Goal: Task Accomplishment & Management: Manage account settings

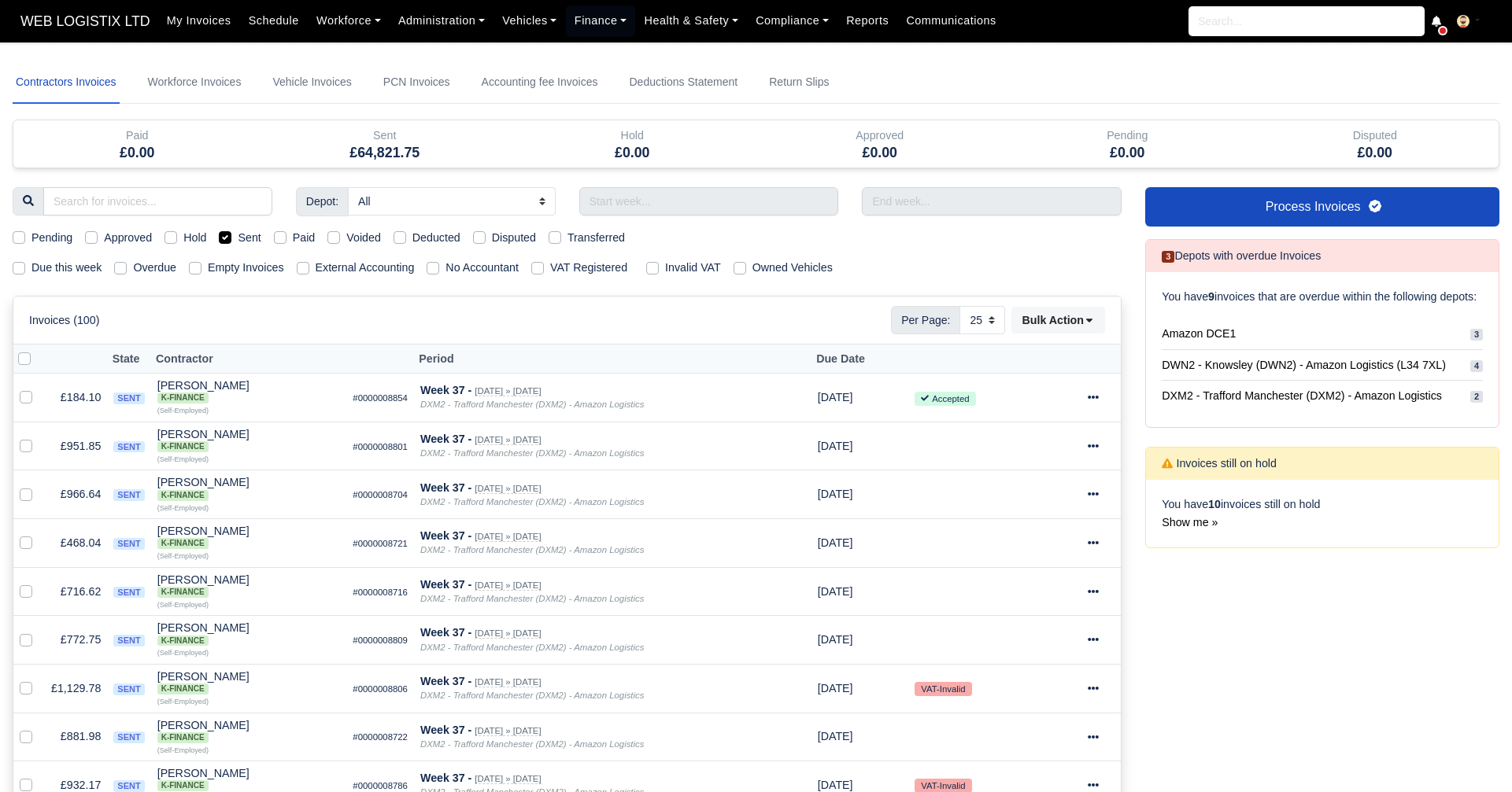
select select "25"
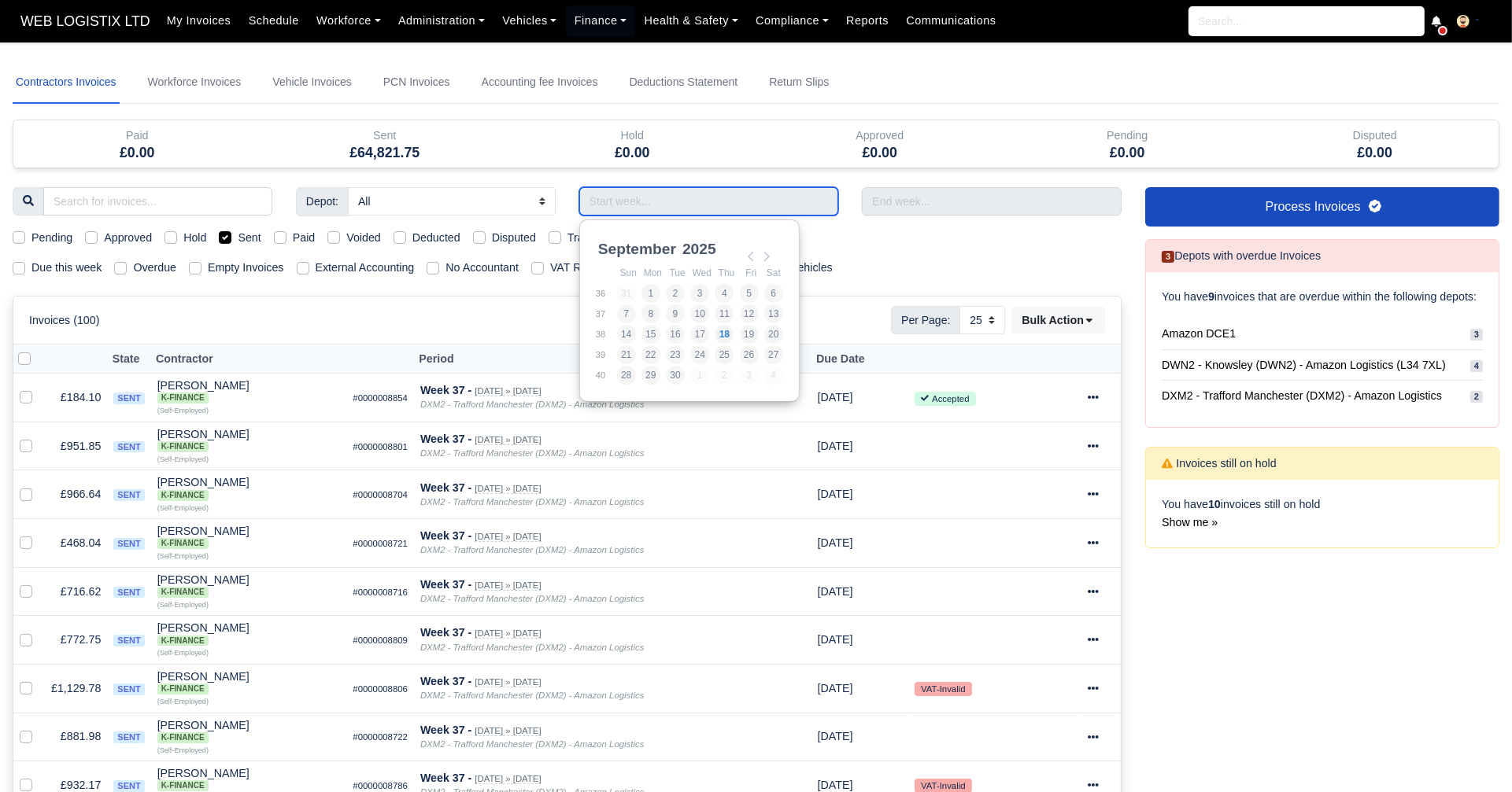
click at [593, 200] on input "Use the arrow keys to pick a date" at bounding box center [709, 201] width 260 height 28
type input "31/08/2025 - 06/09/2025"
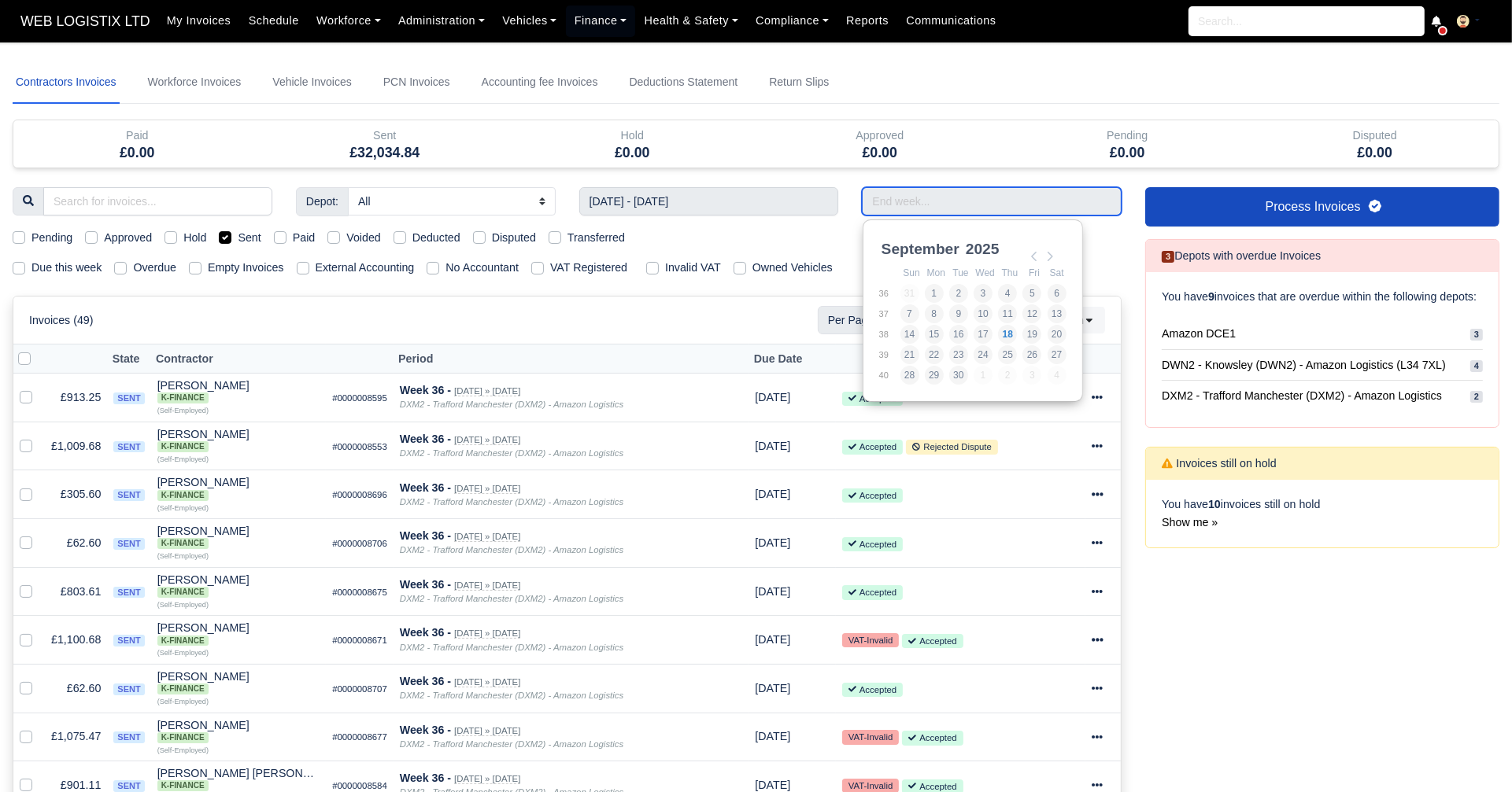
click at [900, 190] on input "Use the arrow keys to pick a date" at bounding box center [991, 201] width 260 height 28
type input "31/08/2025 - 06/09/2025"
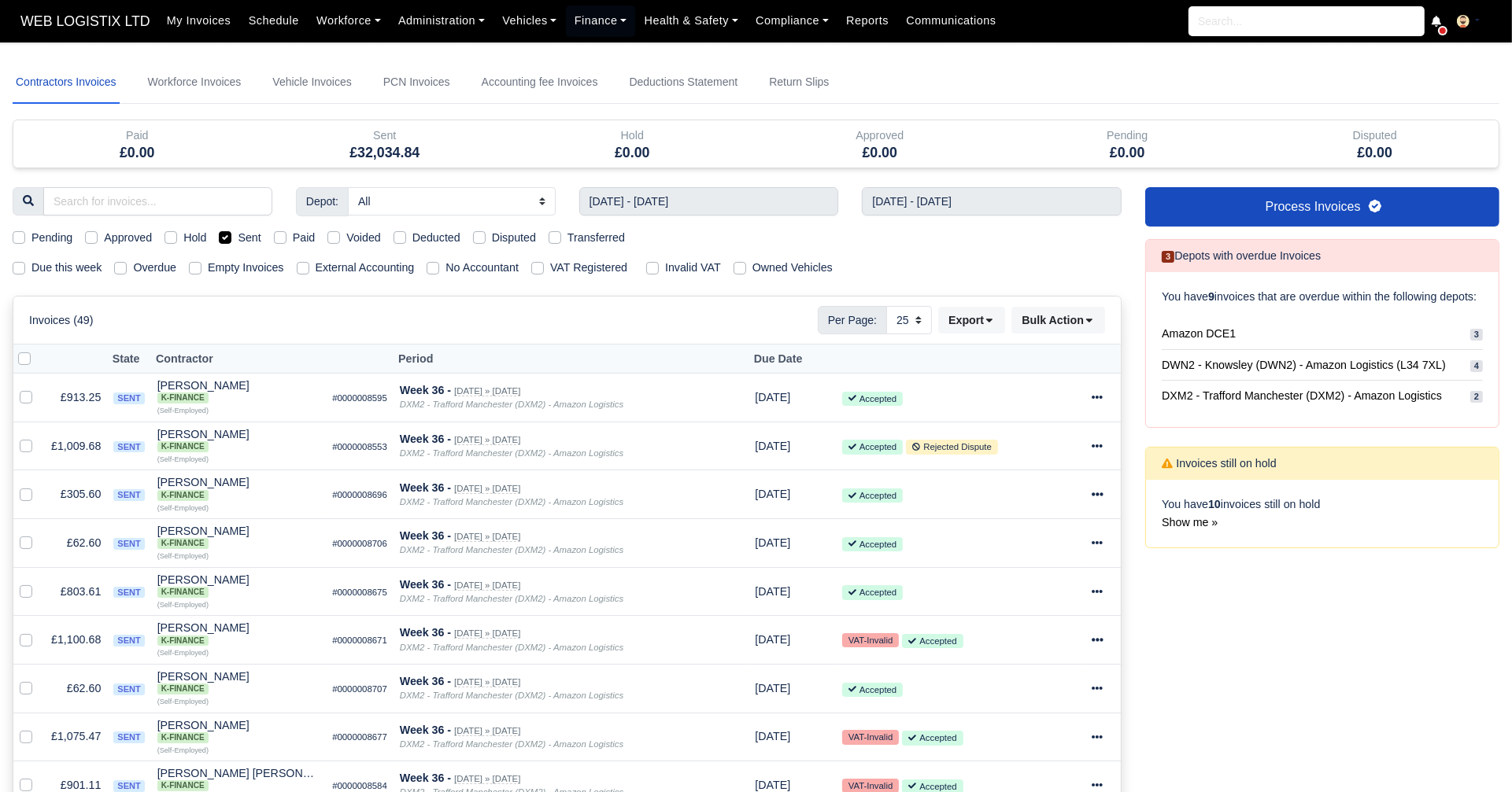
click at [567, 235] on label "Transferred" at bounding box center [596, 237] width 58 height 18
click at [556, 235] on input "Transferred" at bounding box center [555, 235] width 13 height 13
checkbox input "true"
click at [238, 233] on label "Sent" at bounding box center [249, 237] width 23 height 18
click at [223, 233] on input "Sent" at bounding box center [225, 235] width 13 height 13
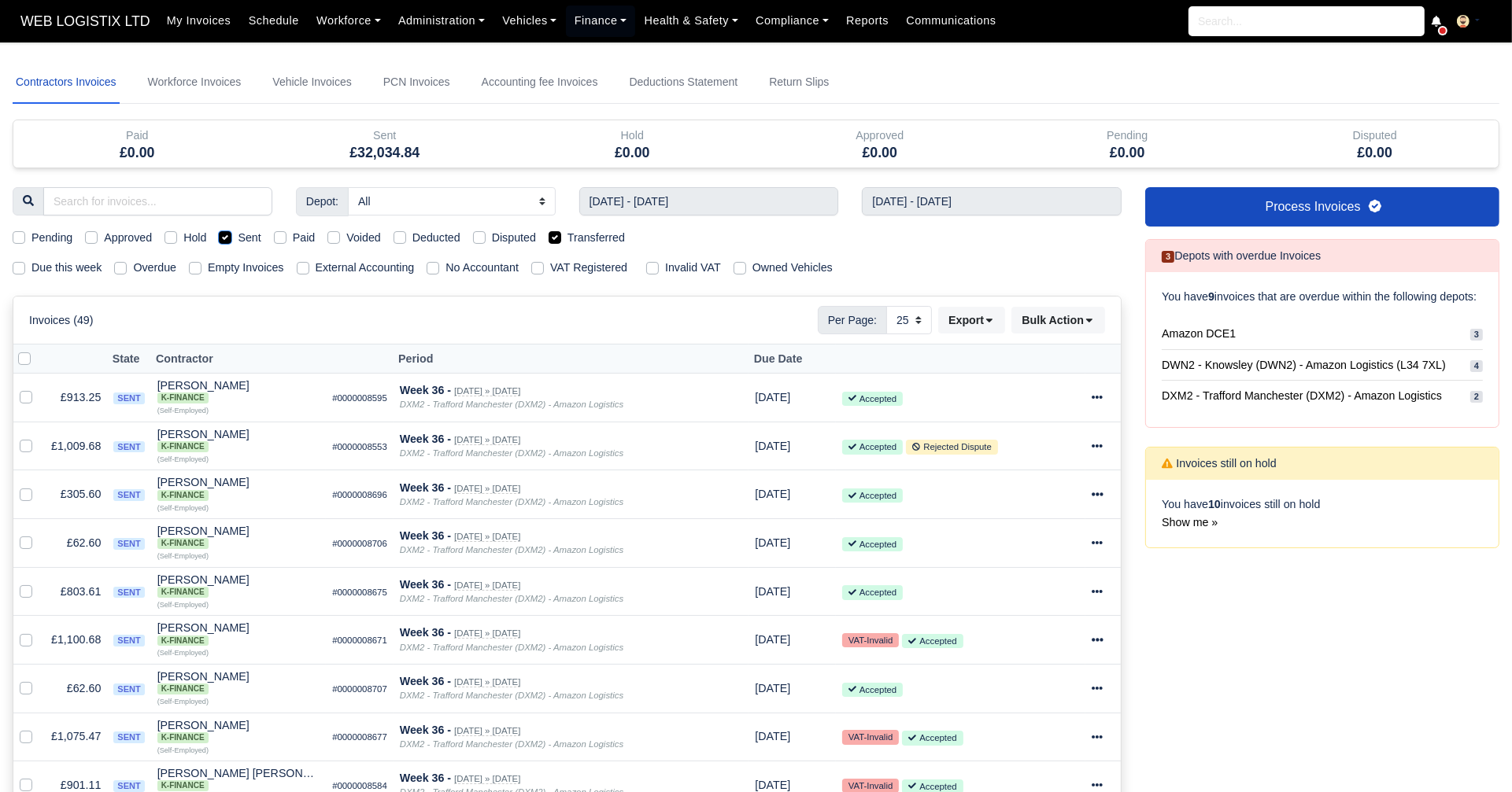
checkbox input "false"
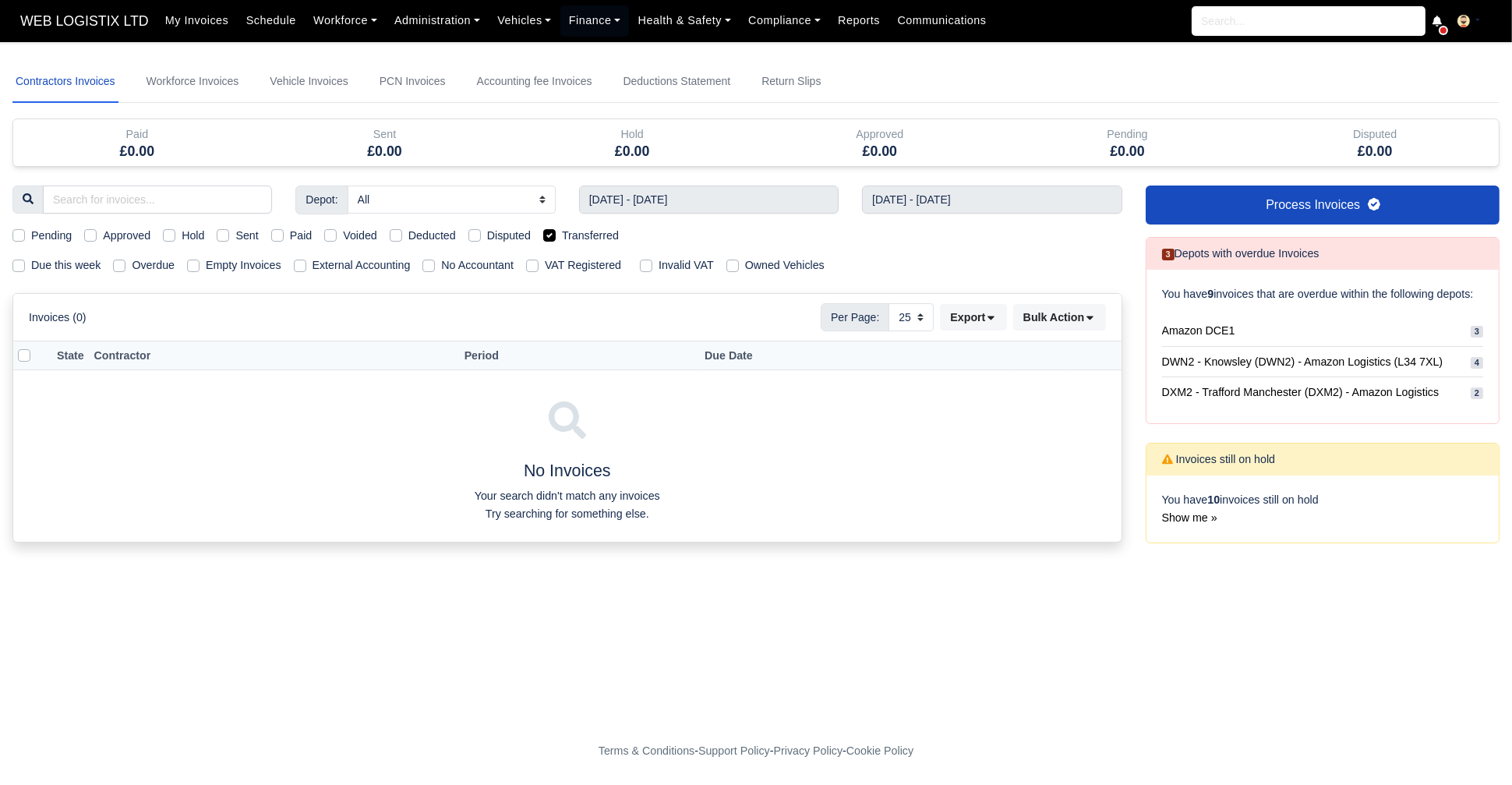
click at [562, 234] on label "Transferred" at bounding box center [590, 235] width 57 height 18
click at [550, 234] on input "Transferred" at bounding box center [549, 233] width 13 height 13
checkbox input "false"
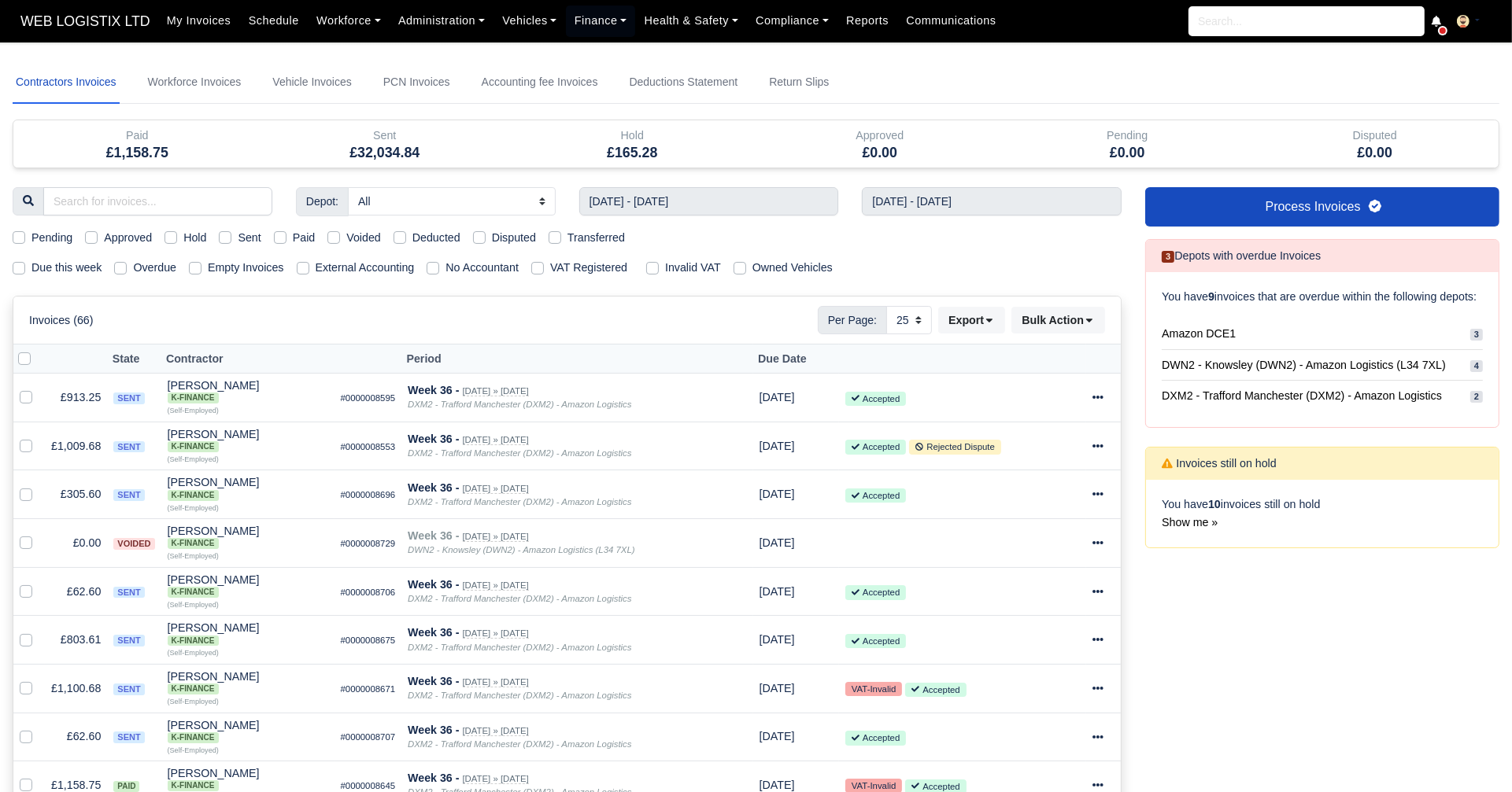
click at [346, 238] on label "Voided" at bounding box center [364, 237] width 35 height 18
click at [331, 238] on input "Voided" at bounding box center [334, 235] width 13 height 13
checkbox input "true"
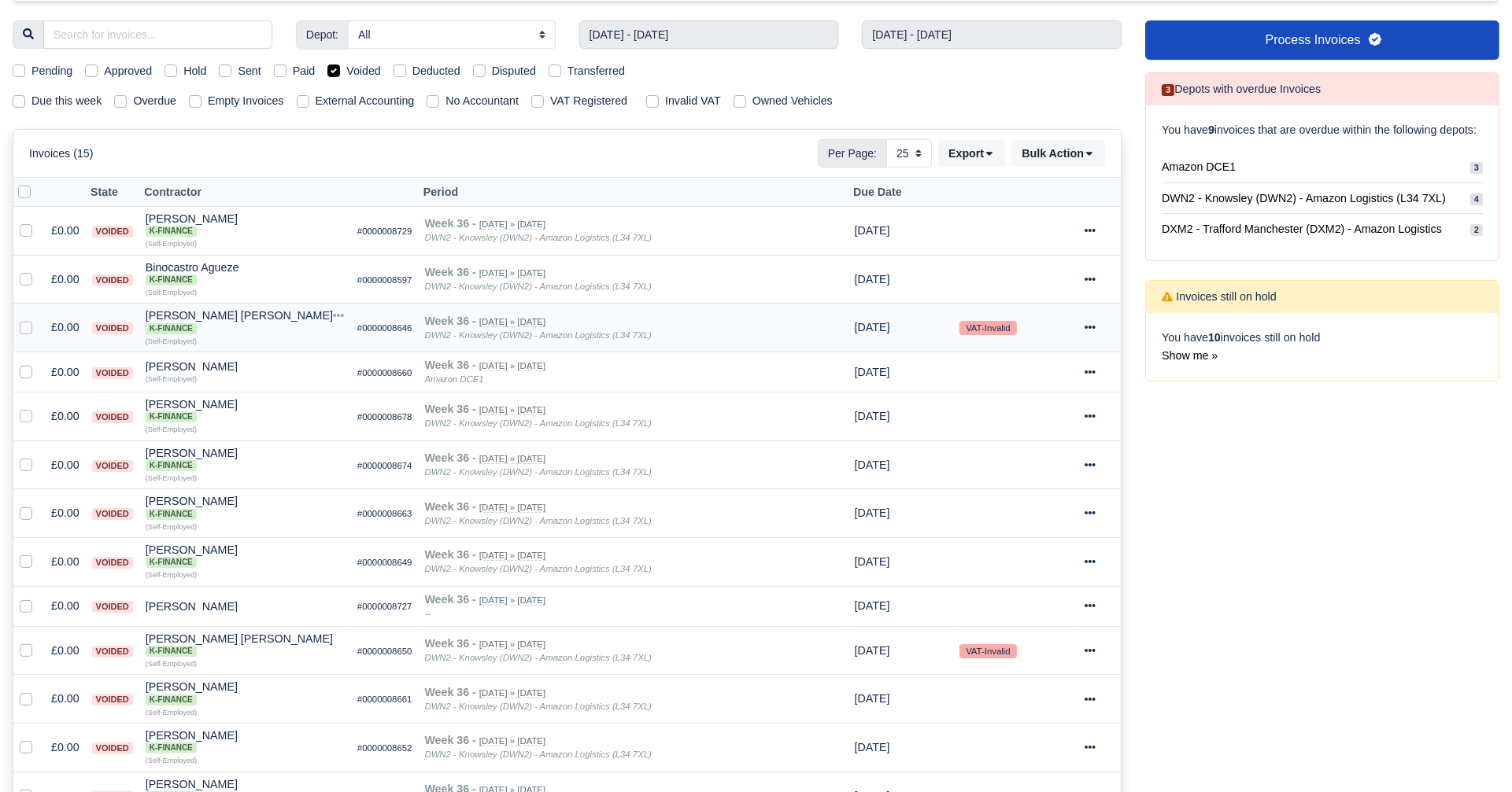
scroll to position [166, 0]
click at [1091, 222] on div at bounding box center [1099, 230] width 30 height 18
click at [1054, 269] on link "Show Invoice" at bounding box center [1044, 278] width 140 height 24
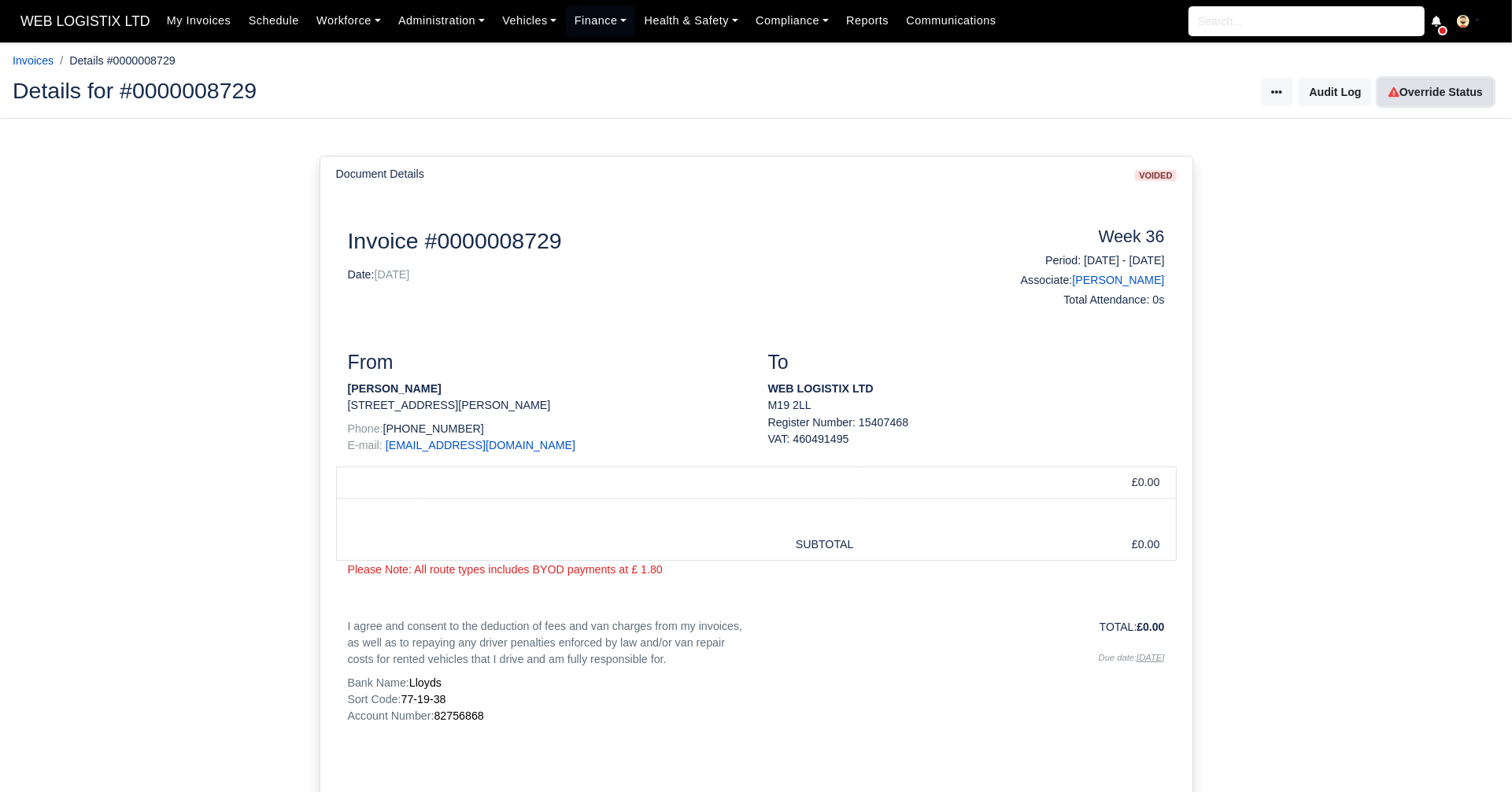
click at [1429, 99] on link "Override Status" at bounding box center [1435, 92] width 115 height 27
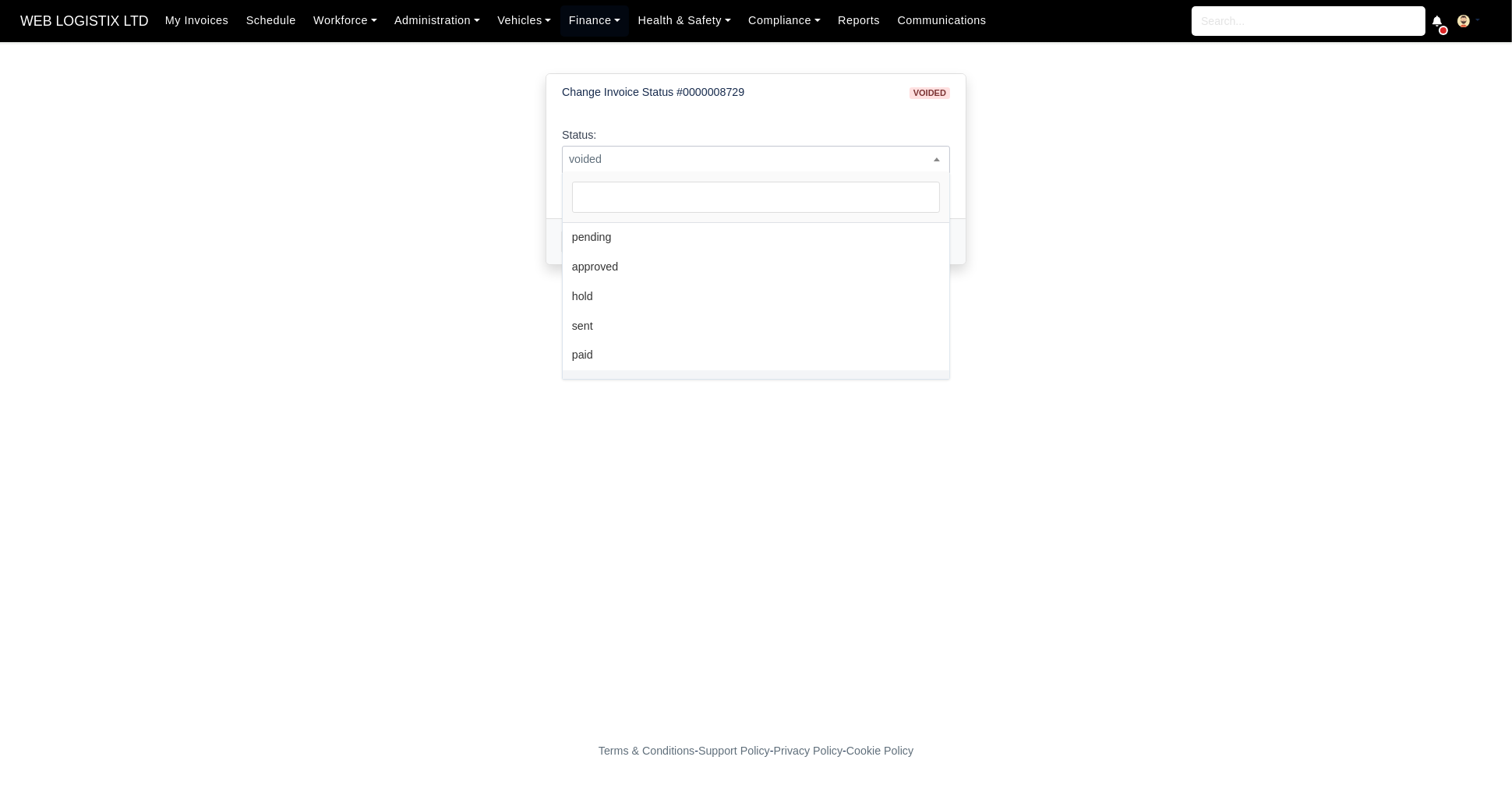
click at [839, 162] on span "voided" at bounding box center [756, 159] width 387 height 20
select select "pending"
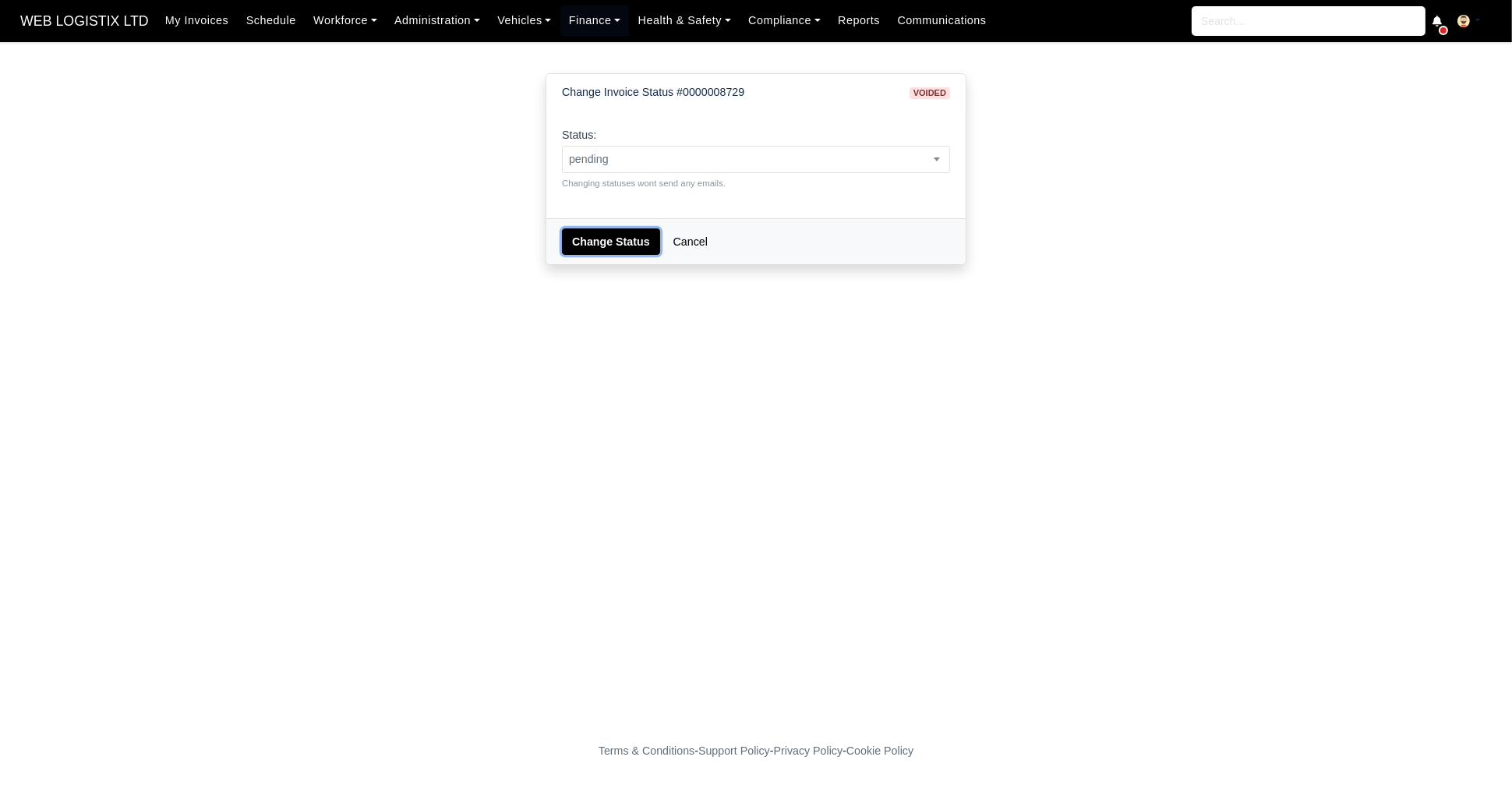
click at [618, 244] on button "Change Status" at bounding box center [611, 242] width 98 height 27
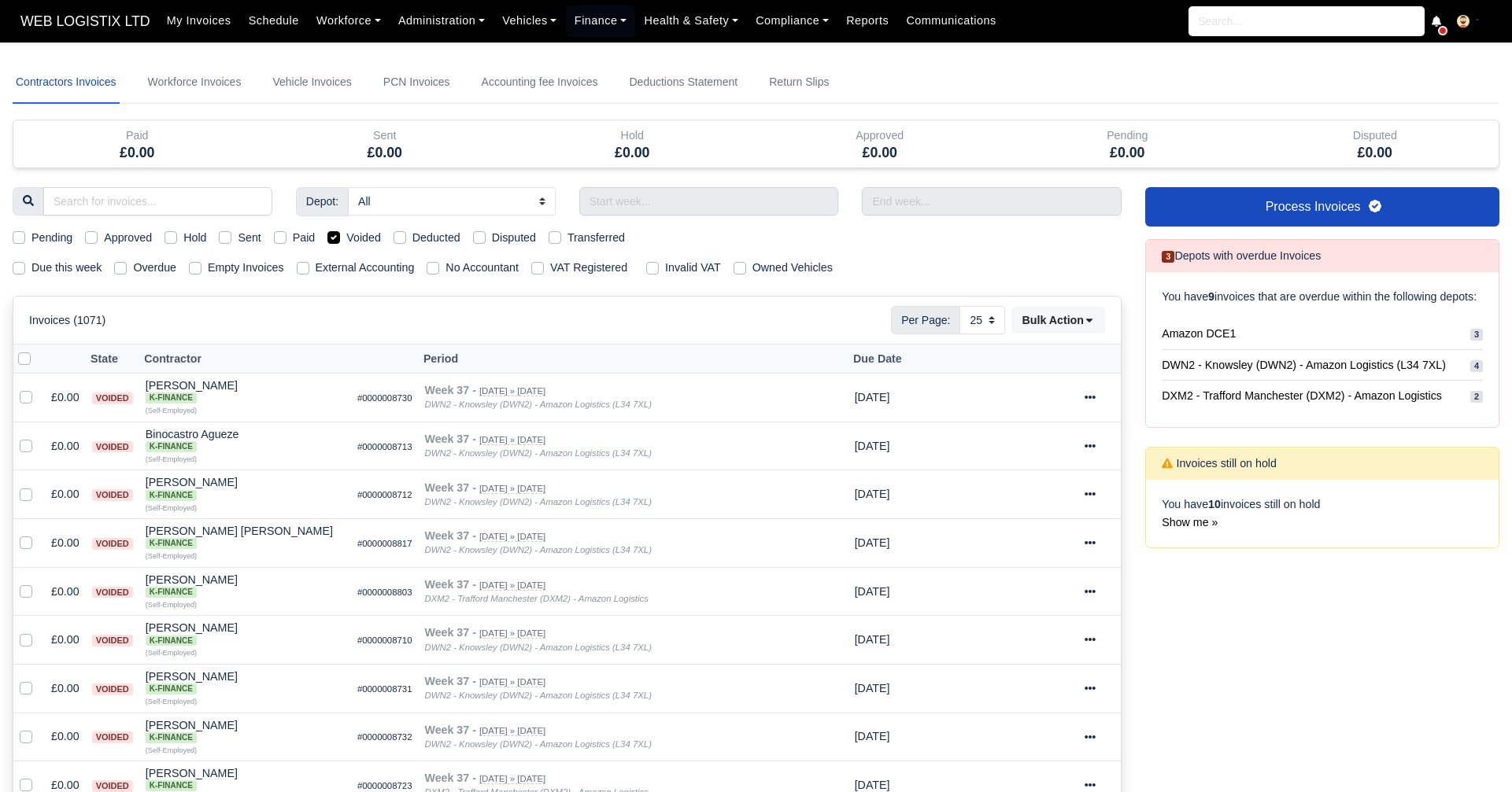
select select "25"
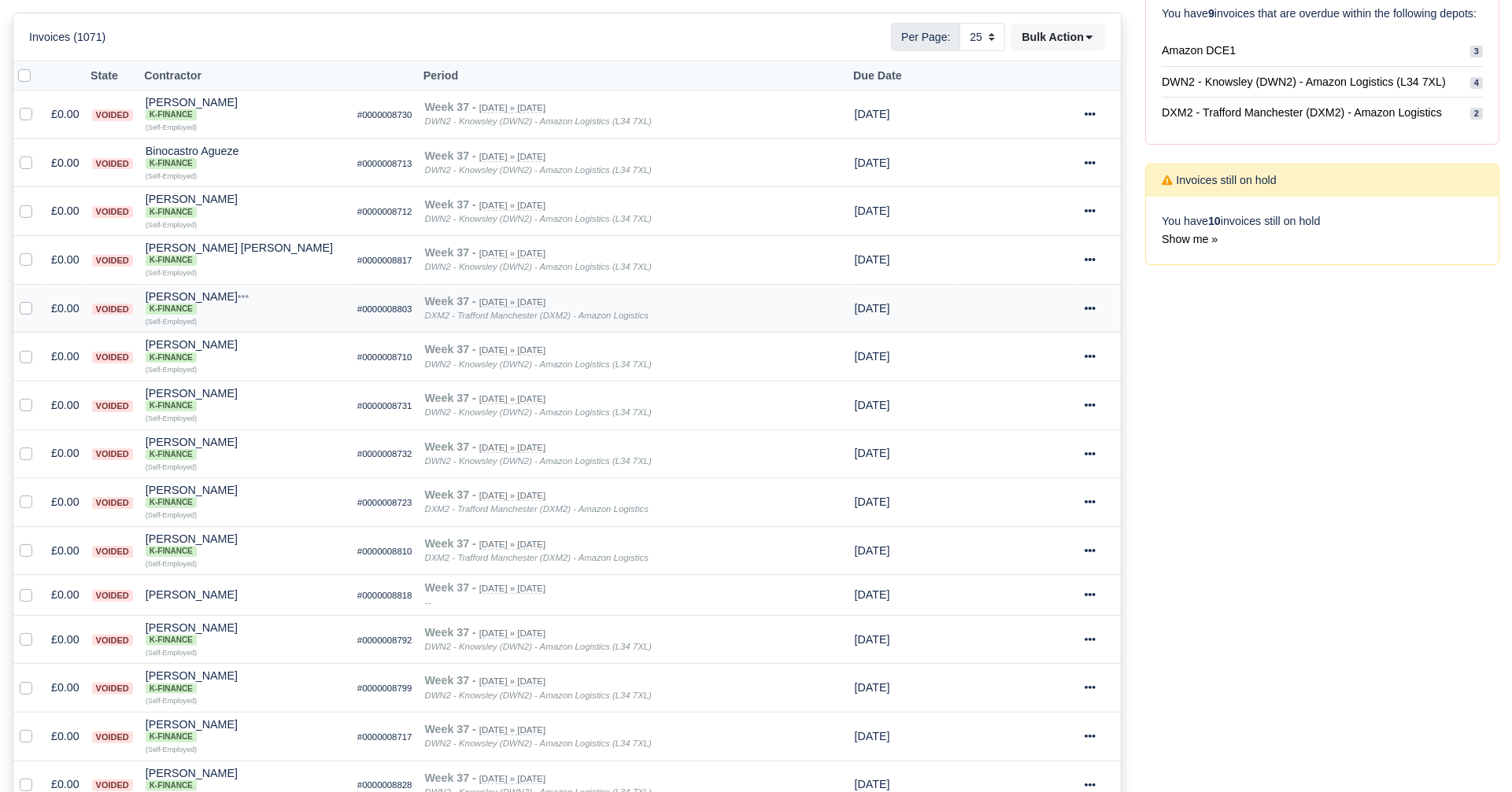
scroll to position [286, 0]
click at [1096, 394] on div at bounding box center [1099, 403] width 30 height 18
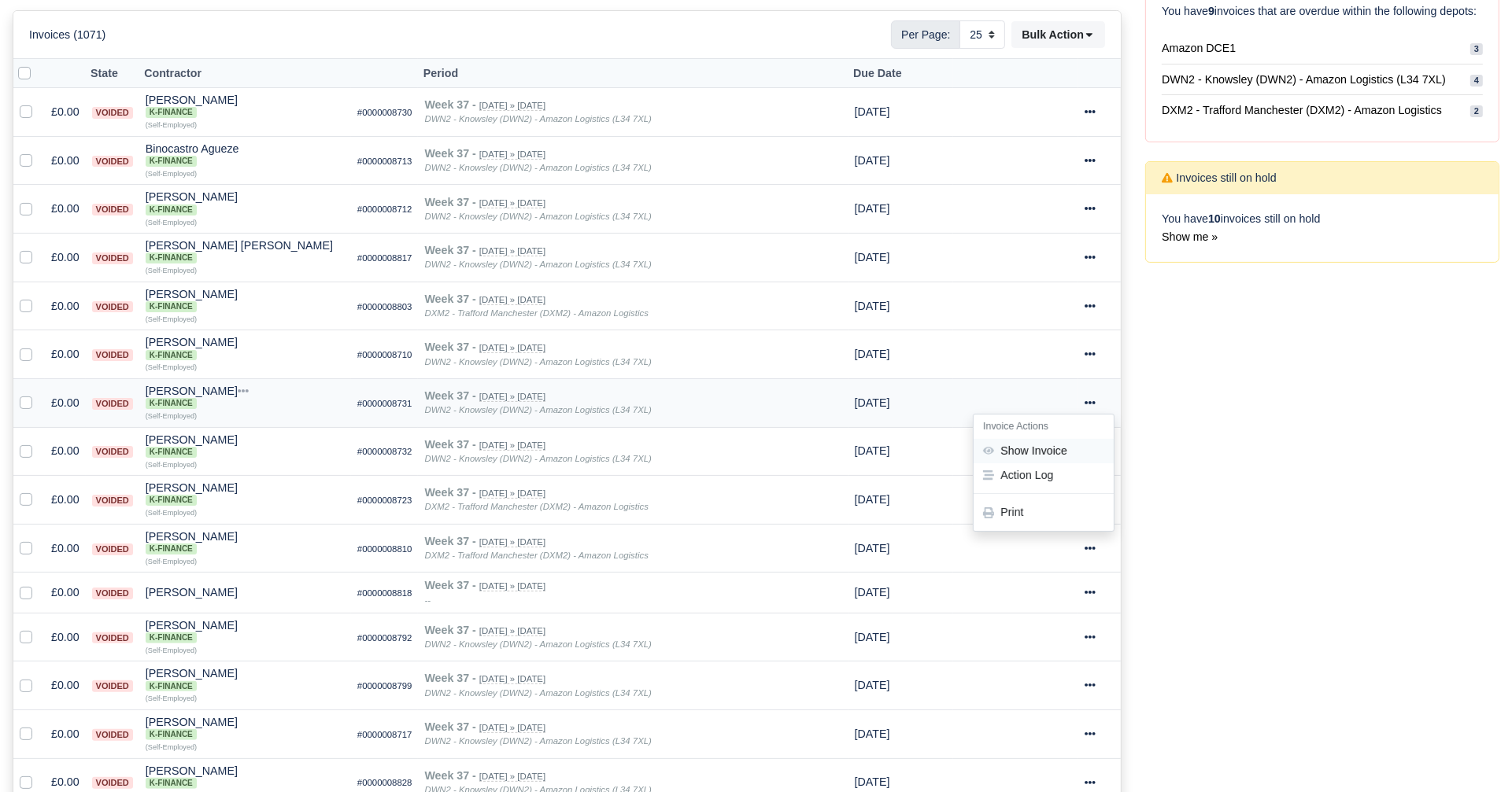
click at [1078, 439] on link "Show Invoice" at bounding box center [1044, 450] width 140 height 24
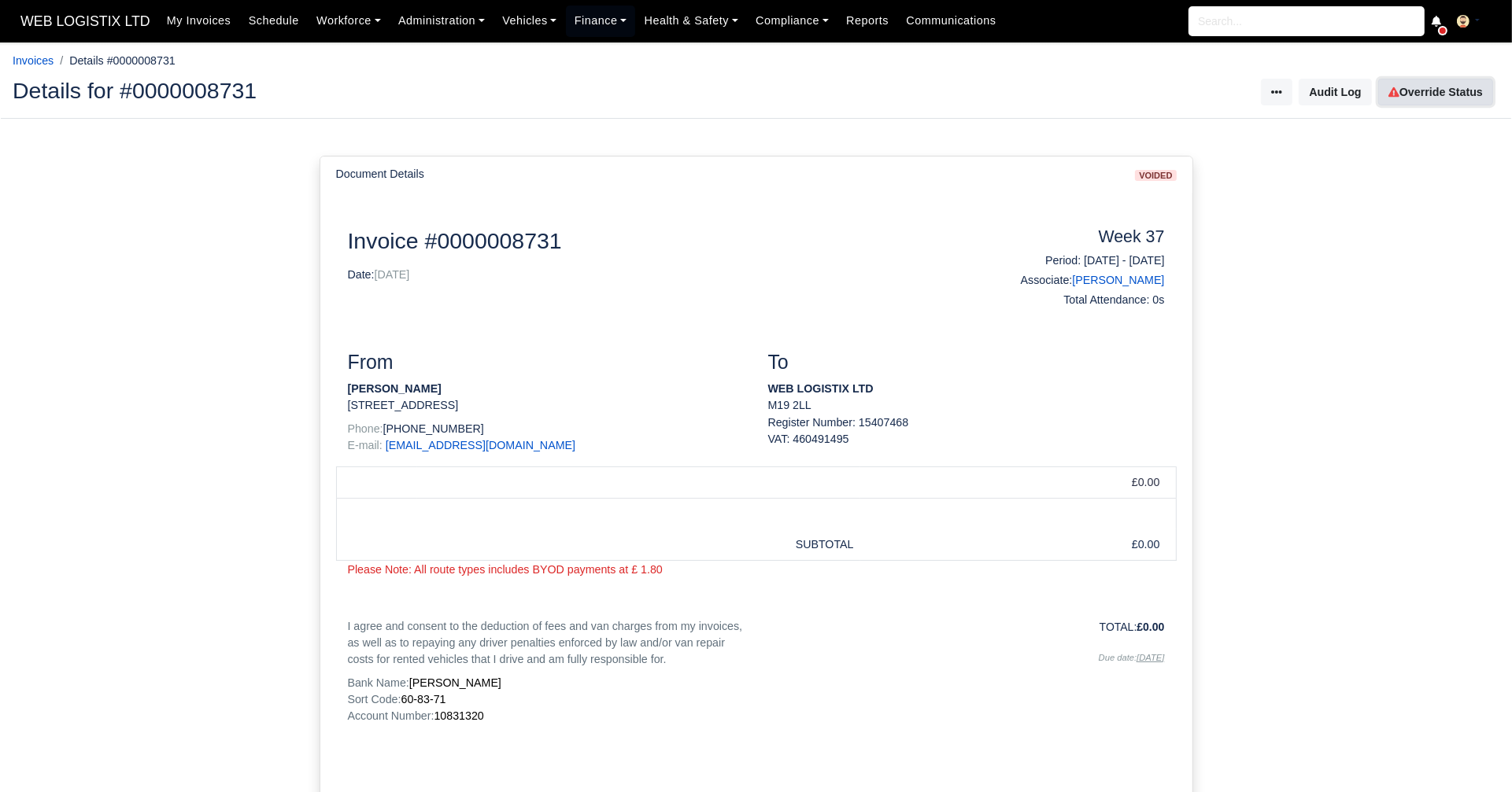
click at [1415, 92] on link "Override Status" at bounding box center [1435, 92] width 115 height 27
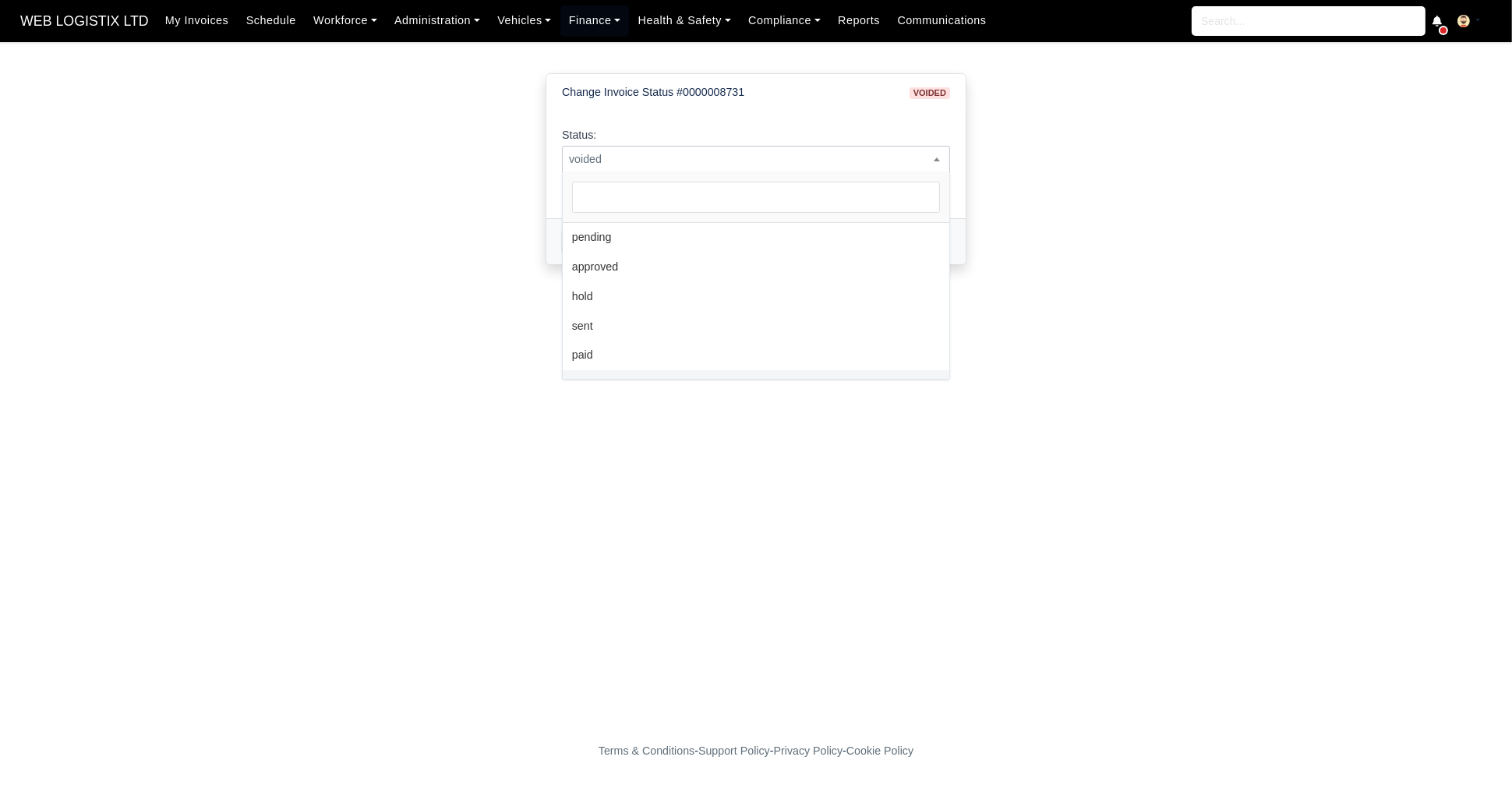
click at [777, 159] on span "voided" at bounding box center [756, 159] width 387 height 20
select select "pending"
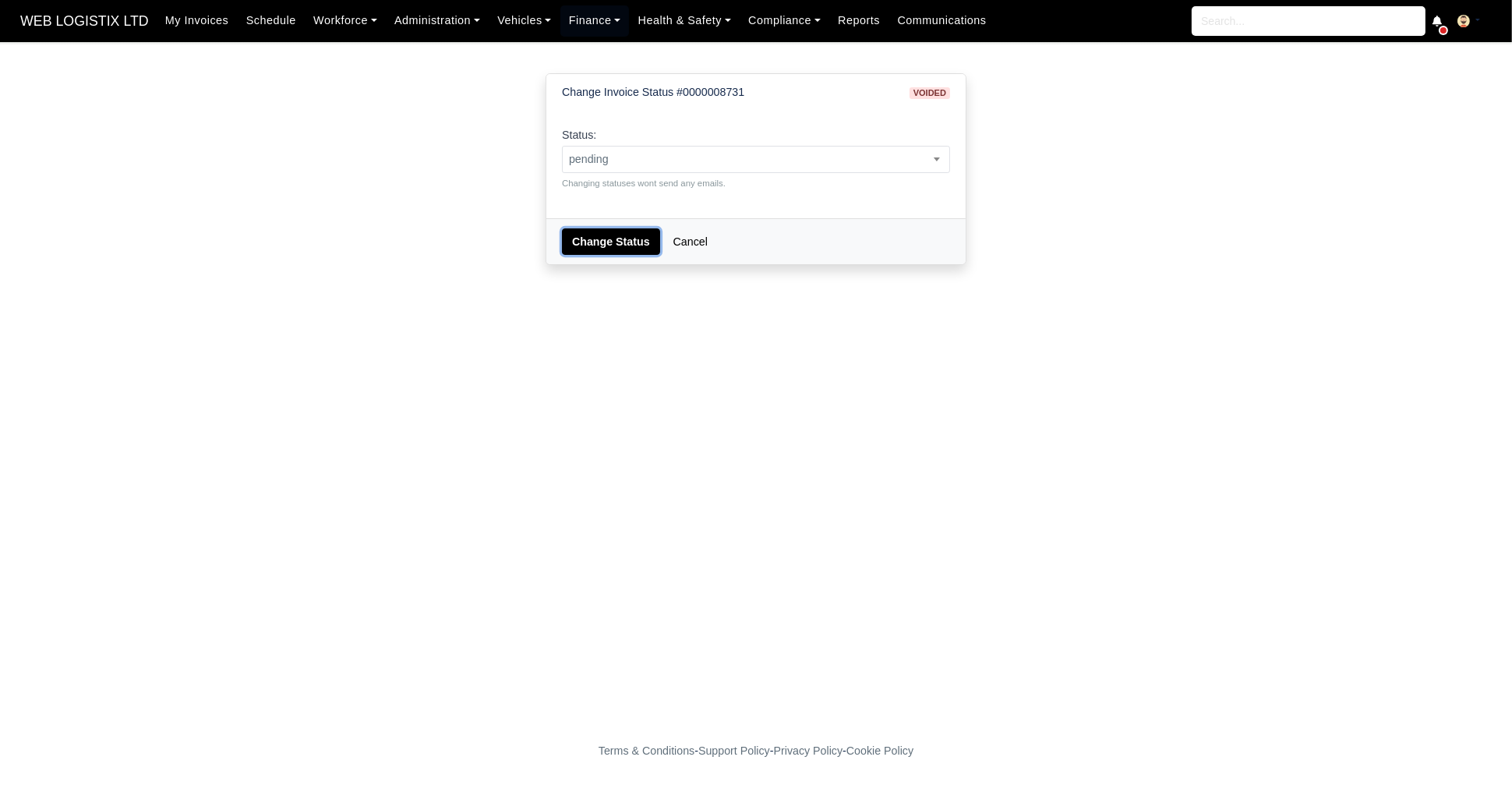
click at [596, 248] on button "Change Status" at bounding box center [611, 242] width 98 height 27
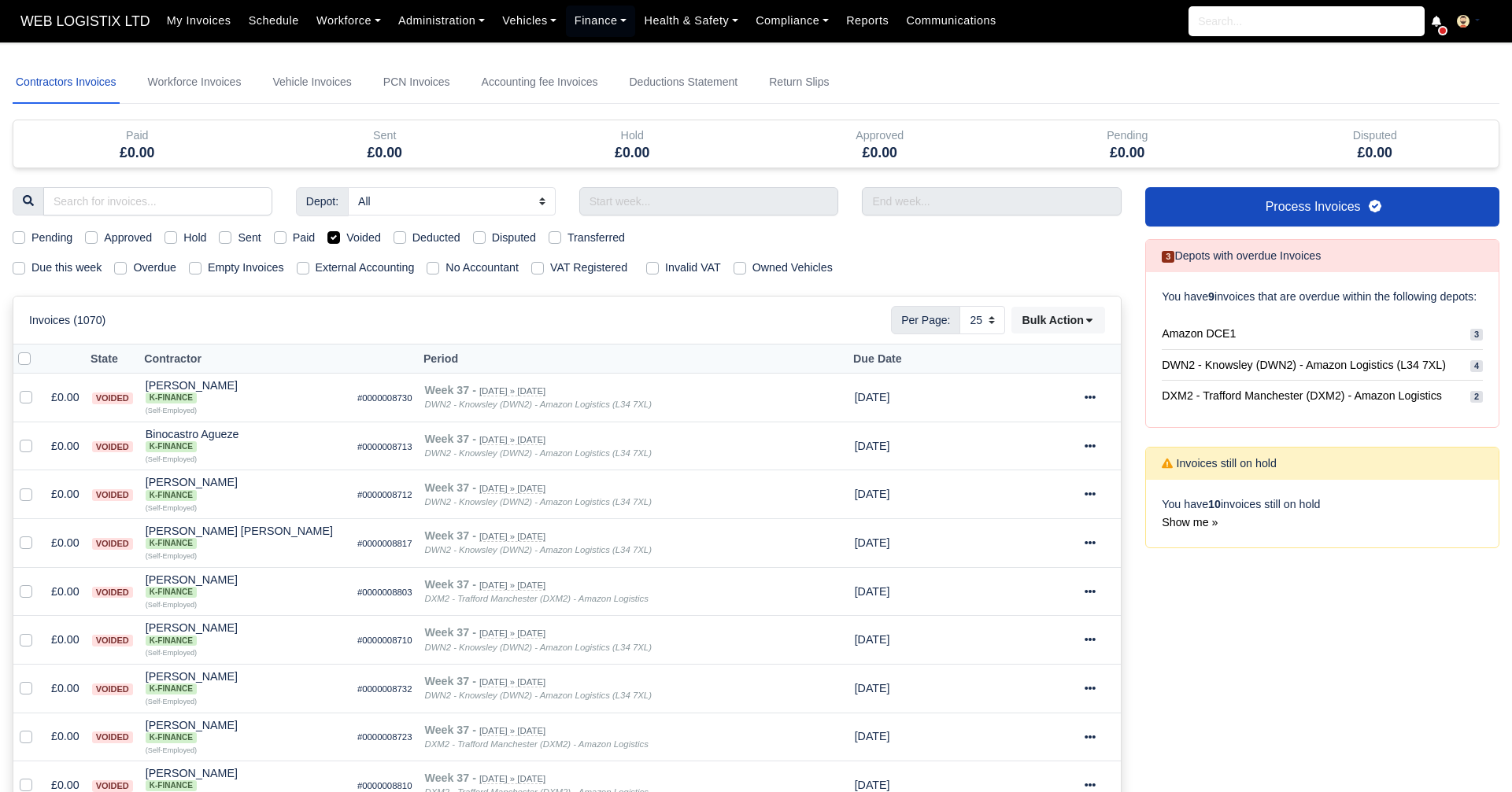
select select "25"
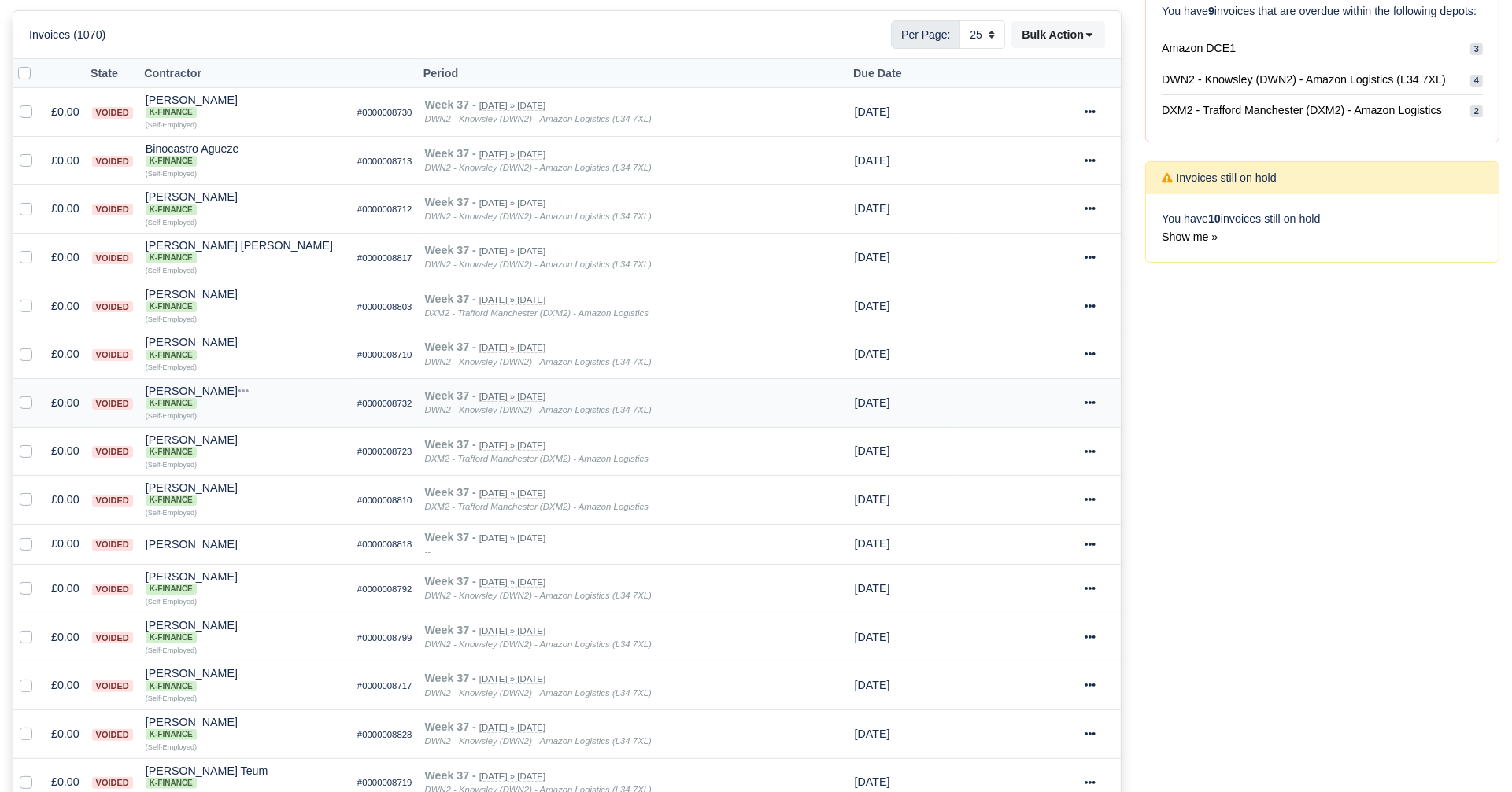
click at [1091, 402] on icon at bounding box center [1090, 403] width 11 height 3
click at [1041, 439] on link "Show Invoice" at bounding box center [1044, 450] width 140 height 24
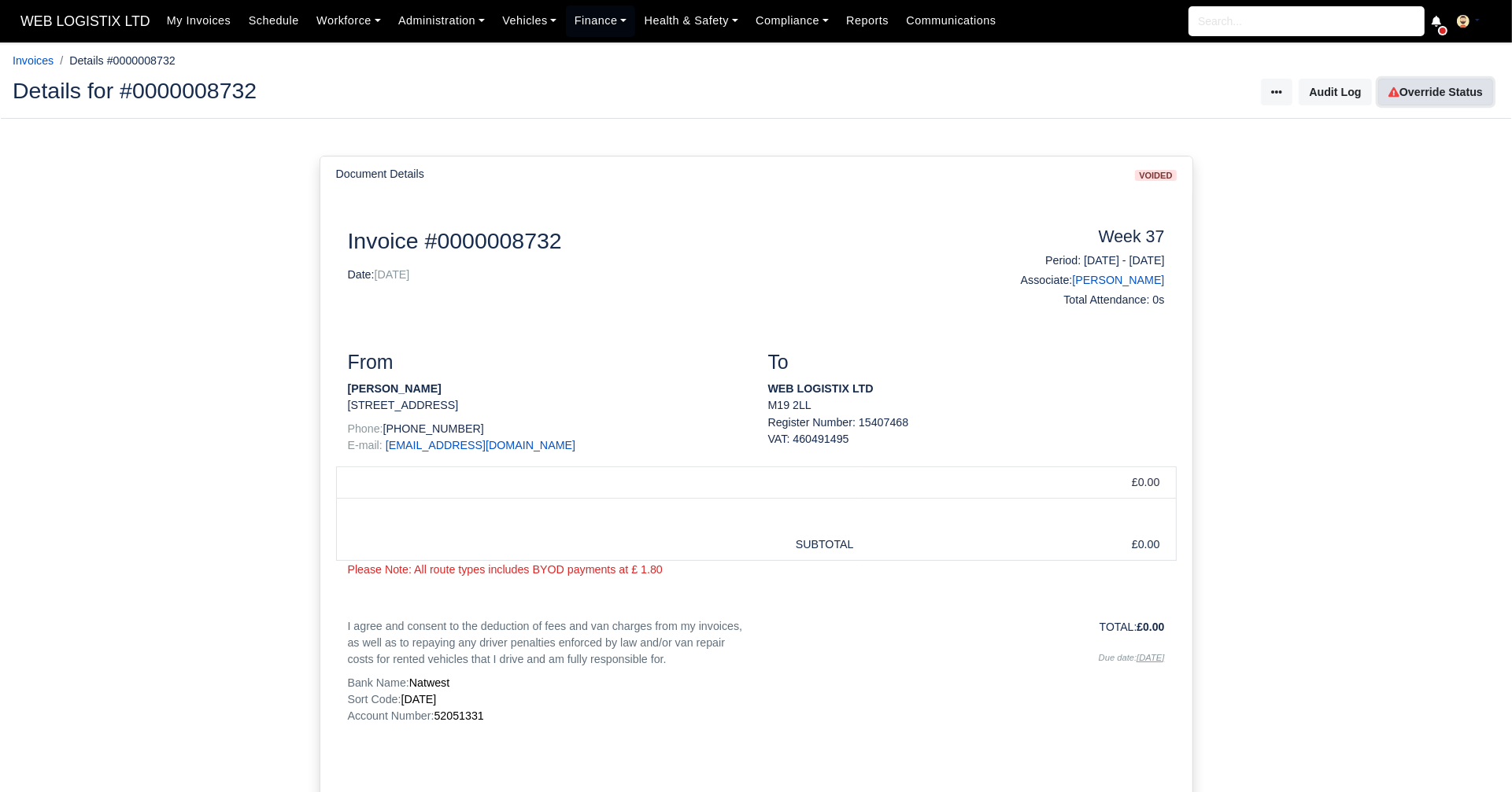
click at [1397, 91] on icon at bounding box center [1394, 92] width 11 height 10
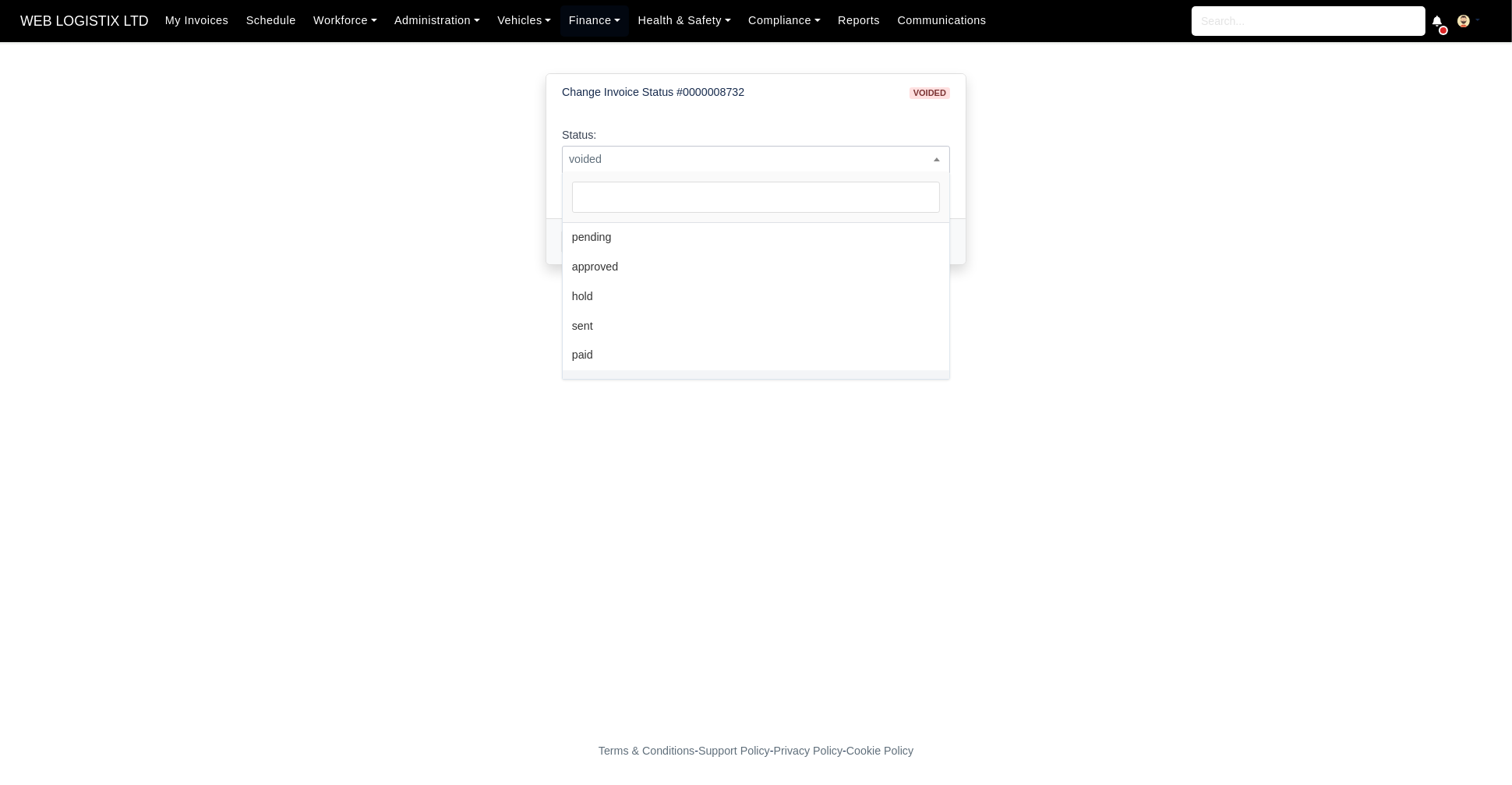
click at [767, 156] on span "voided" at bounding box center [756, 159] width 387 height 20
select select "pending"
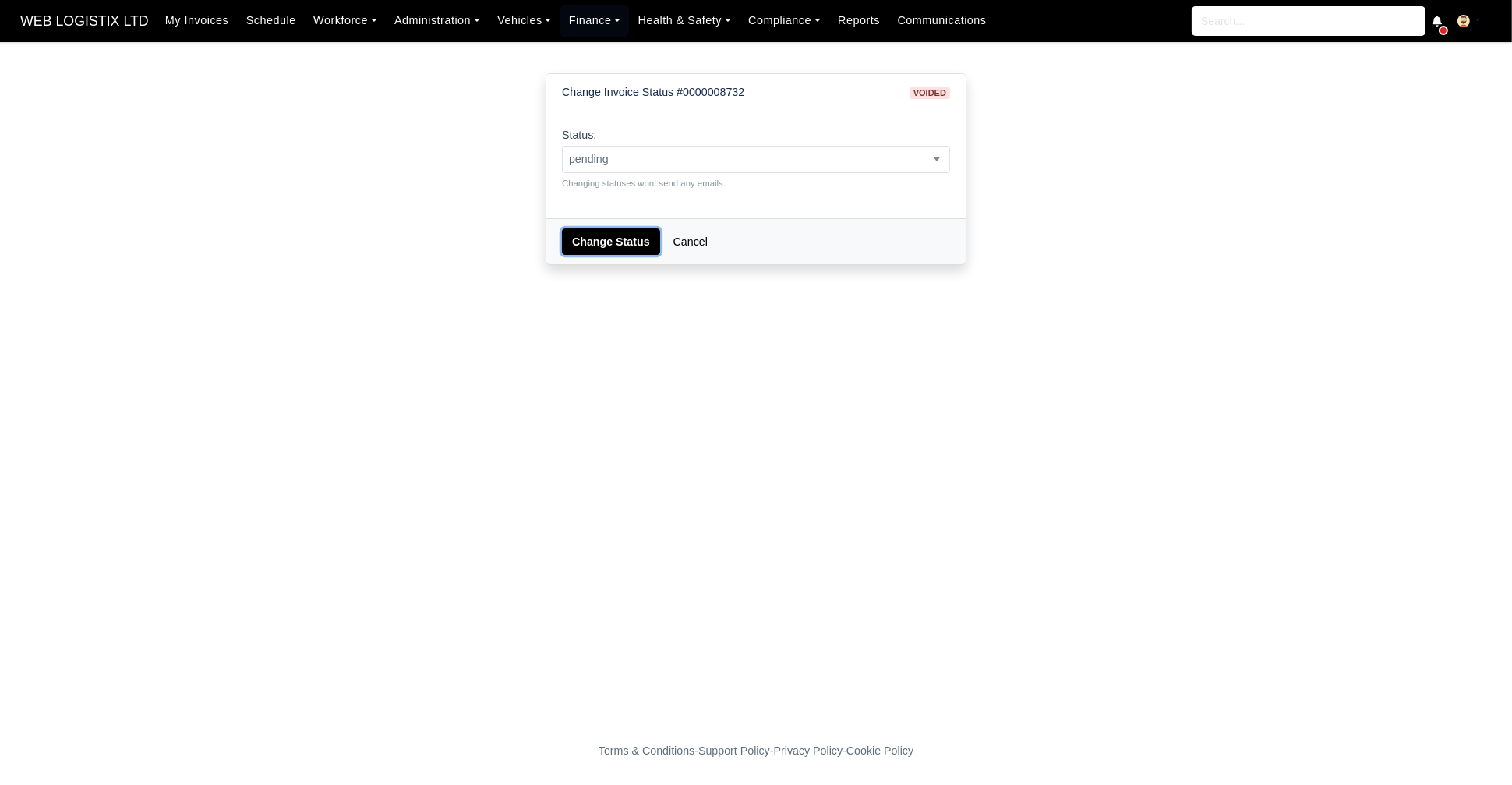
click at [618, 241] on button "Change Status" at bounding box center [611, 242] width 98 height 27
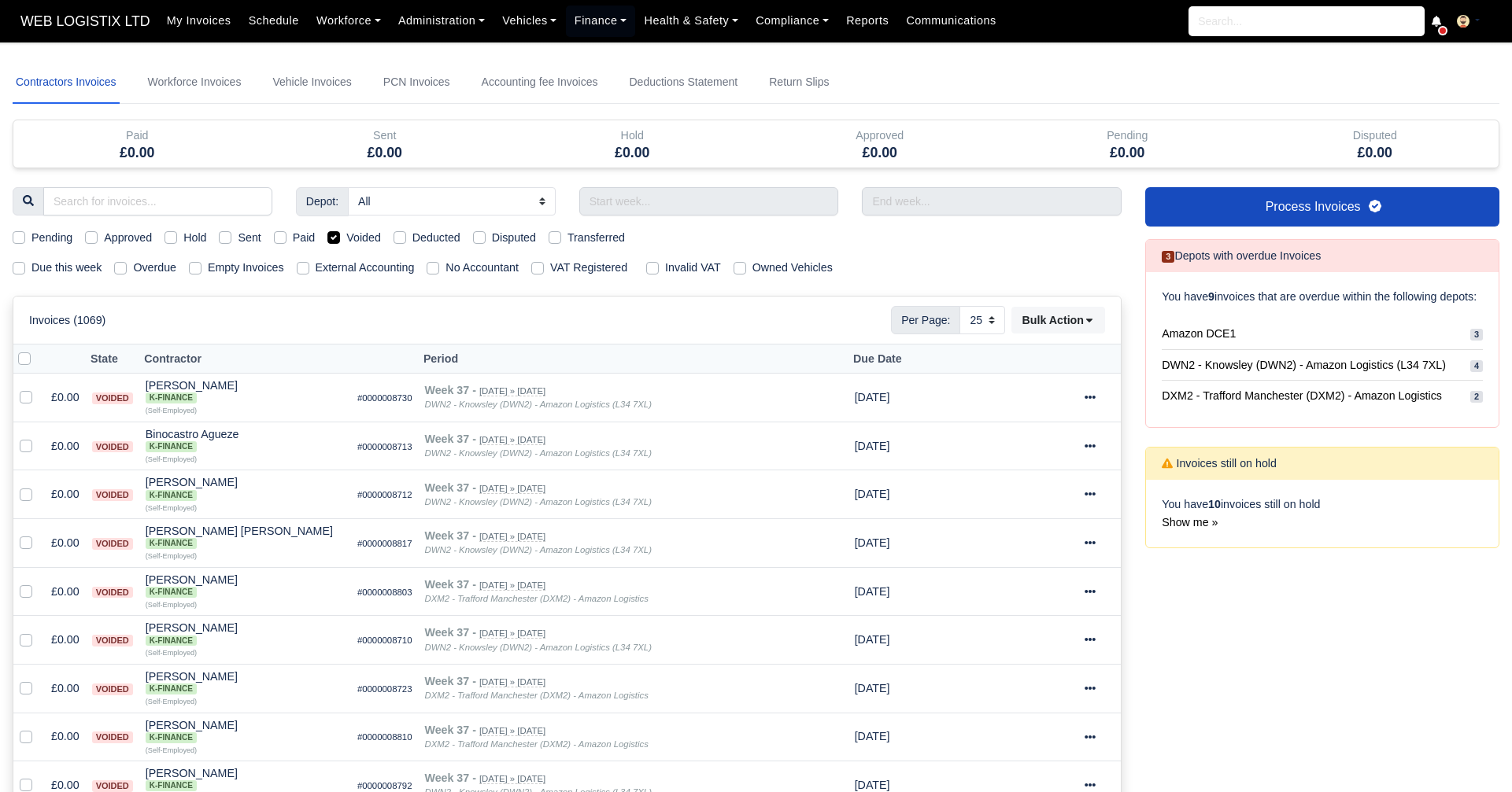
select select "25"
click at [346, 232] on label "Voided" at bounding box center [364, 237] width 35 height 18
click at [333, 232] on input "Voided" at bounding box center [334, 235] width 13 height 13
checkbox input "false"
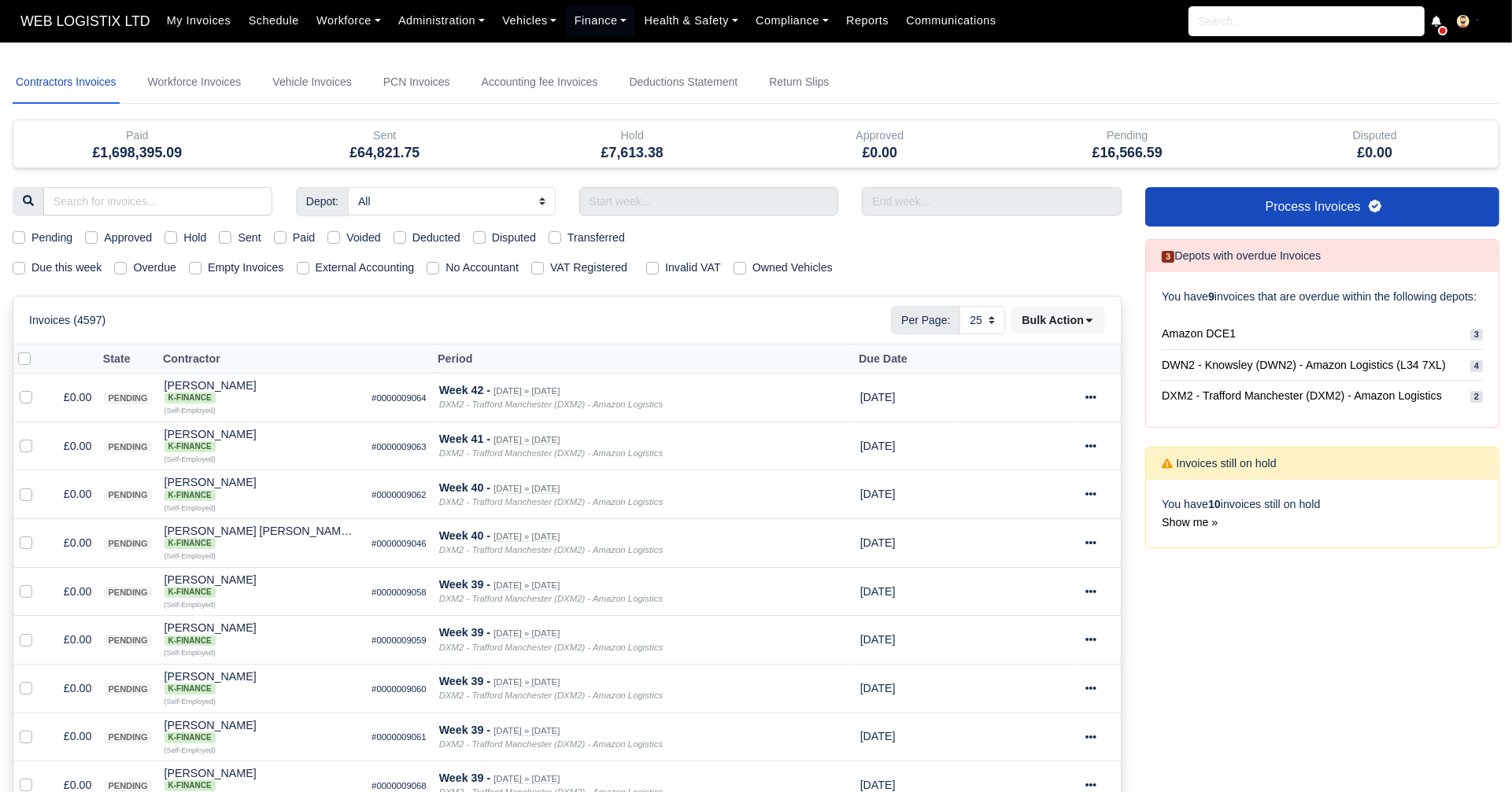
click at [32, 237] on label "Pending" at bounding box center [52, 237] width 41 height 18
click at [24, 237] on input "Pending" at bounding box center [19, 235] width 13 height 13
checkbox input "true"
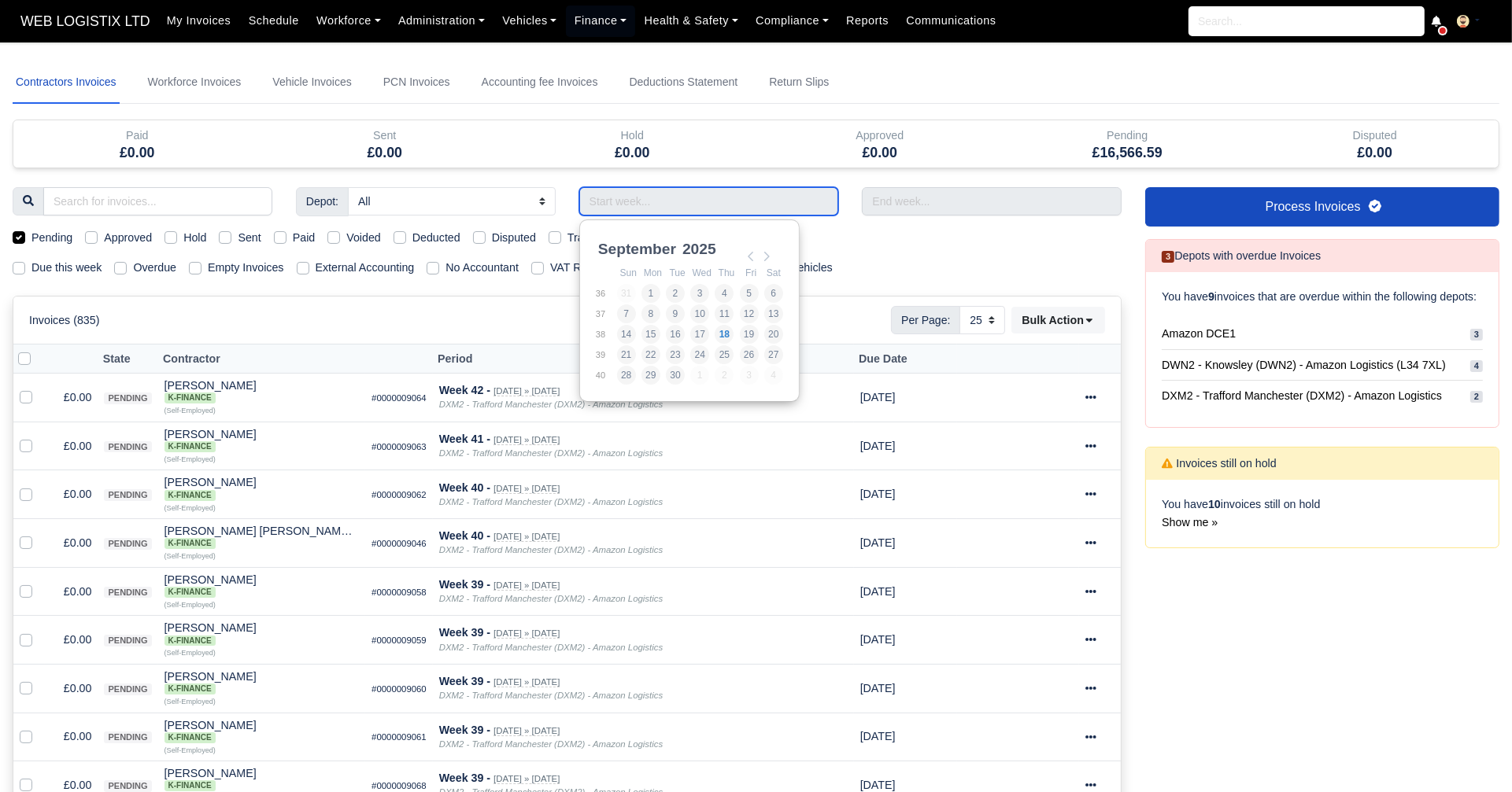
click at [609, 208] on input "Use the arrow keys to pick a date" at bounding box center [709, 201] width 260 height 28
type input "31/08/2025 - 06/09/2025"
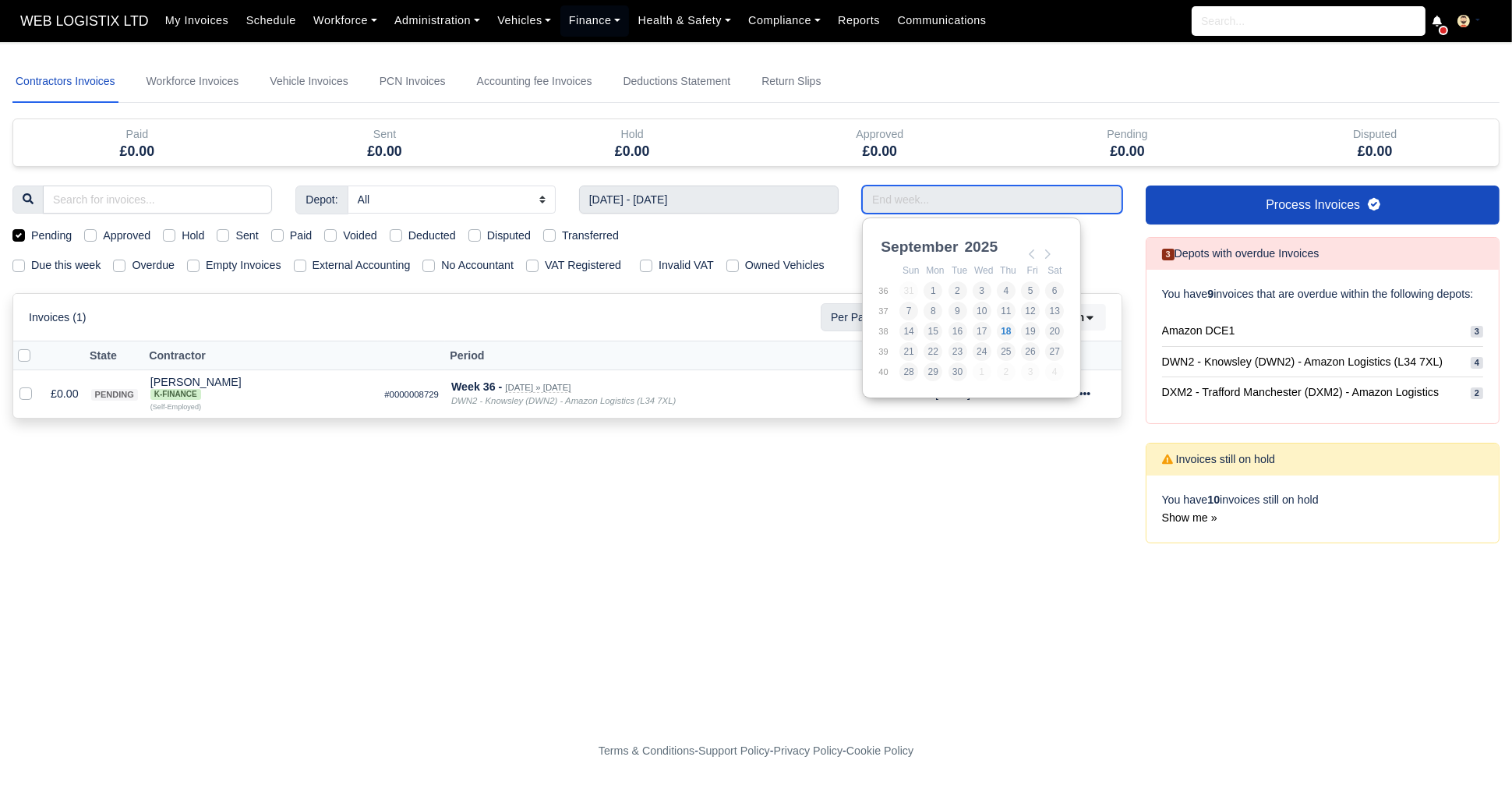
click at [906, 198] on input "Use the arrow keys to pick a date" at bounding box center [992, 199] width 259 height 28
type input "31/08/2025 - 06/09/2025"
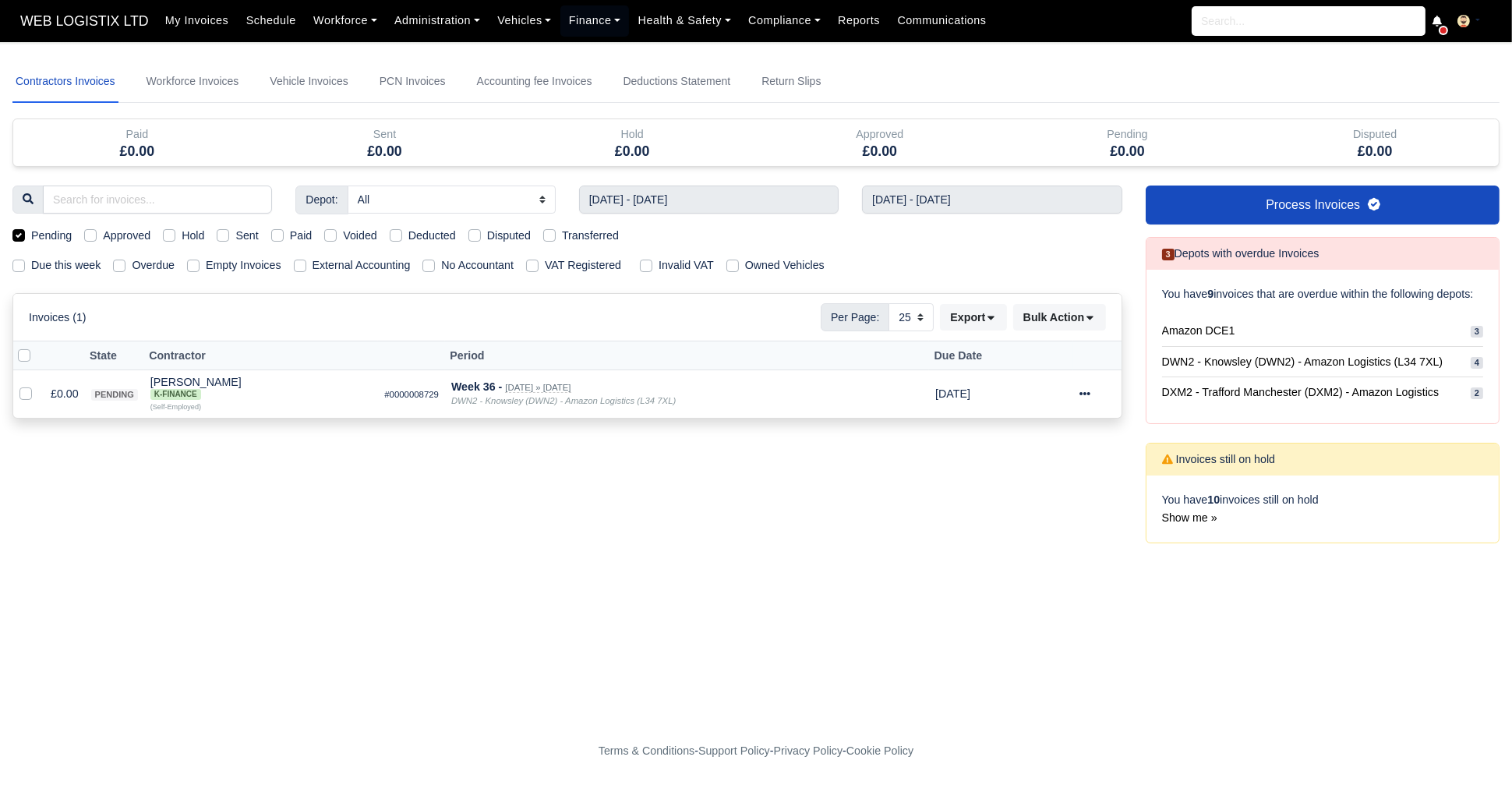
click at [31, 236] on label "Pending" at bounding box center [52, 235] width 41 height 18
click at [18, 236] on input "Pending" at bounding box center [19, 233] width 13 height 13
checkbox input "false"
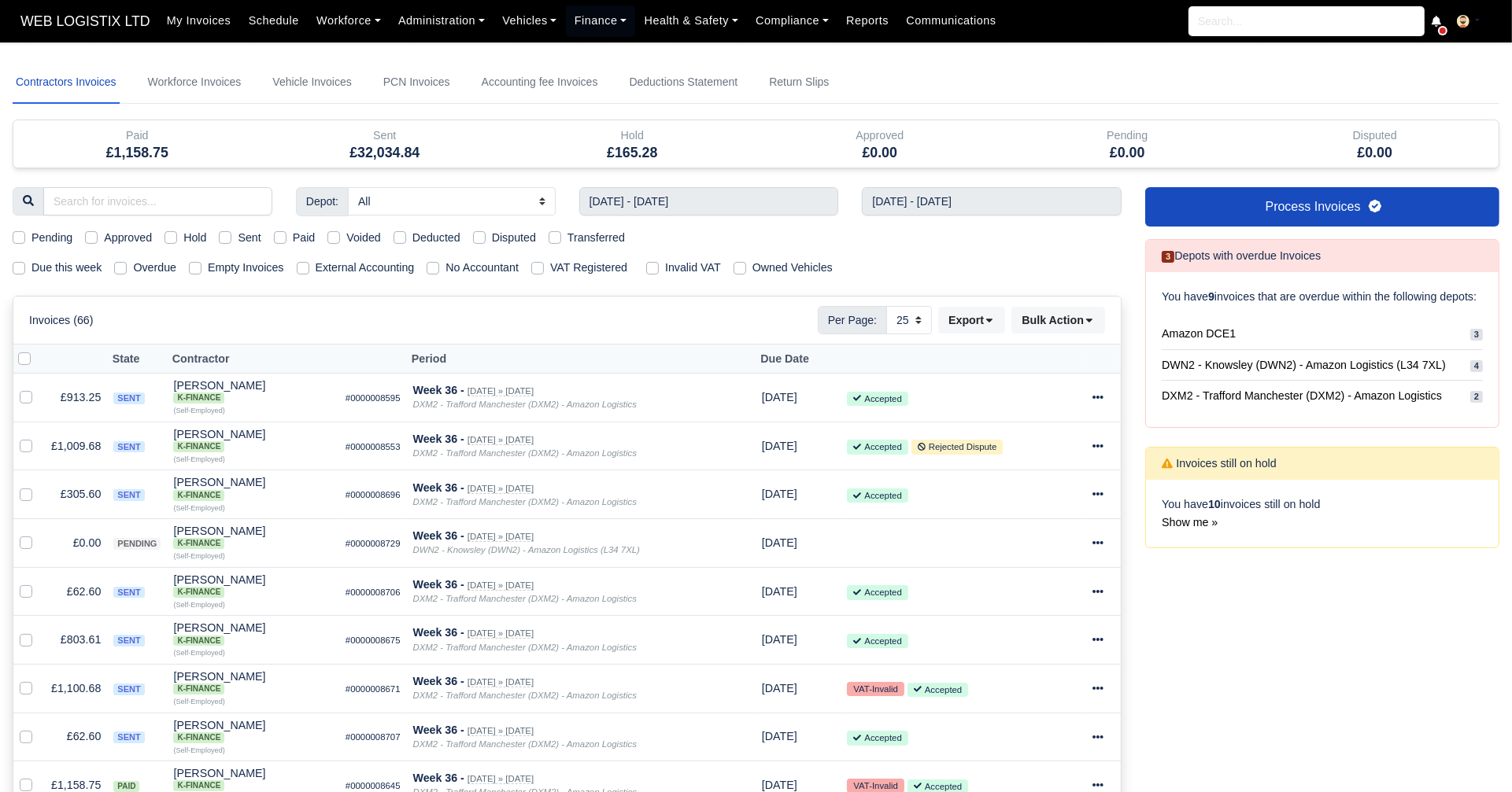
click at [346, 237] on label "Voided" at bounding box center [364, 237] width 35 height 18
click at [329, 237] on input "Voided" at bounding box center [334, 235] width 13 height 13
checkbox input "true"
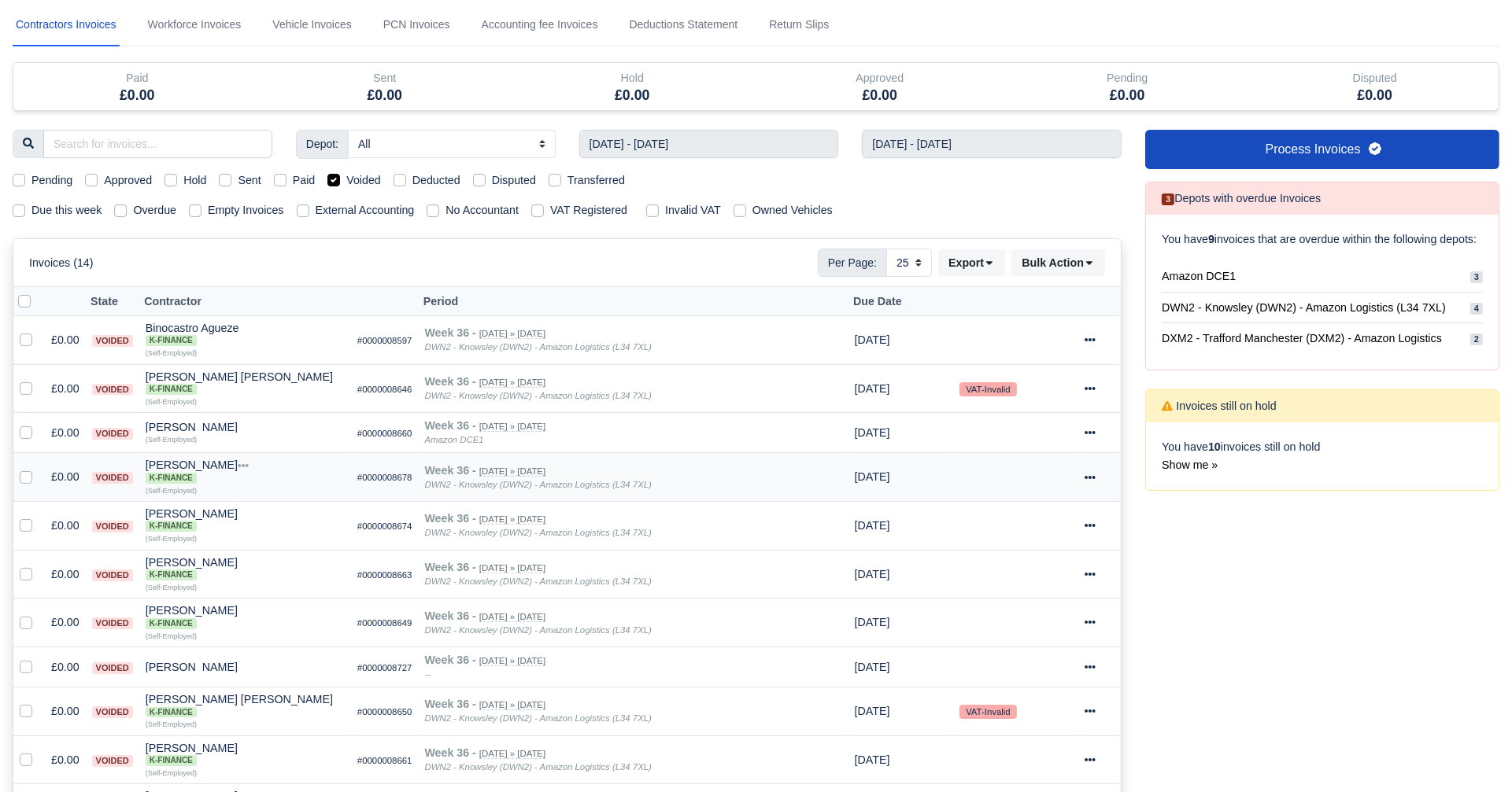
scroll to position [65, 0]
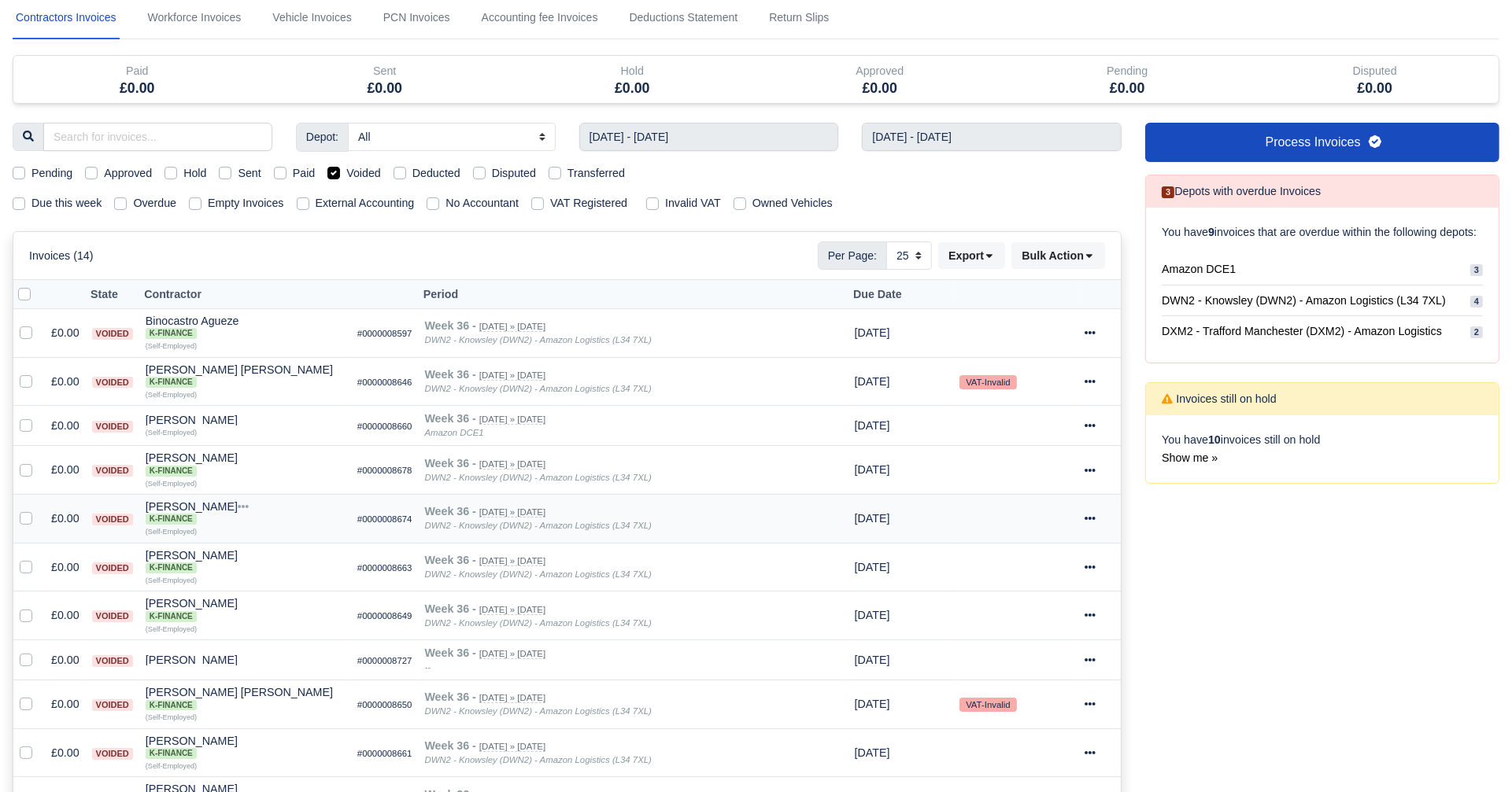
click at [1091, 510] on div at bounding box center [1099, 518] width 30 height 18
click at [1016, 555] on link "Show Invoice" at bounding box center [1044, 566] width 140 height 24
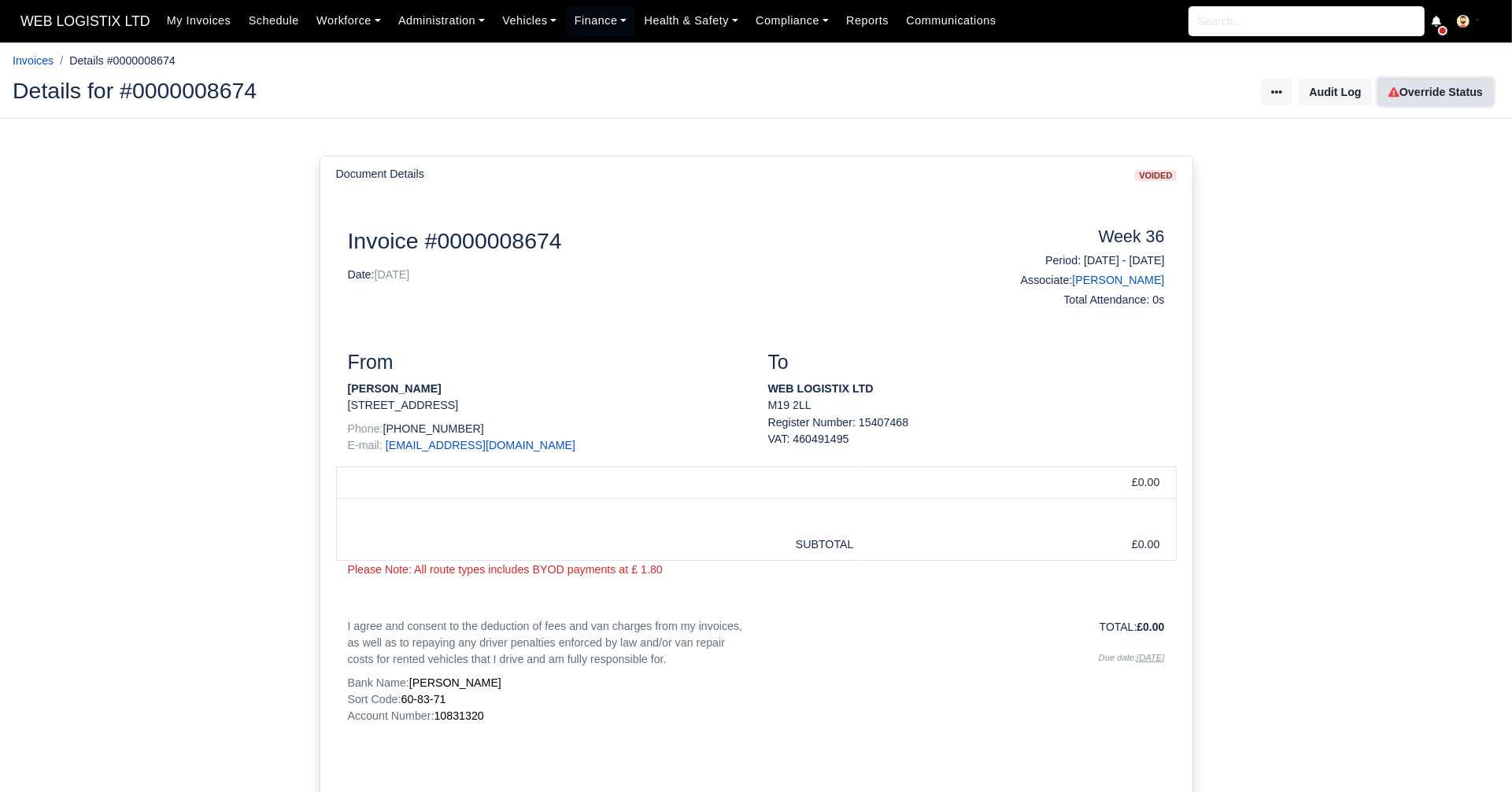
click at [1406, 92] on link "Override Status" at bounding box center [1435, 92] width 115 height 27
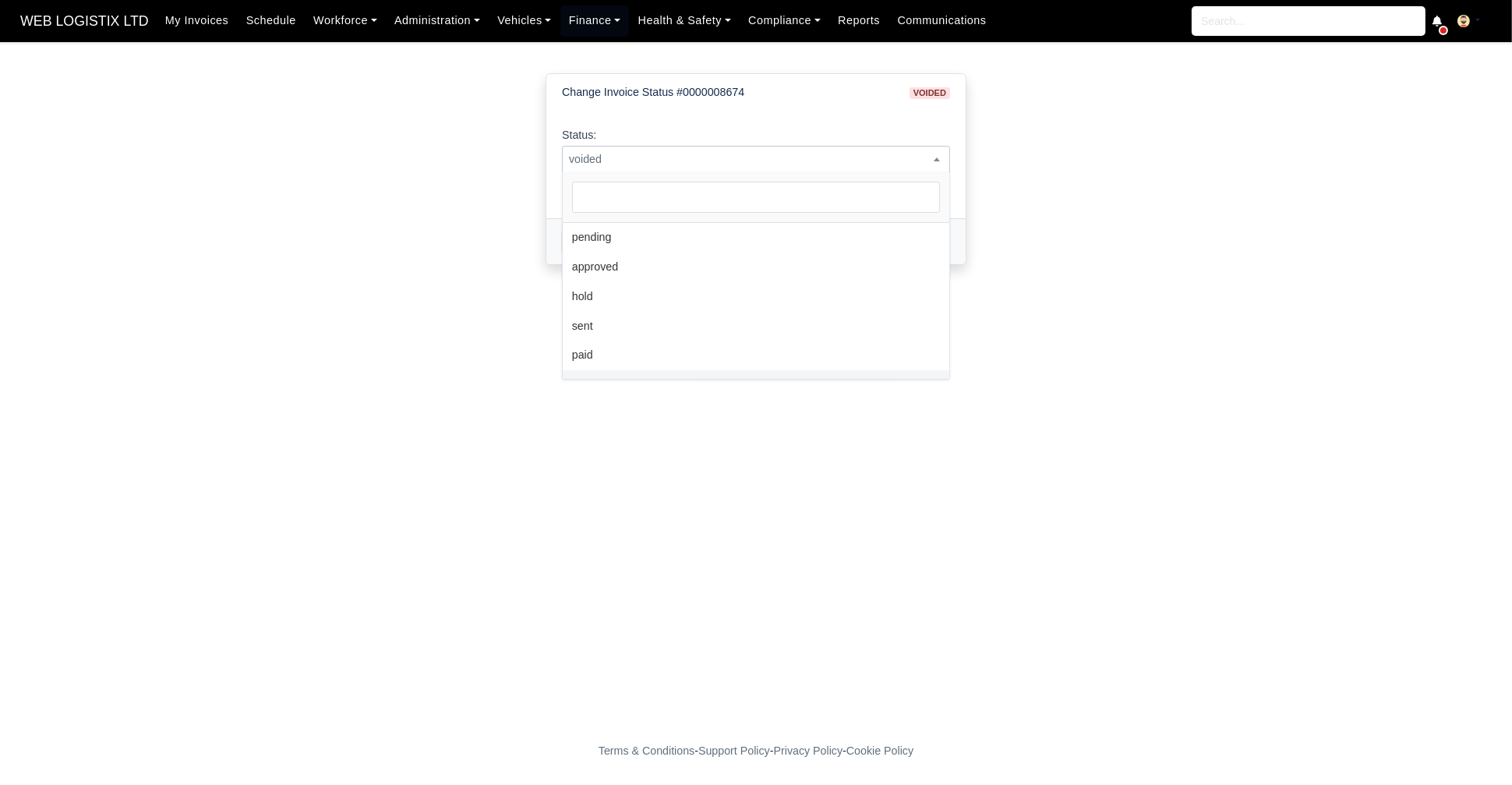
click at [849, 146] on span "voided" at bounding box center [756, 159] width 388 height 27
select select "pending"
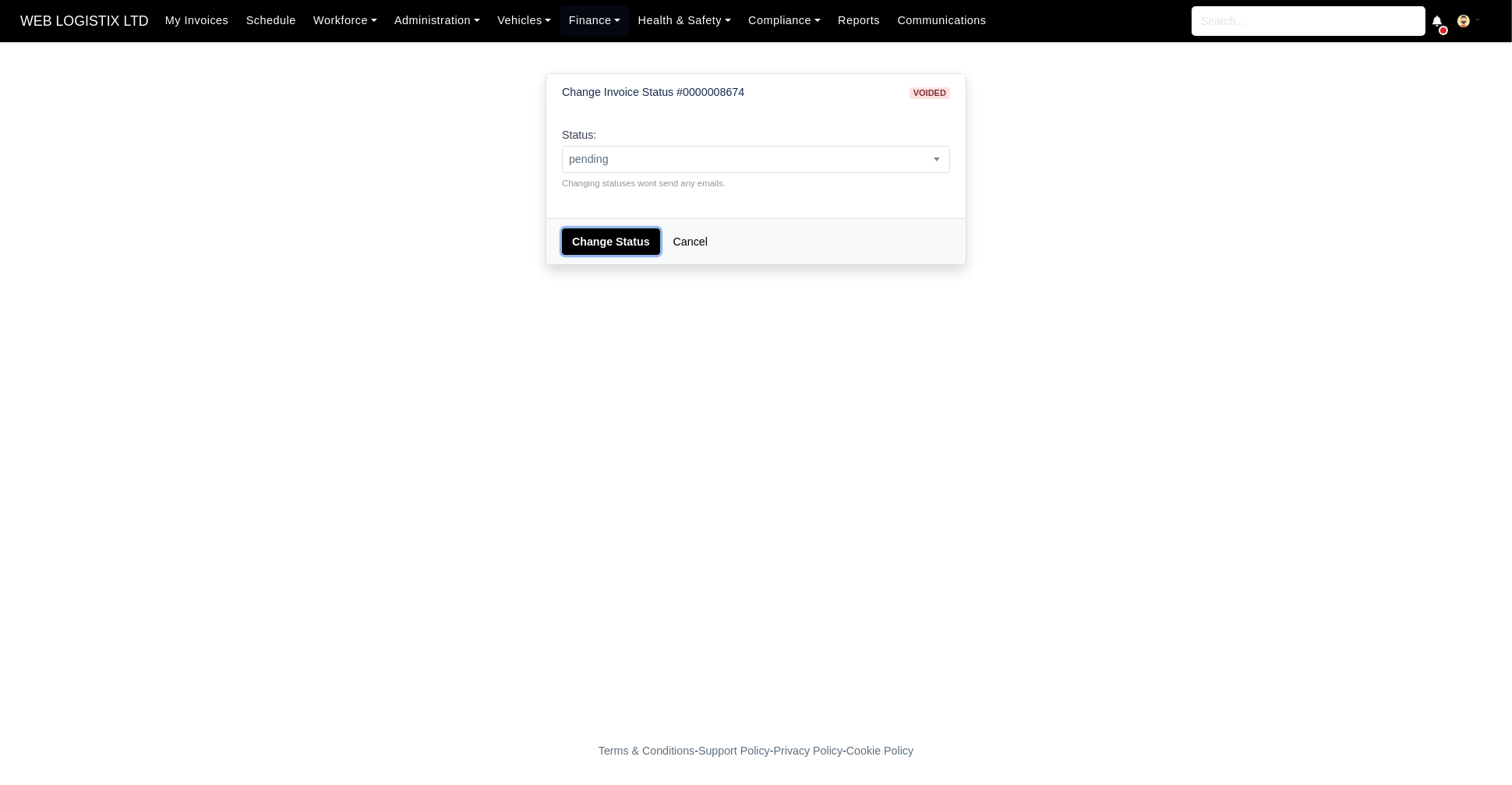
click at [584, 244] on button "Change Status" at bounding box center [611, 242] width 98 height 27
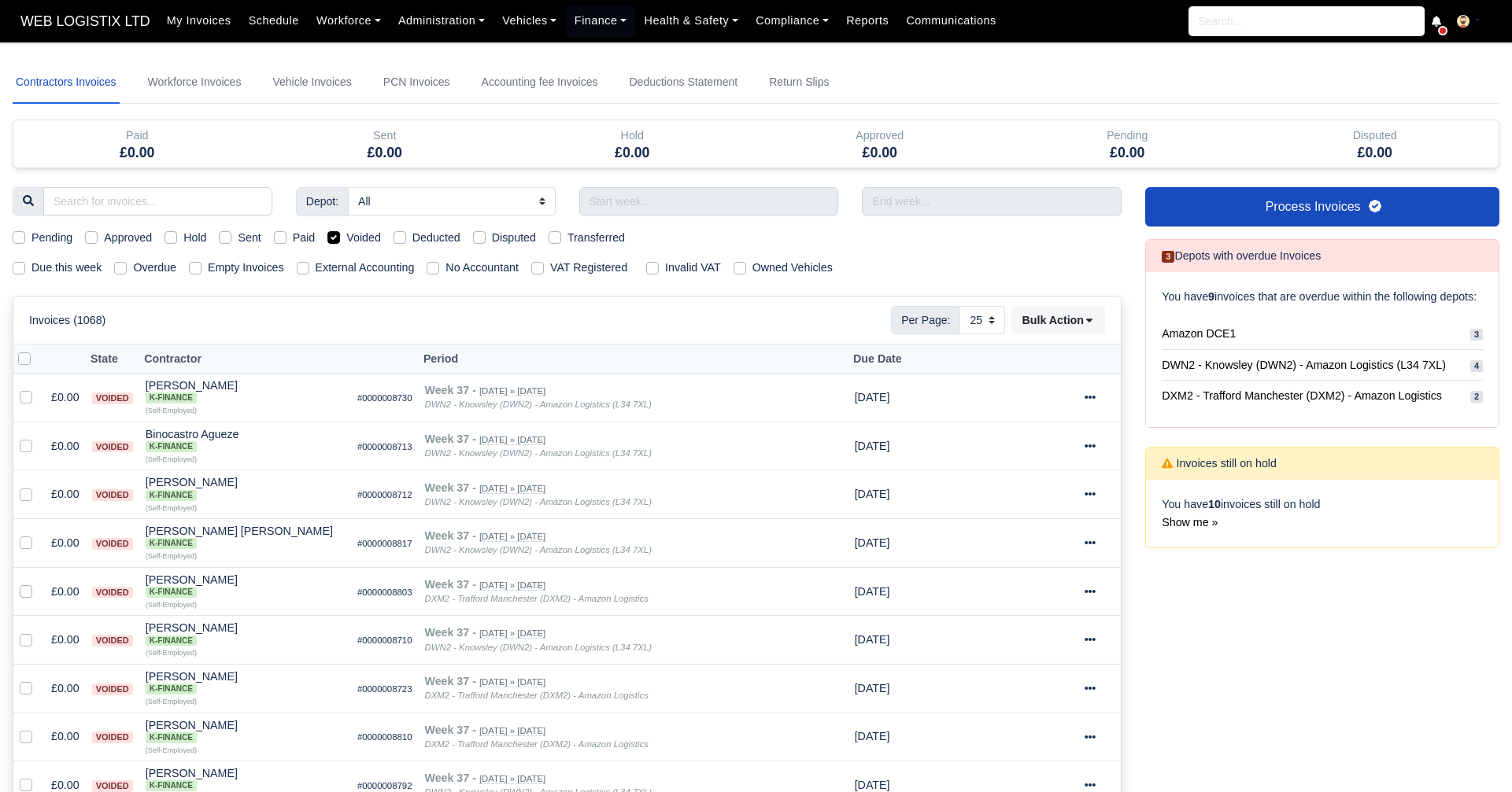
select select "25"
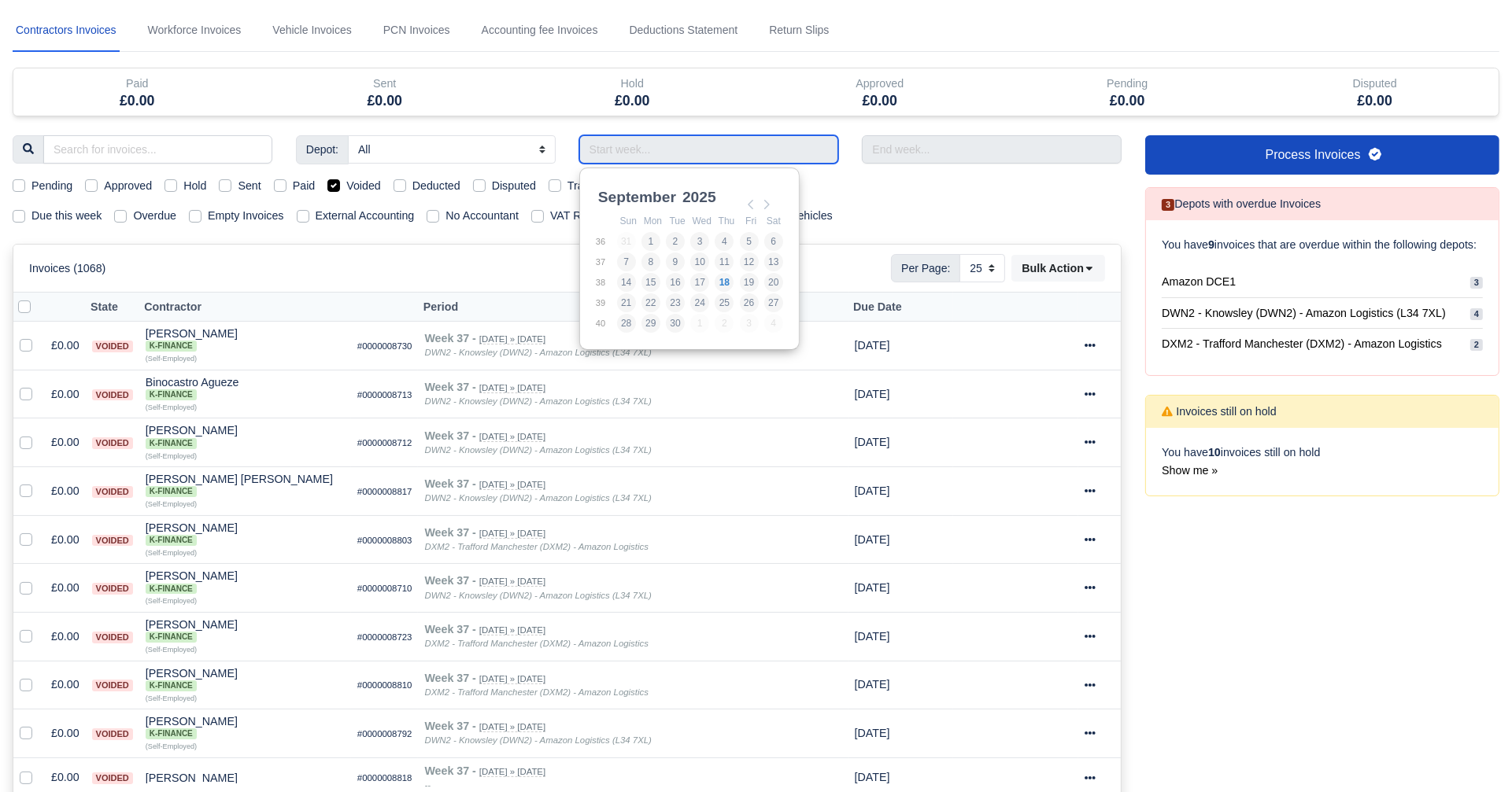
click at [646, 141] on input "Use the arrow keys to pick a date" at bounding box center [709, 150] width 260 height 28
type input "[DATE] - [DATE]"
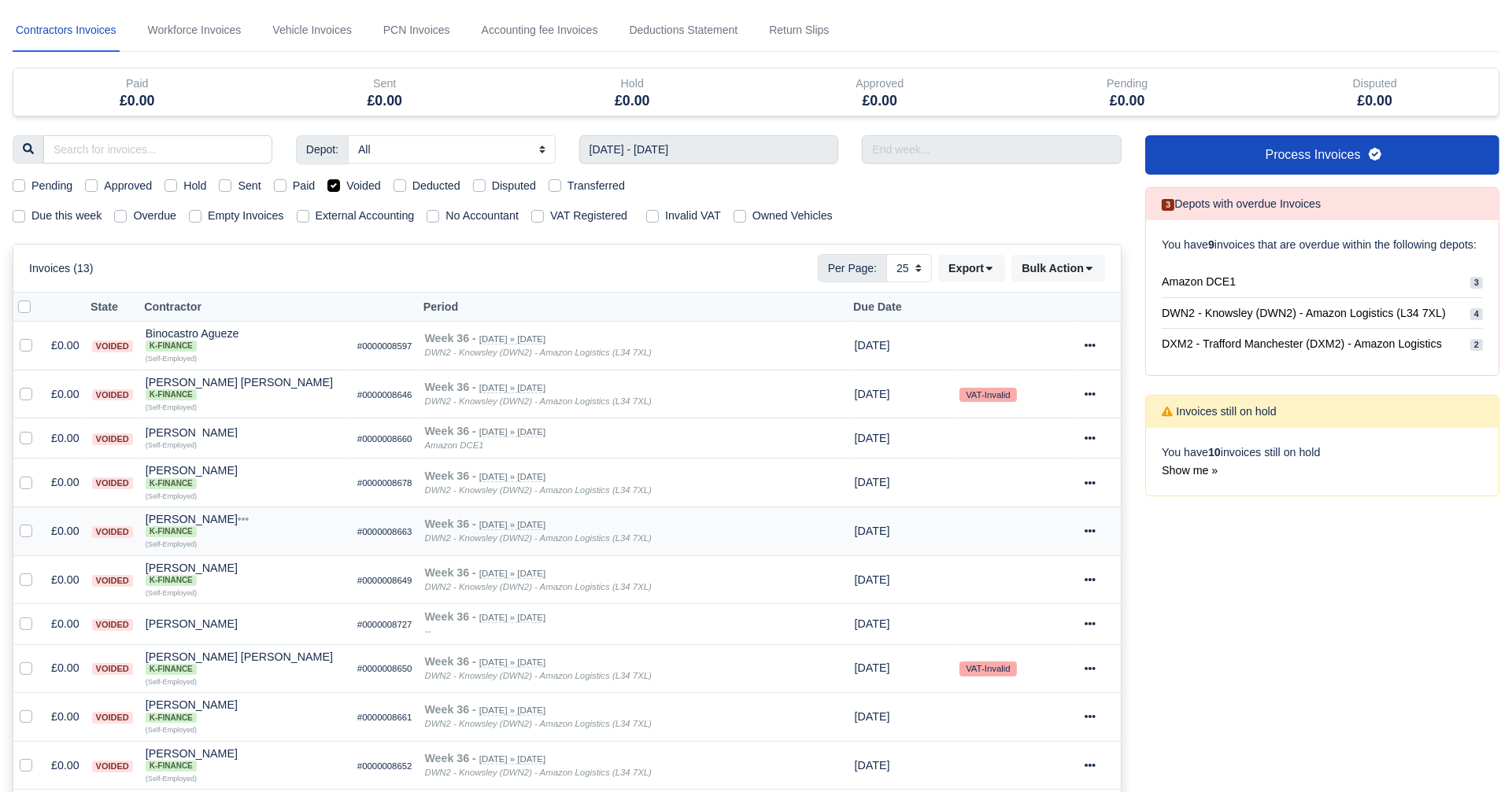
click at [1098, 525] on div at bounding box center [1099, 531] width 30 height 18
click at [1070, 567] on link "Show Invoice" at bounding box center [1044, 579] width 140 height 24
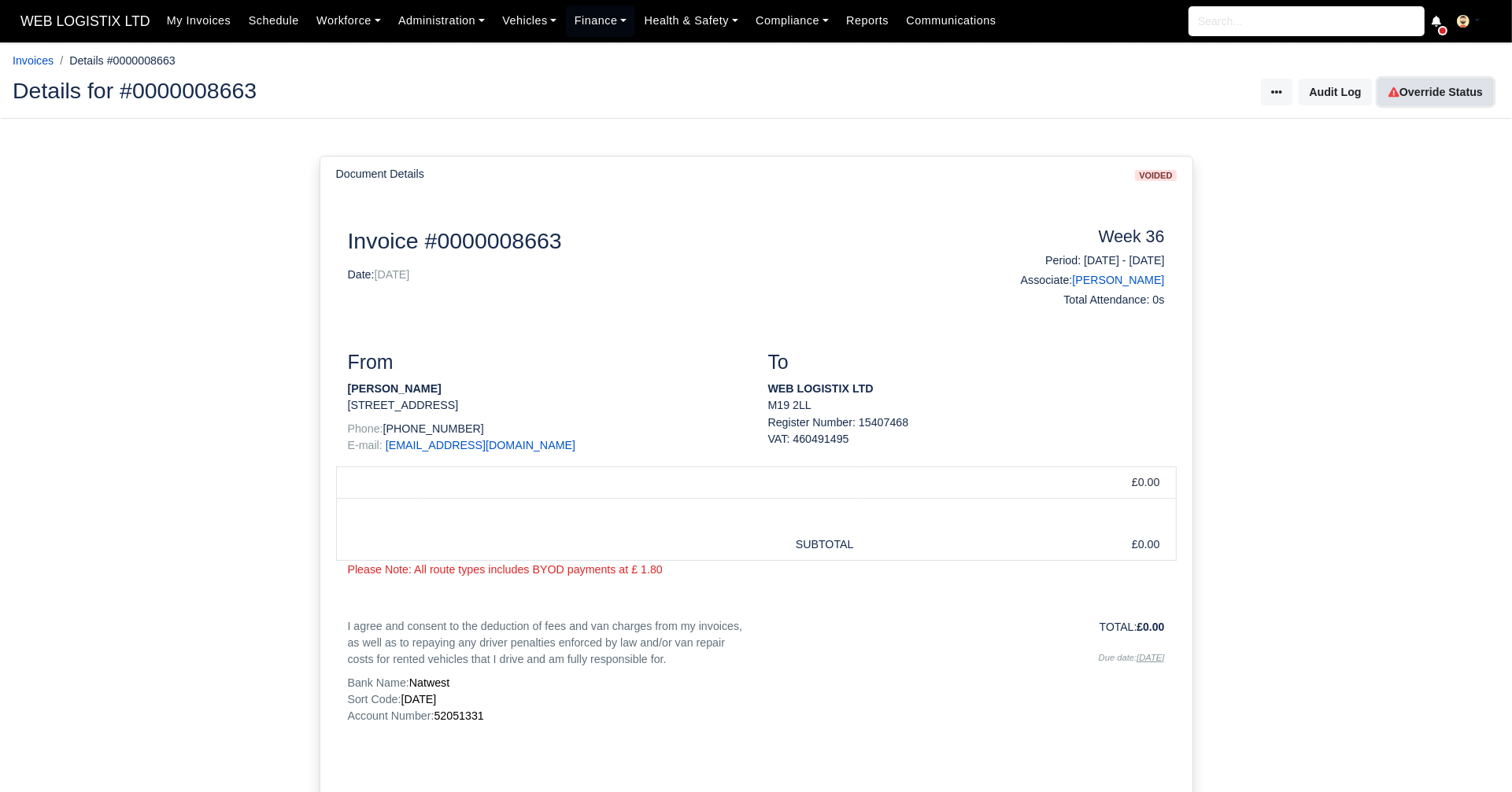
click at [1420, 99] on link "Override Status" at bounding box center [1435, 92] width 115 height 27
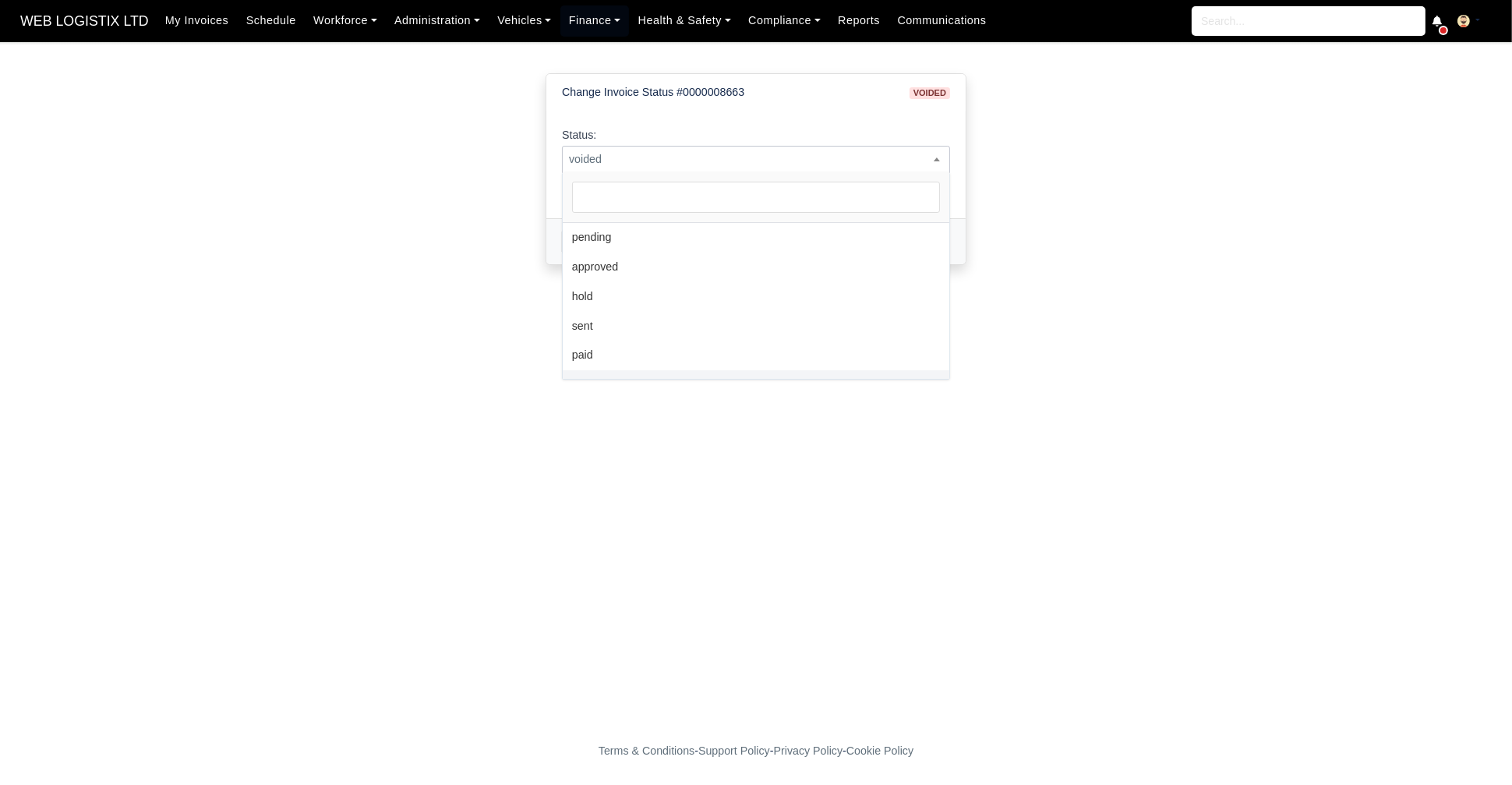
click at [702, 164] on span "voided" at bounding box center [756, 159] width 387 height 20
select select "pending"
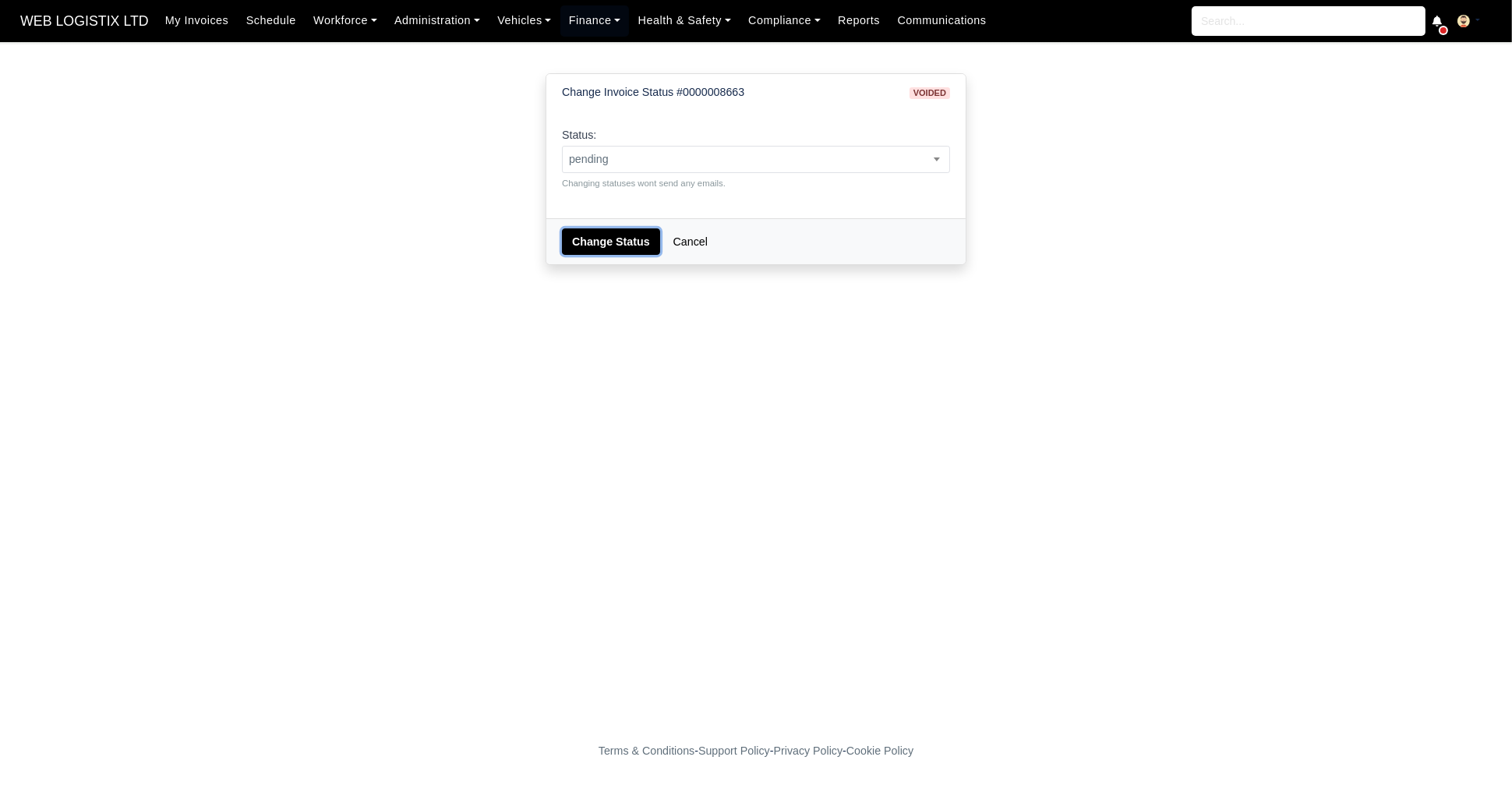
click at [604, 239] on button "Change Status" at bounding box center [611, 242] width 98 height 27
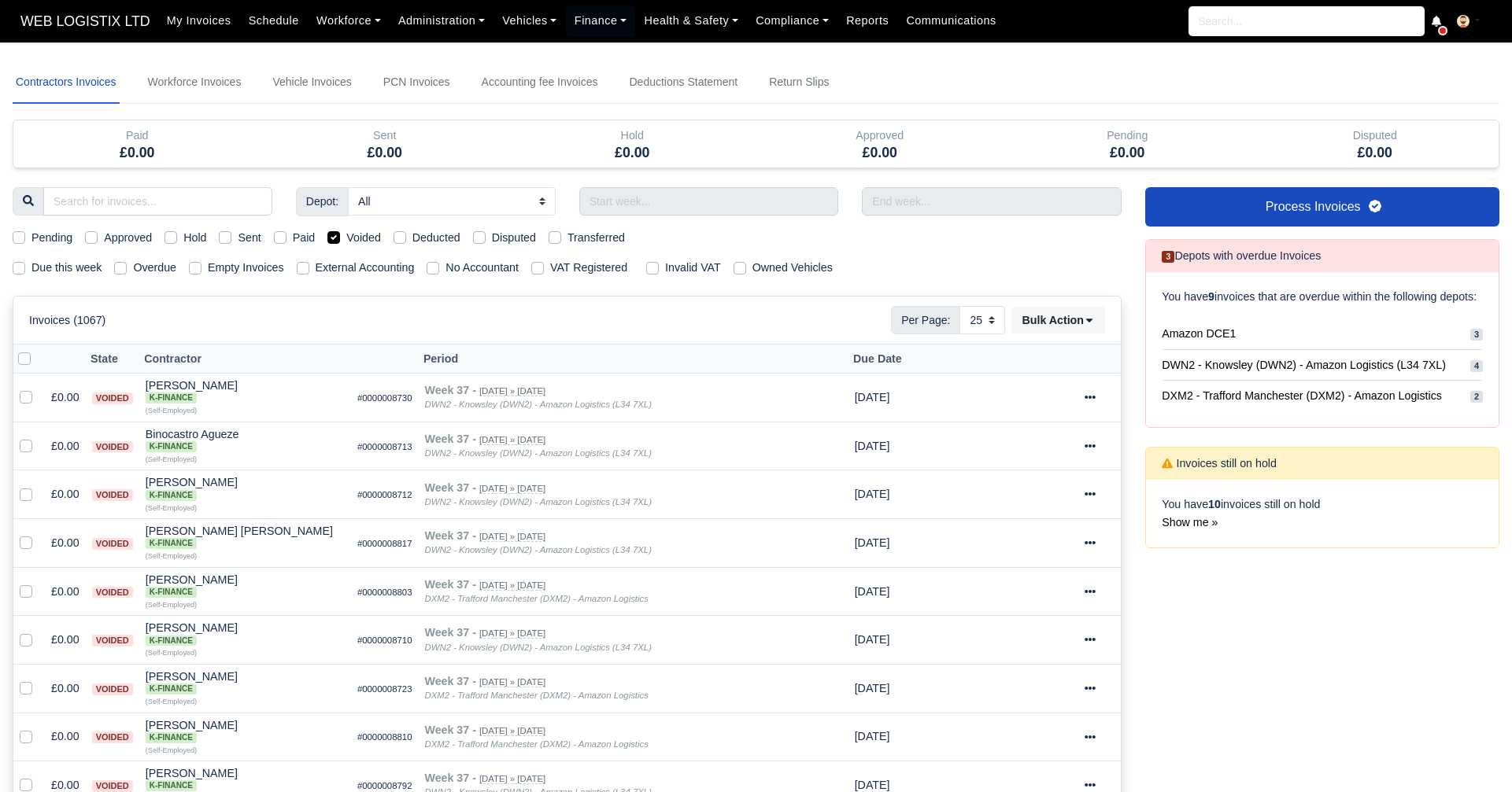
select select "25"
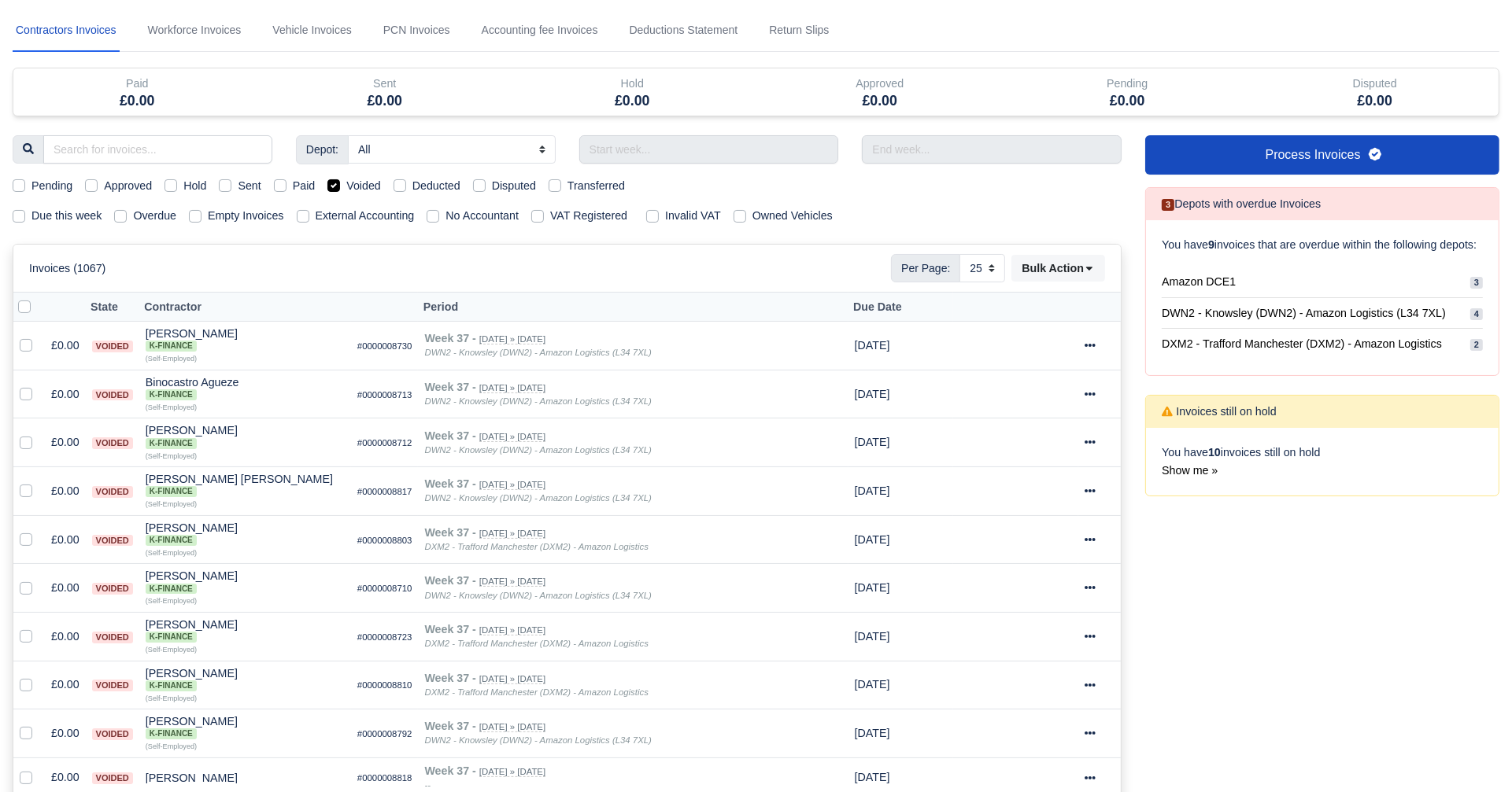
click at [346, 185] on label "Voided" at bounding box center [364, 185] width 35 height 18
click at [337, 185] on input "Voided" at bounding box center [334, 183] width 13 height 13
checkbox input "false"
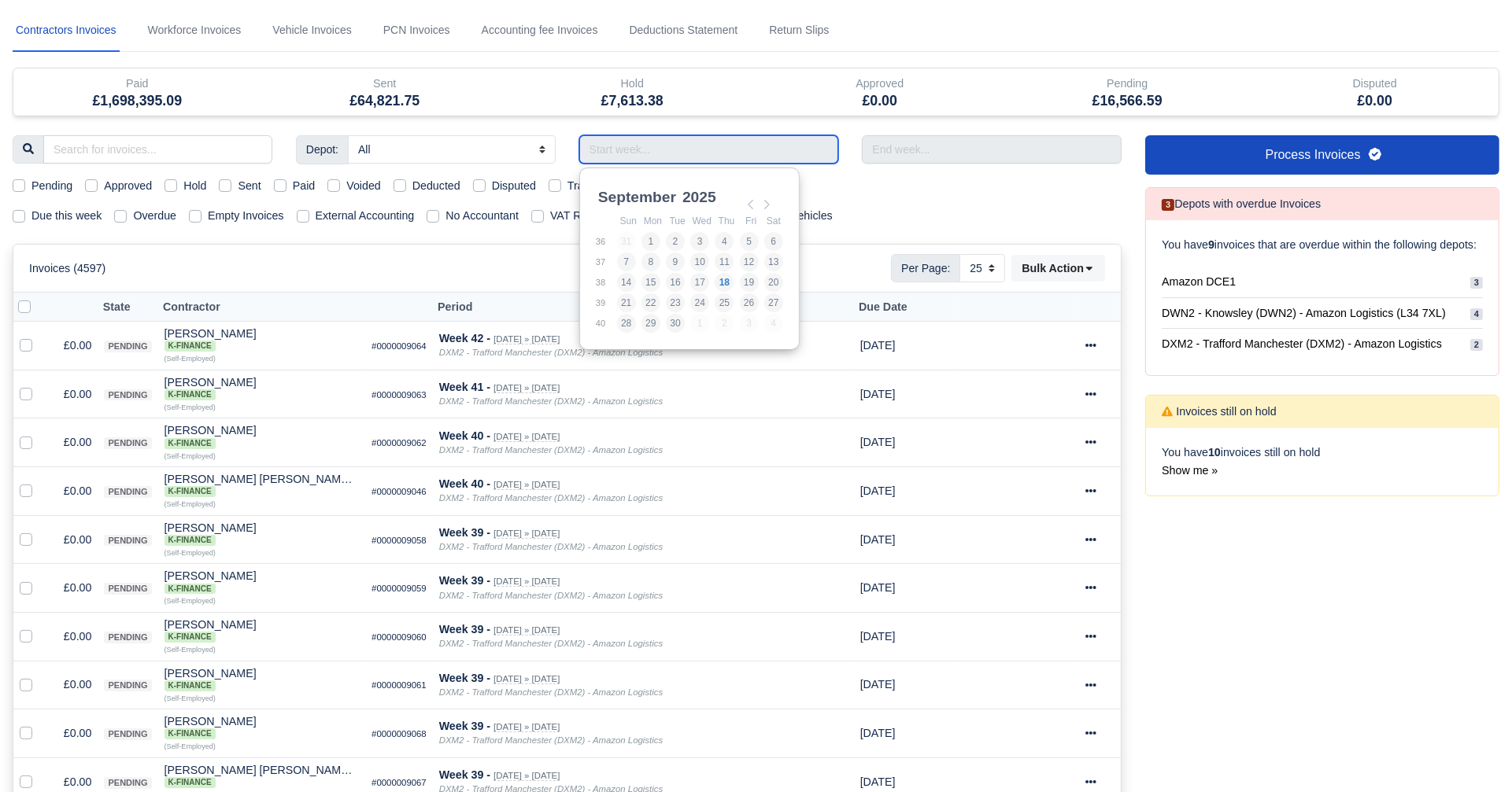
click at [774, 147] on input "Use the arrow keys to pick a date" at bounding box center [709, 150] width 260 height 28
type input "31/08/2025 - 06/09/2025"
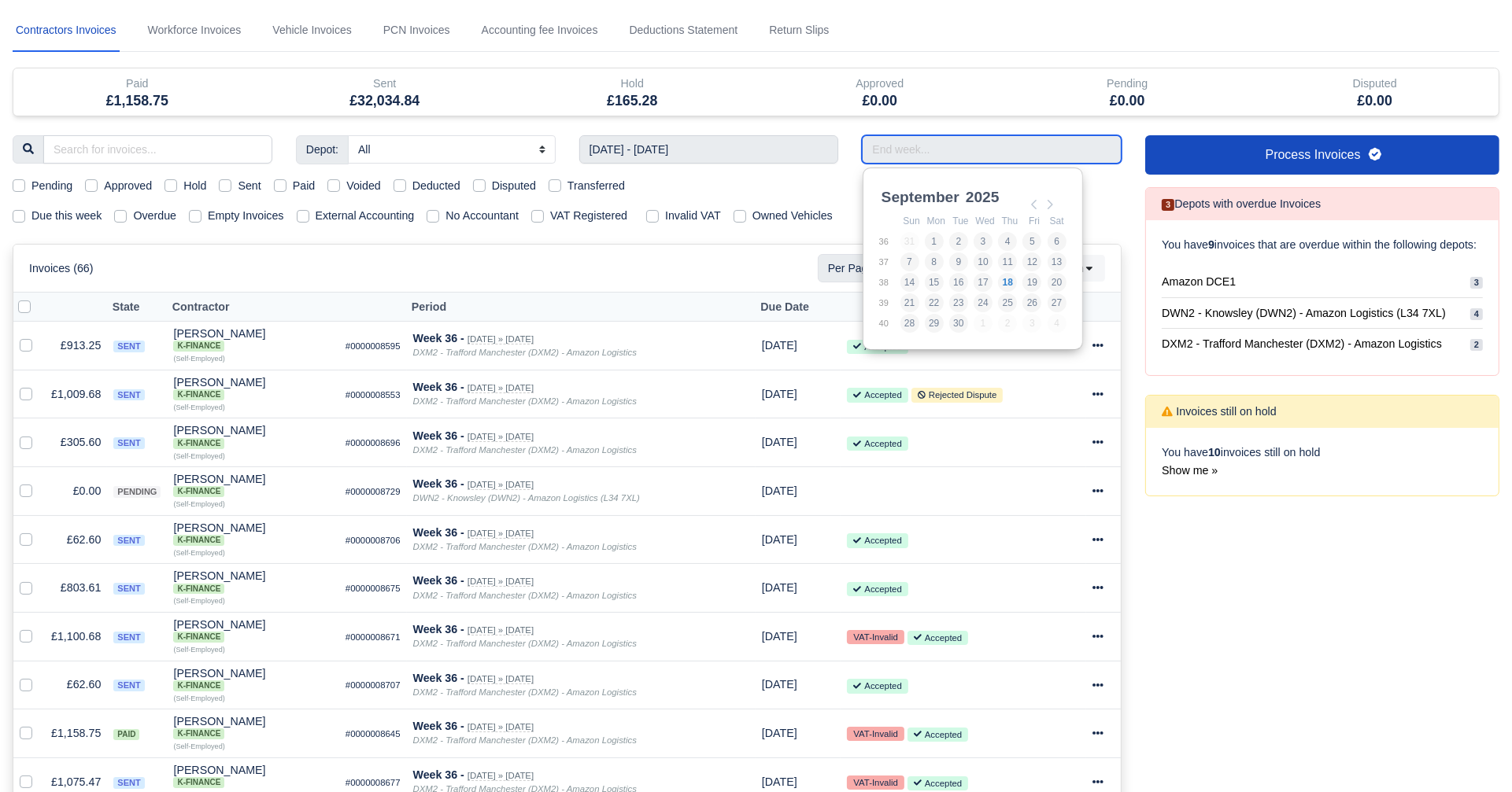
click at [891, 152] on input "Use the arrow keys to pick a date" at bounding box center [991, 150] width 260 height 28
type input "31/08/2025 - 06/09/2025"
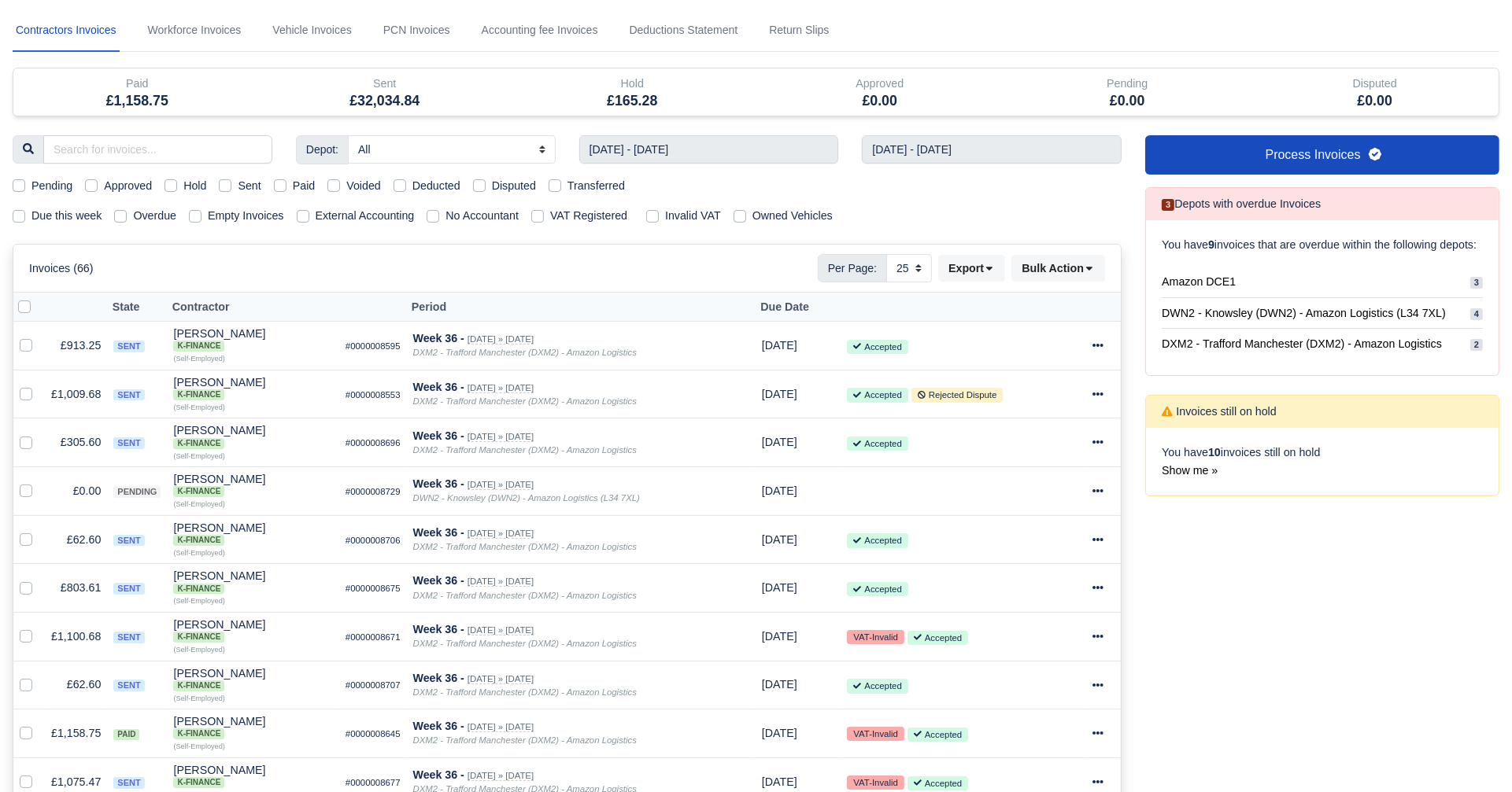
click at [32, 180] on label "Pending" at bounding box center [52, 185] width 41 height 18
click at [19, 180] on input "Pending" at bounding box center [19, 183] width 13 height 13
checkbox input "true"
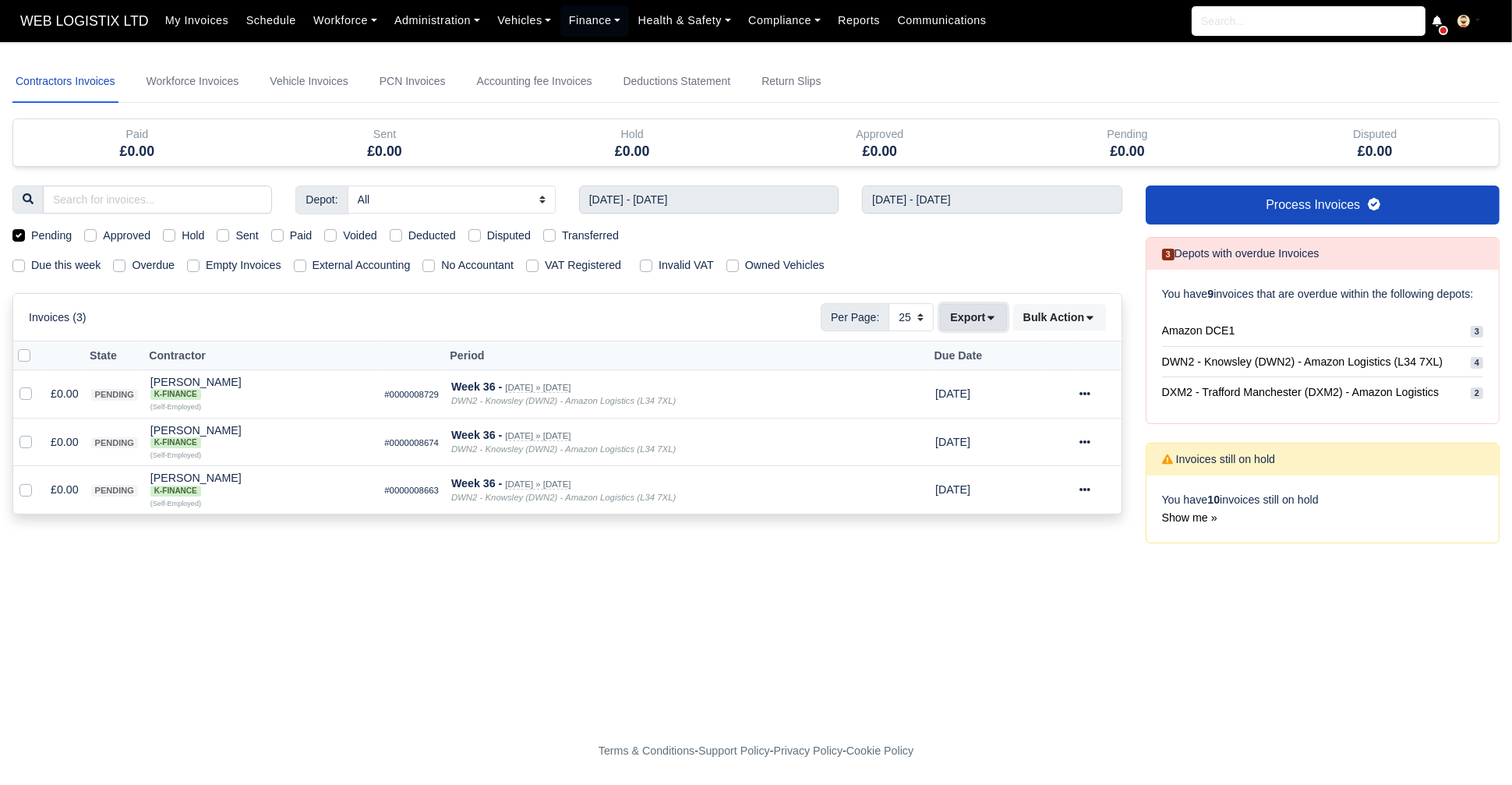
click at [994, 317] on icon at bounding box center [991, 318] width 6 height 4
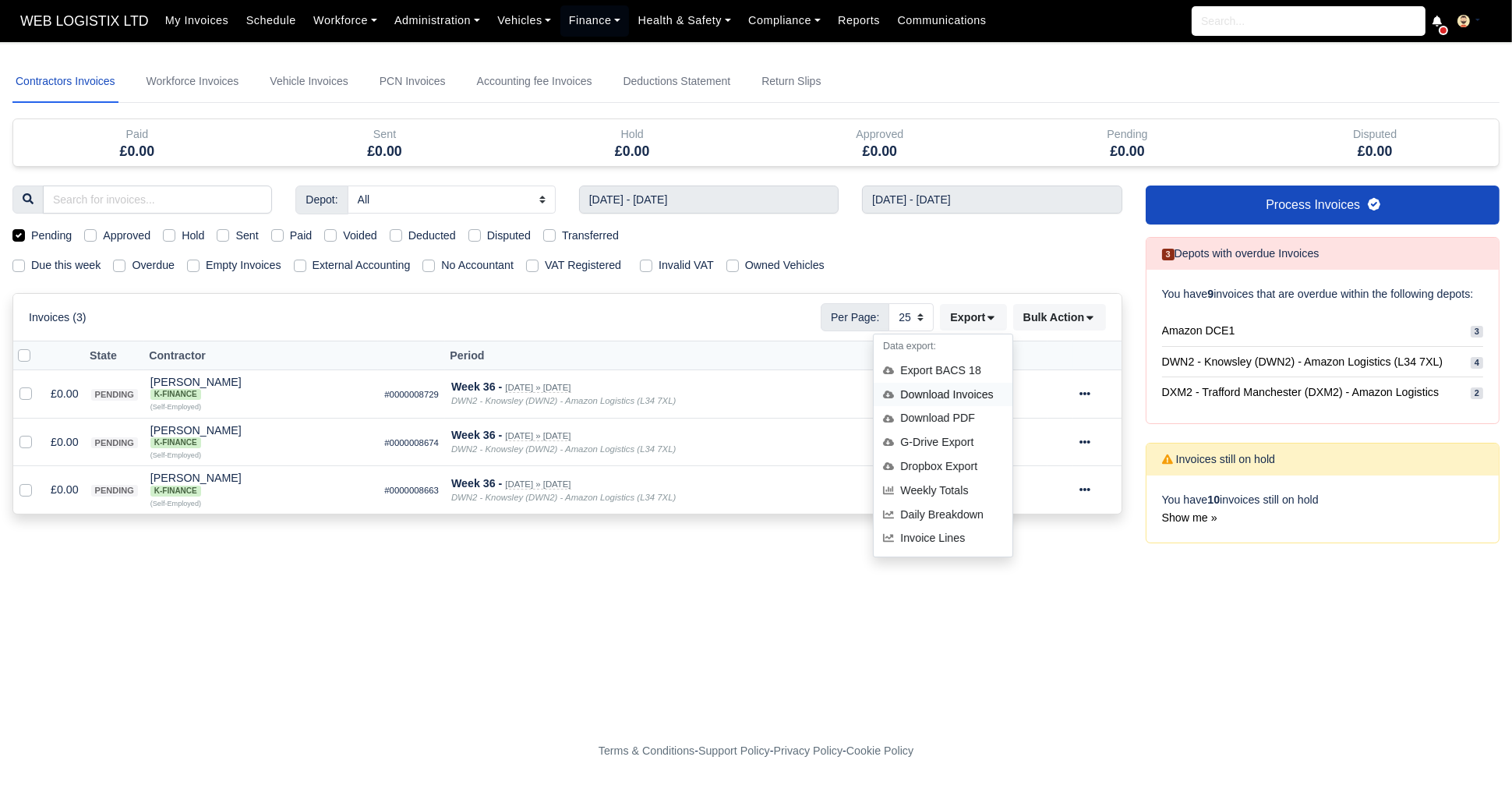
click at [984, 391] on div "Download Invoices" at bounding box center [943, 395] width 139 height 24
click at [1081, 385] on div at bounding box center [1097, 394] width 36 height 18
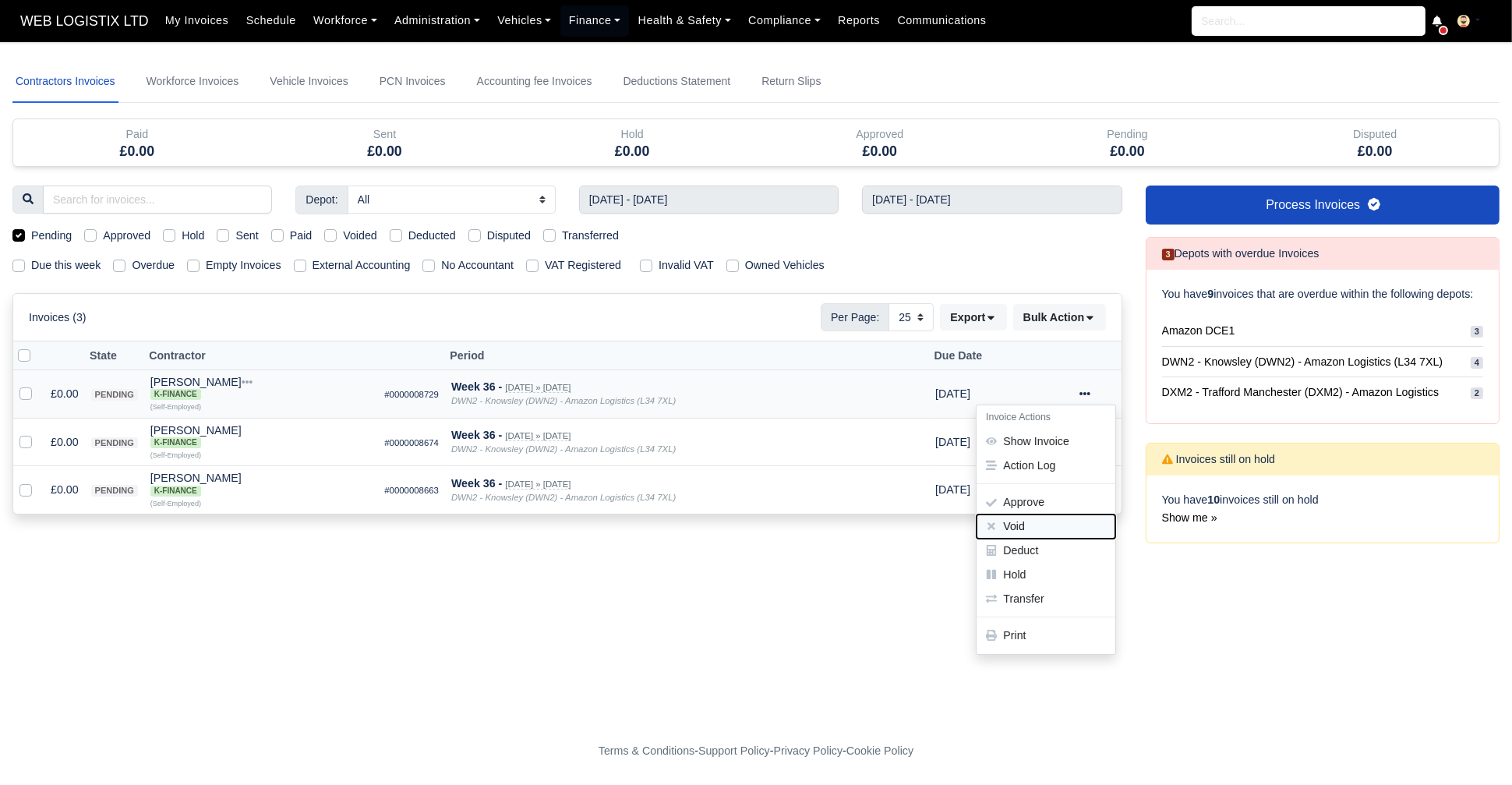
click at [1059, 522] on button "Void" at bounding box center [1046, 526] width 139 height 24
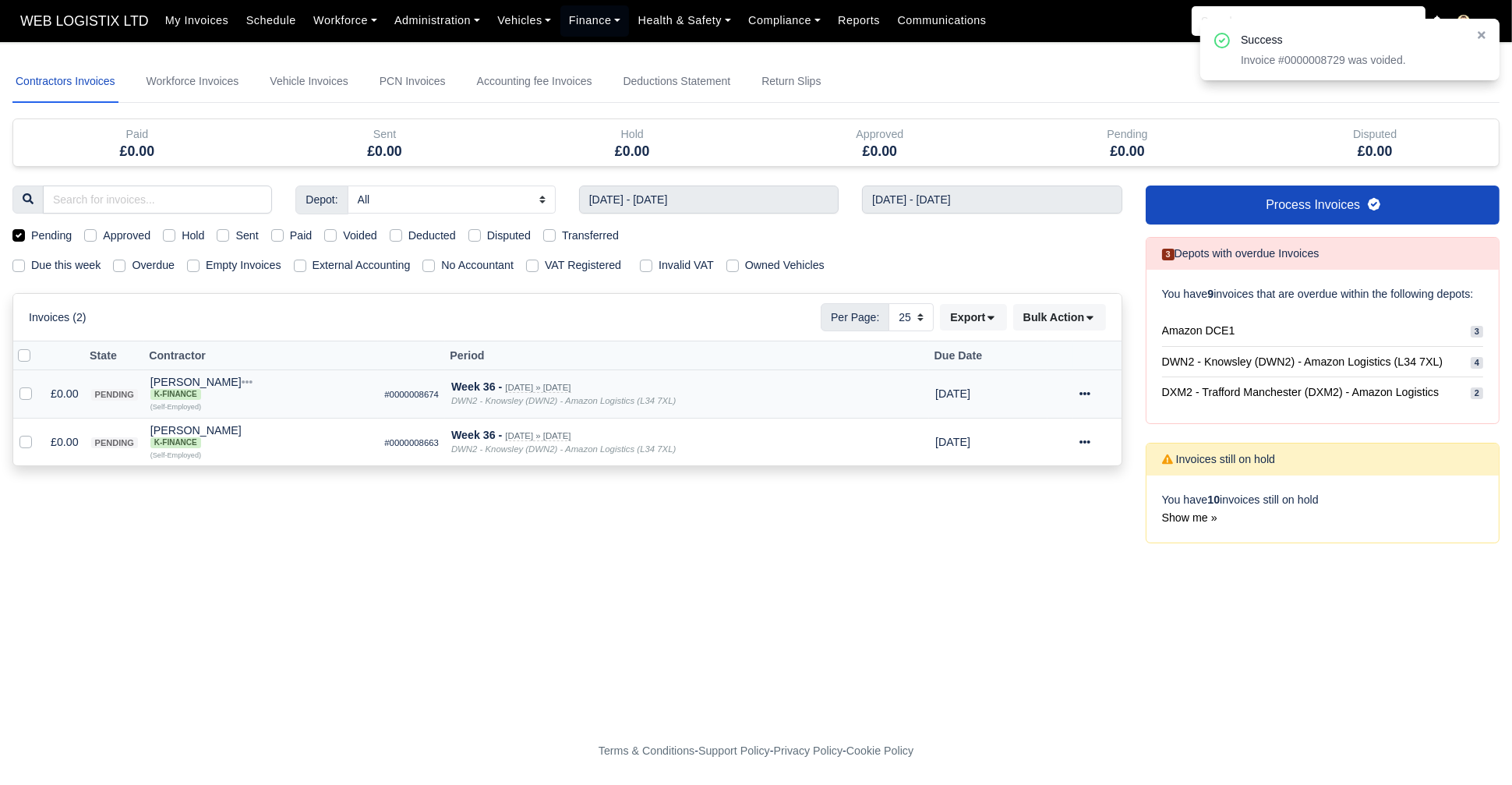
click at [1086, 392] on icon at bounding box center [1085, 394] width 11 height 3
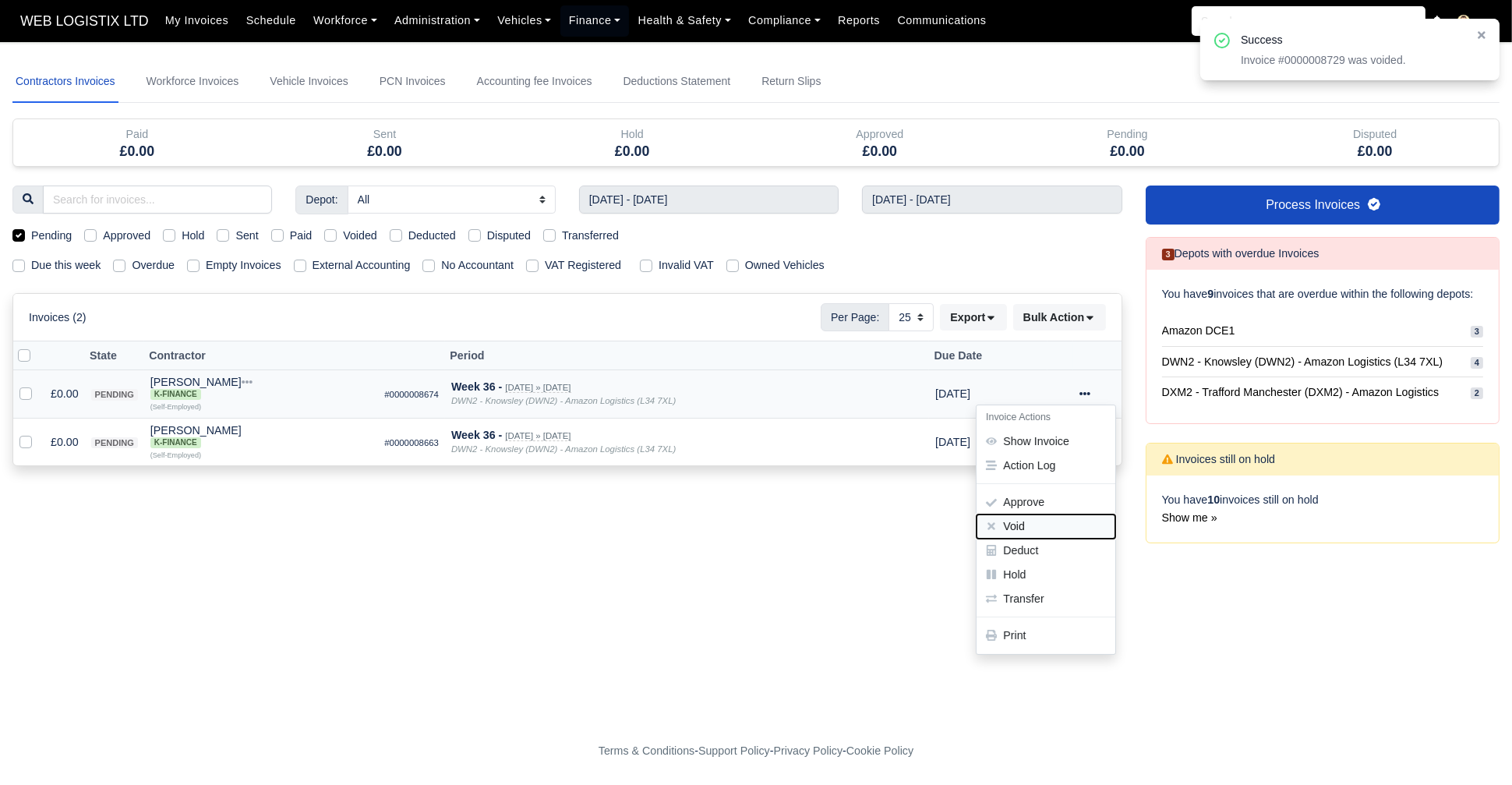
click at [1053, 528] on button "Void" at bounding box center [1046, 526] width 139 height 24
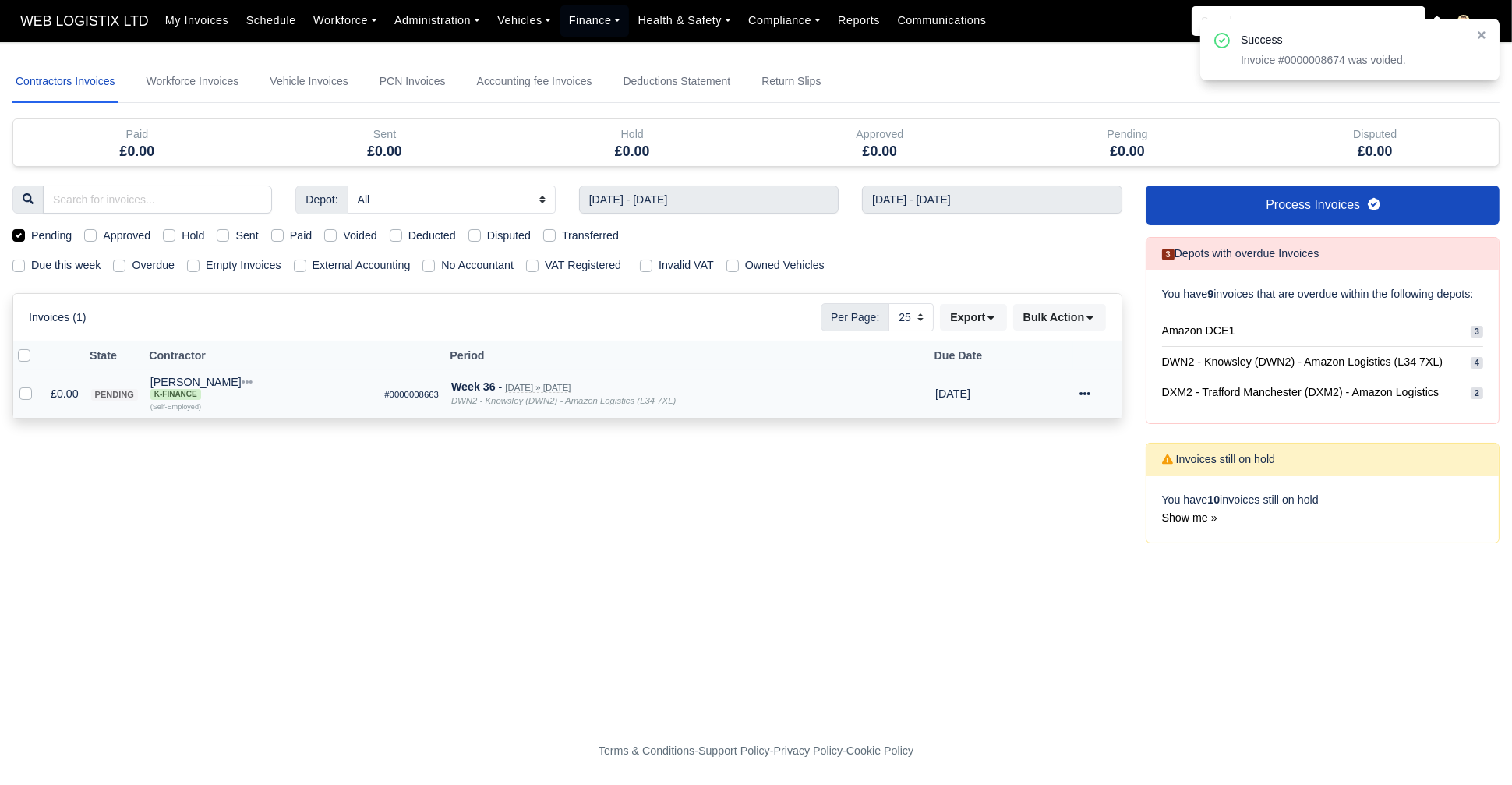
click at [1083, 389] on icon at bounding box center [1085, 394] width 11 height 11
click at [1042, 535] on button "Void" at bounding box center [1046, 526] width 139 height 24
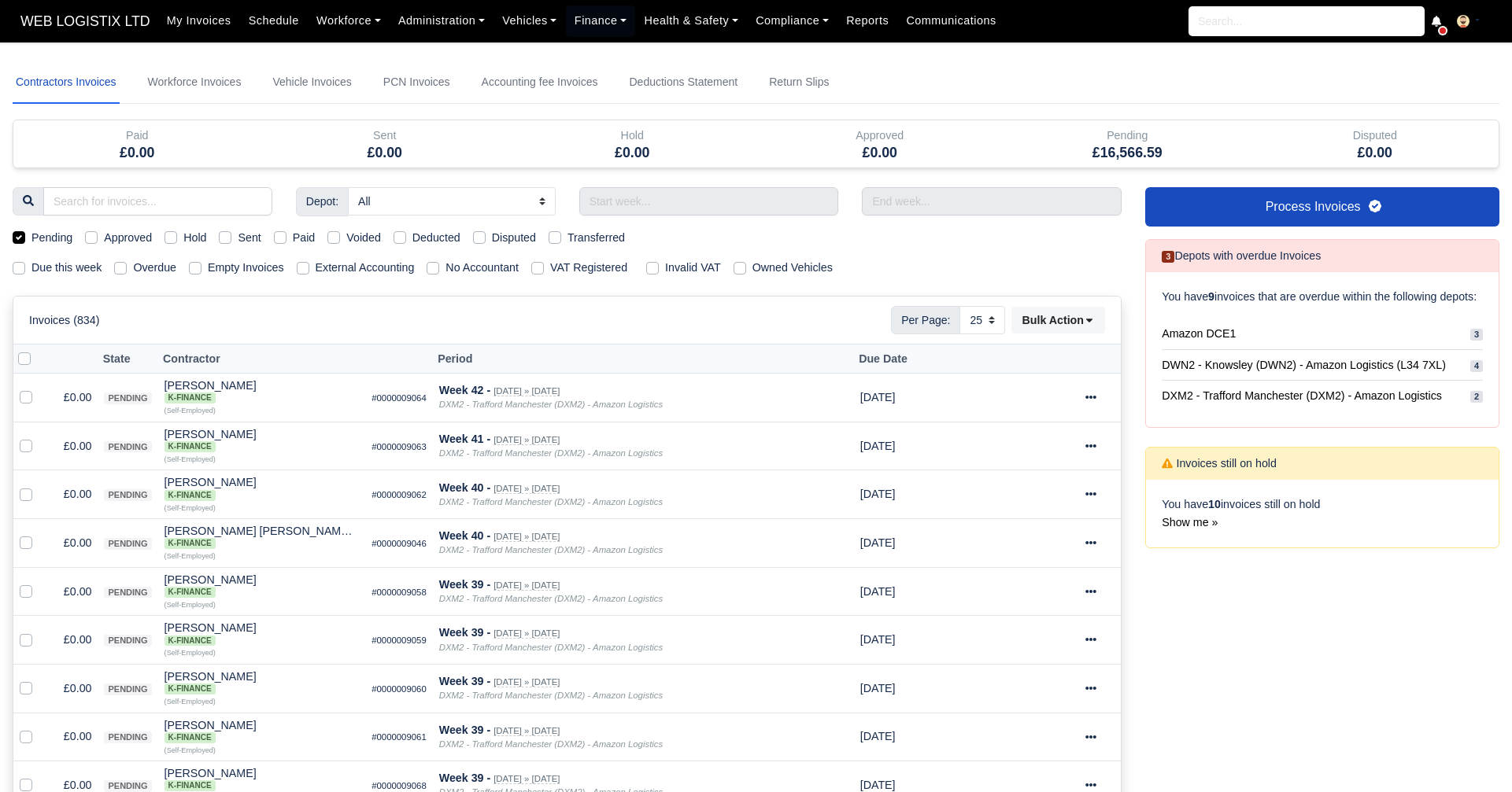
select select "25"
click at [32, 234] on label "Pending" at bounding box center [52, 237] width 41 height 18
click at [17, 234] on input "Pending" at bounding box center [19, 235] width 13 height 13
checkbox input "false"
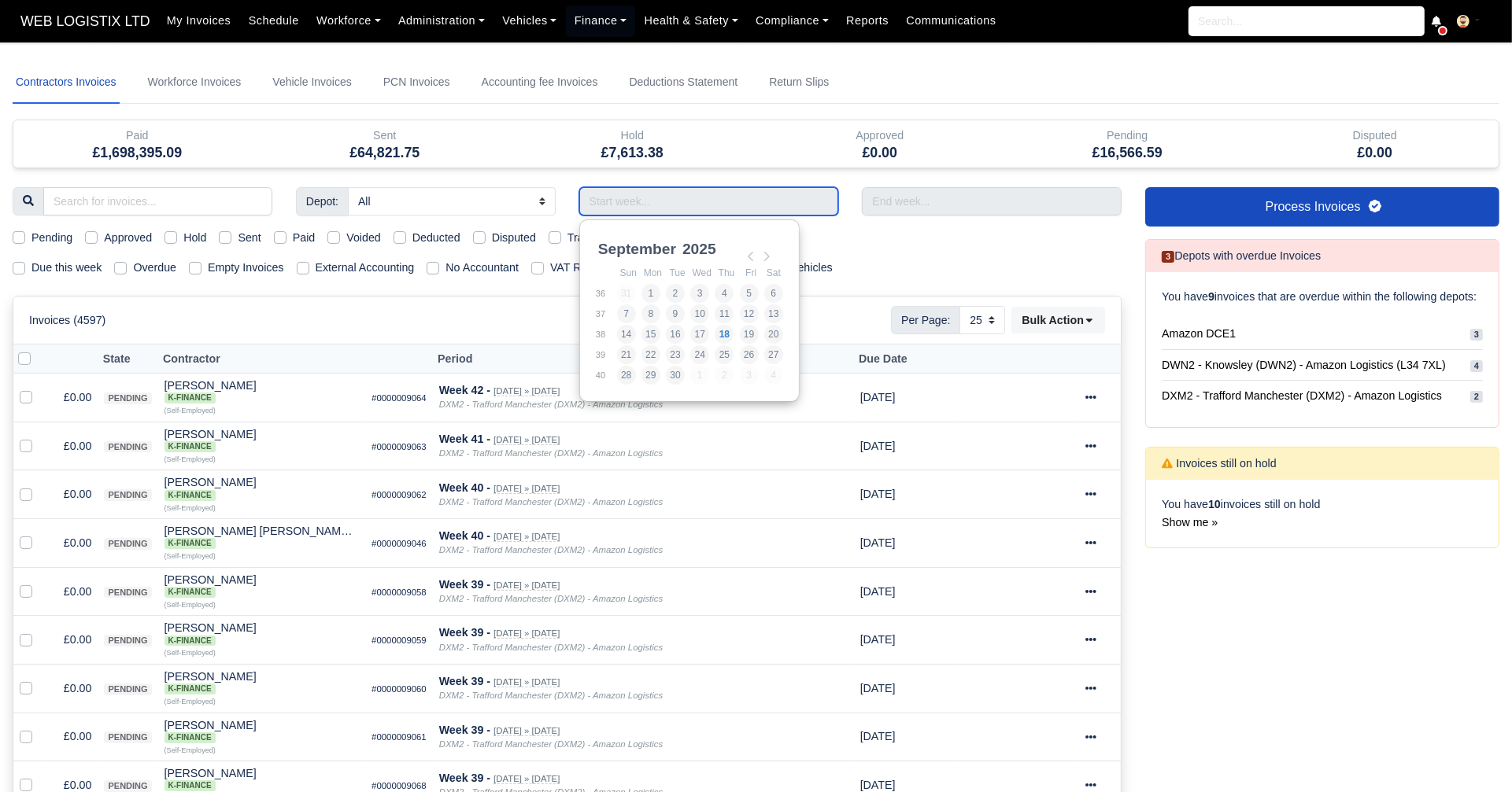
click at [624, 194] on input "Use the arrow keys to pick a date" at bounding box center [709, 201] width 260 height 28
type input "31/08/2025 - 06/09/2025"
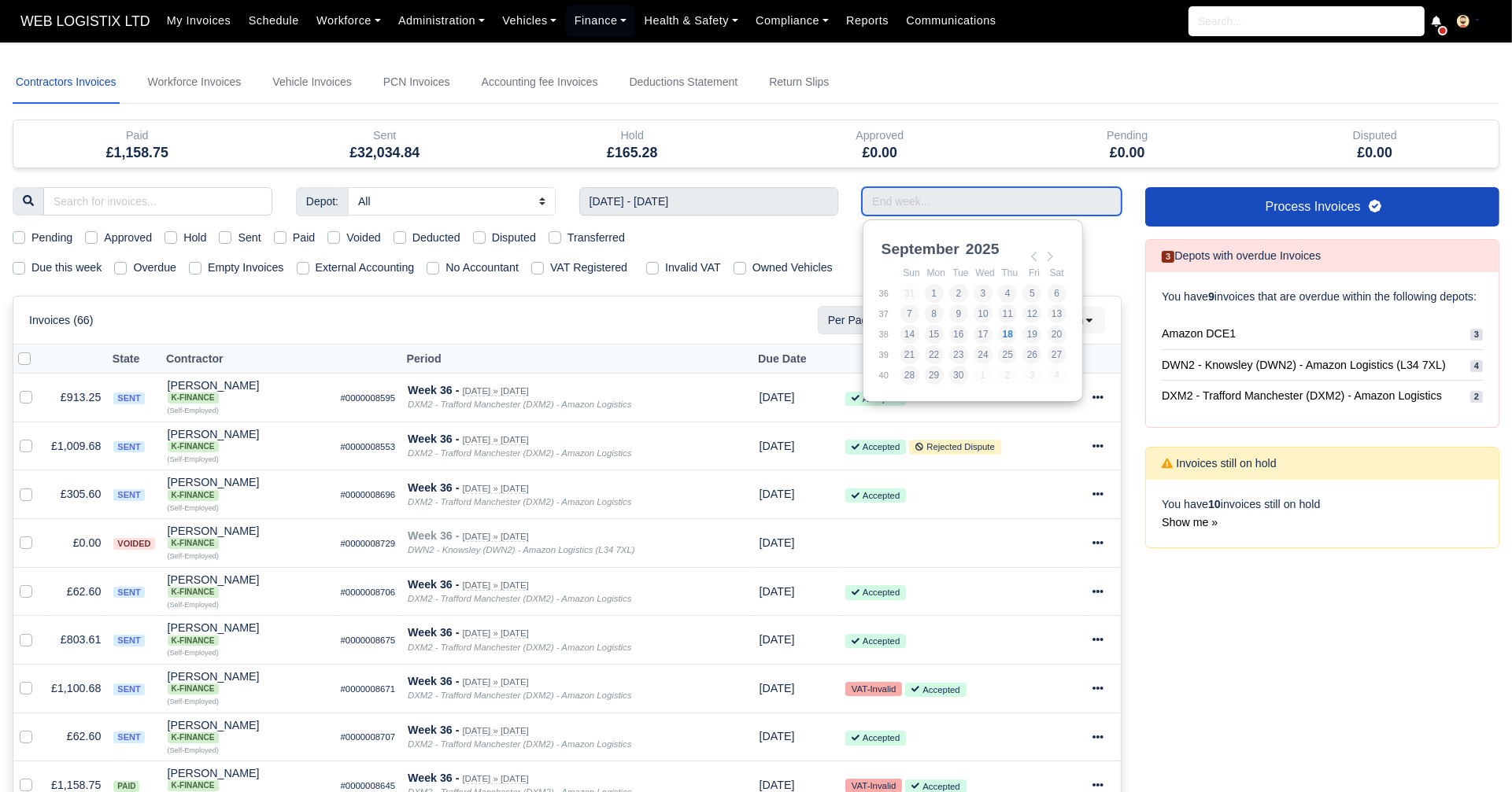
click at [918, 204] on input "Use the arrow keys to pick a date" at bounding box center [991, 201] width 260 height 28
type input "31/08/2025 - 06/09/2025"
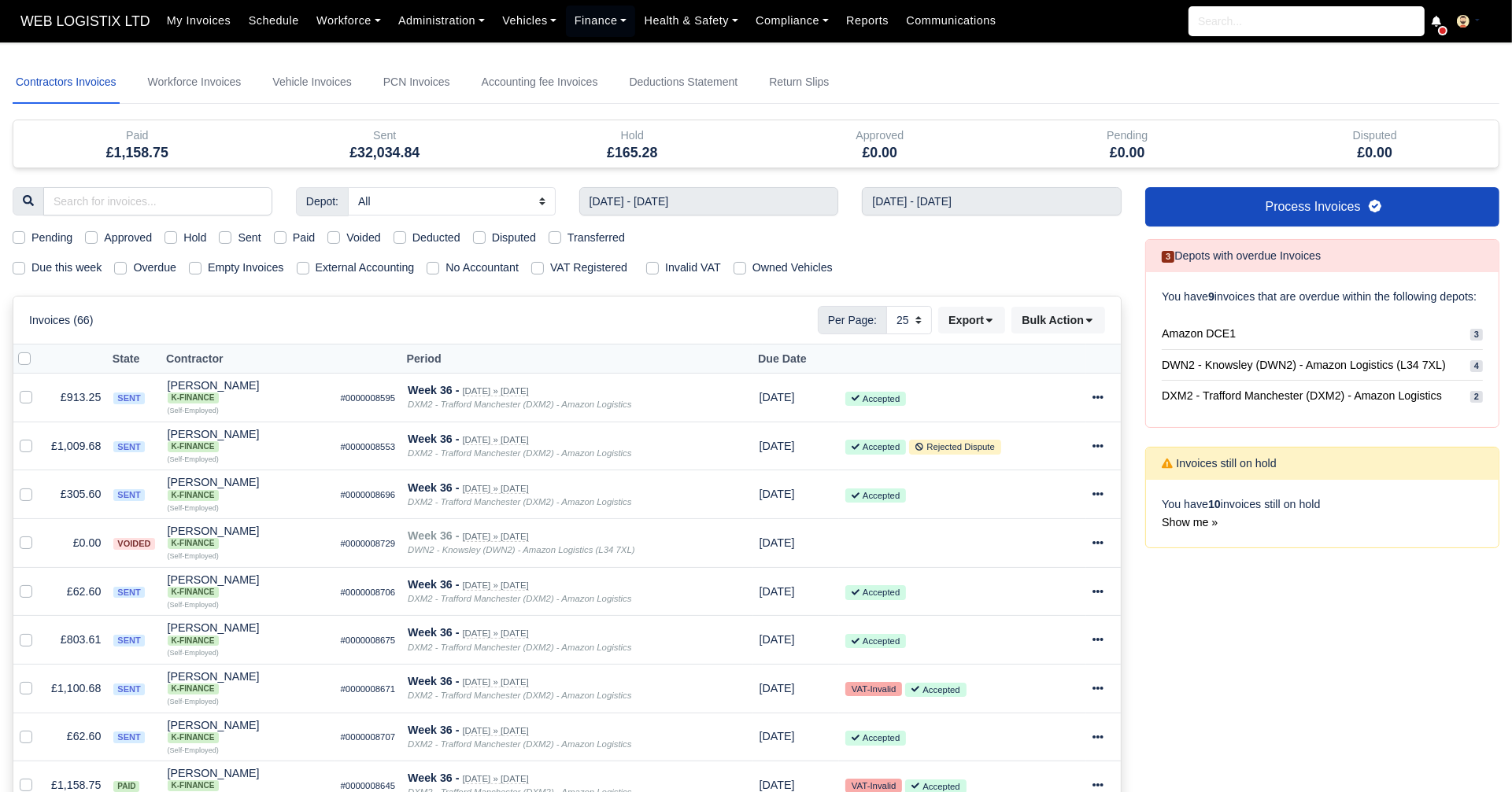
click at [238, 239] on label "Sent" at bounding box center [249, 237] width 23 height 18
click at [223, 239] on input "Sent" at bounding box center [225, 235] width 13 height 13
checkbox input "true"
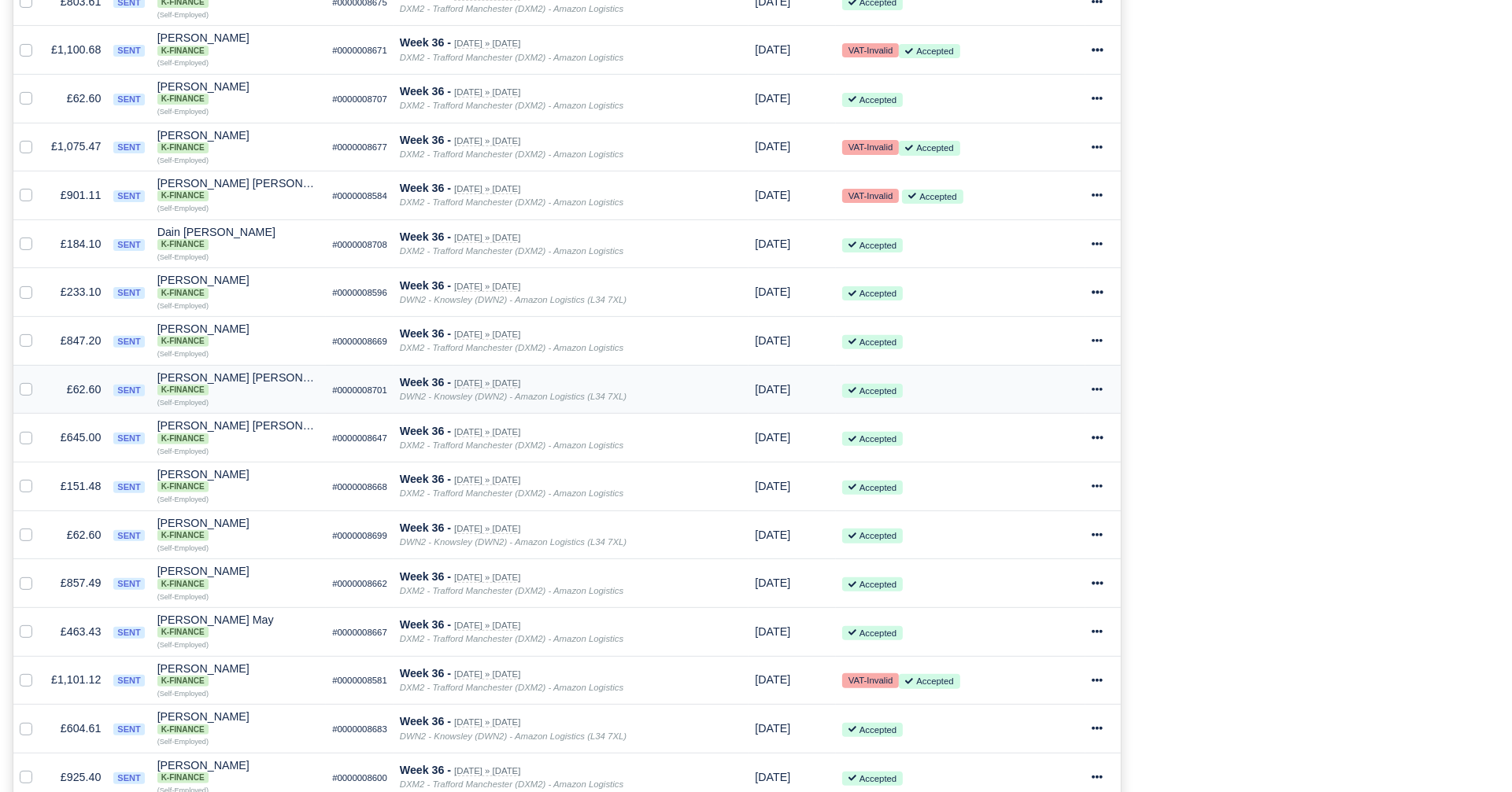
scroll to position [1022, 0]
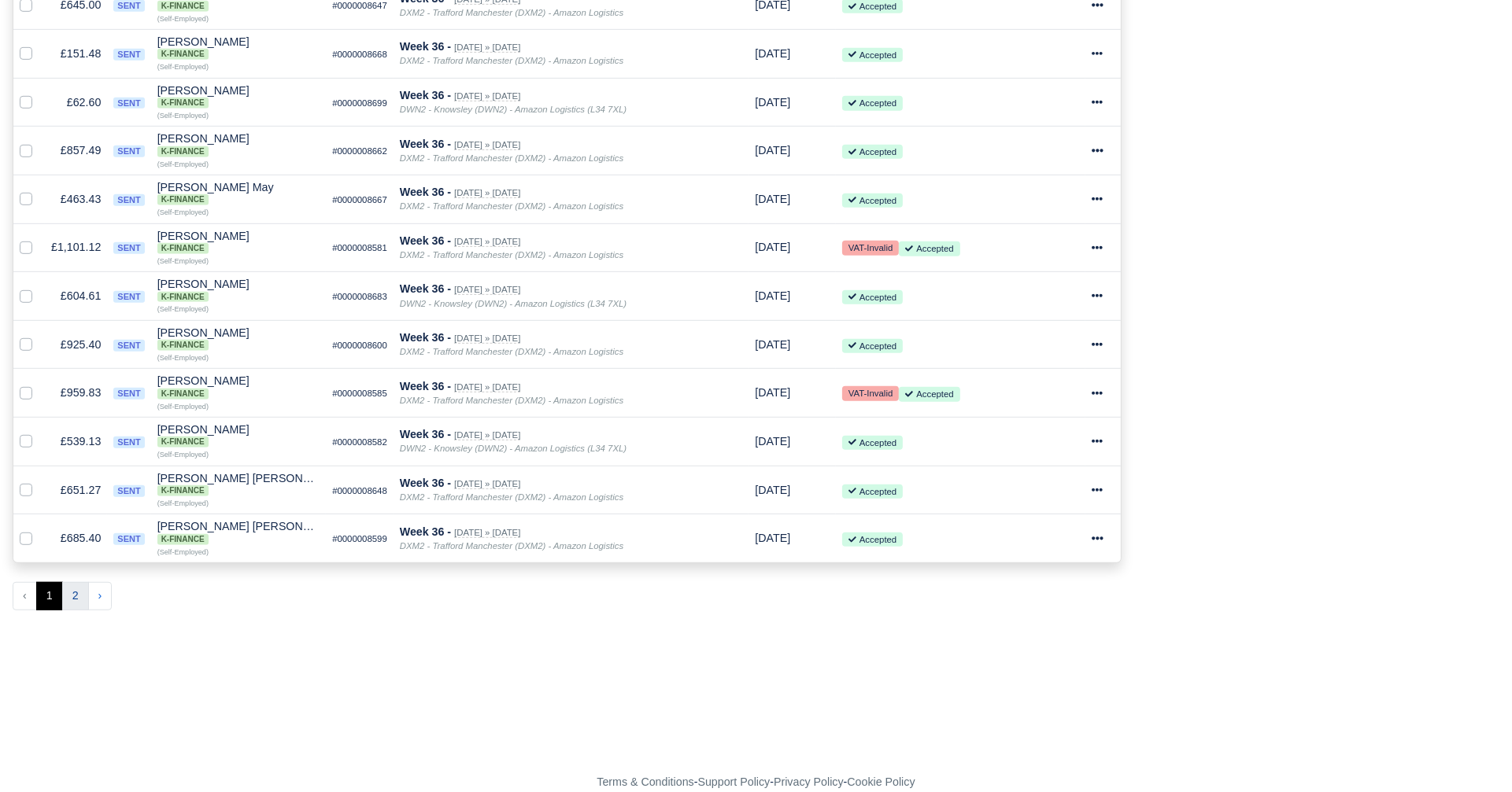
click at [73, 582] on button "2" at bounding box center [76, 596] width 27 height 28
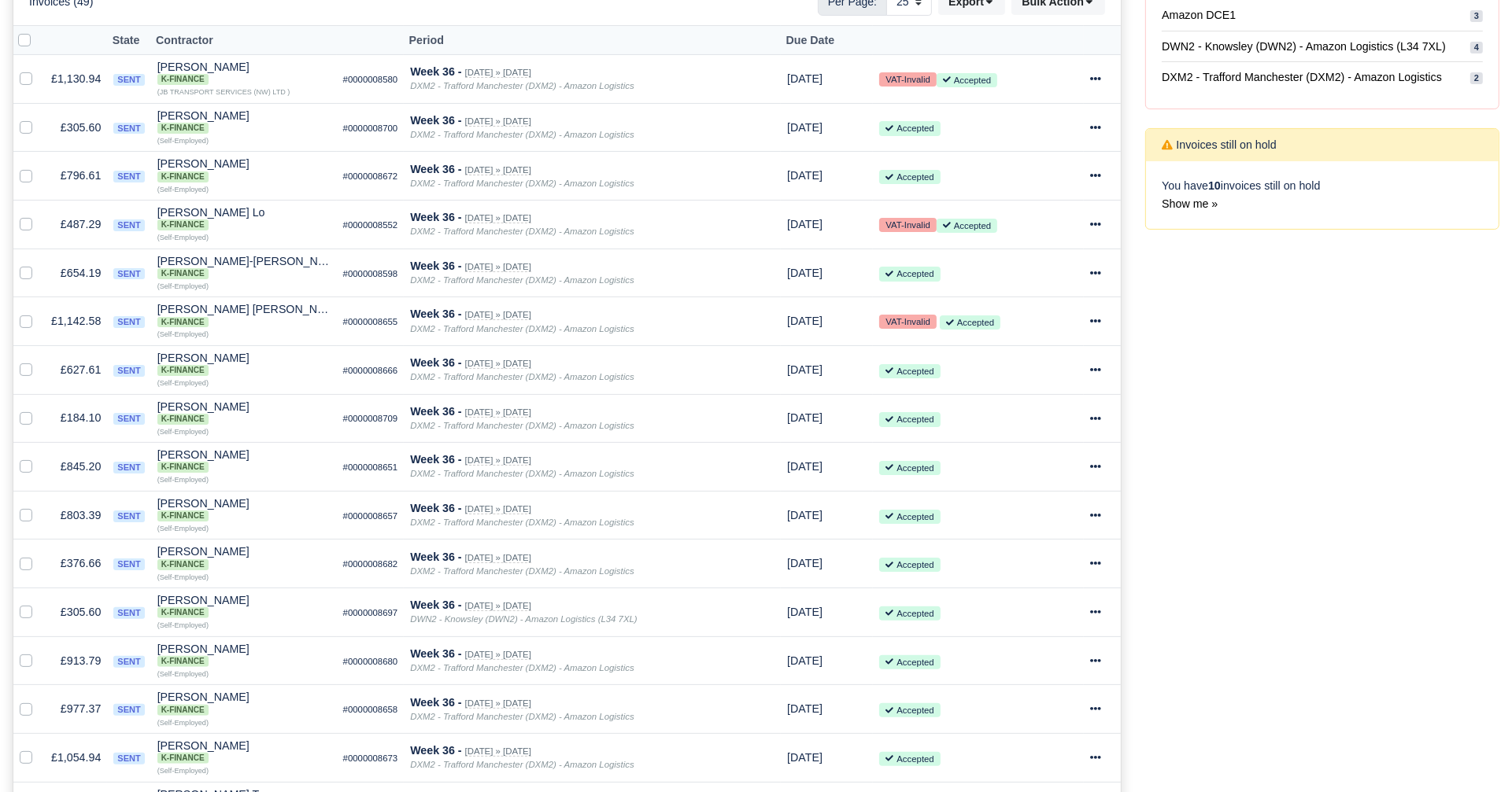
scroll to position [320, 0]
click at [1101, 458] on div at bounding box center [1102, 465] width 25 height 18
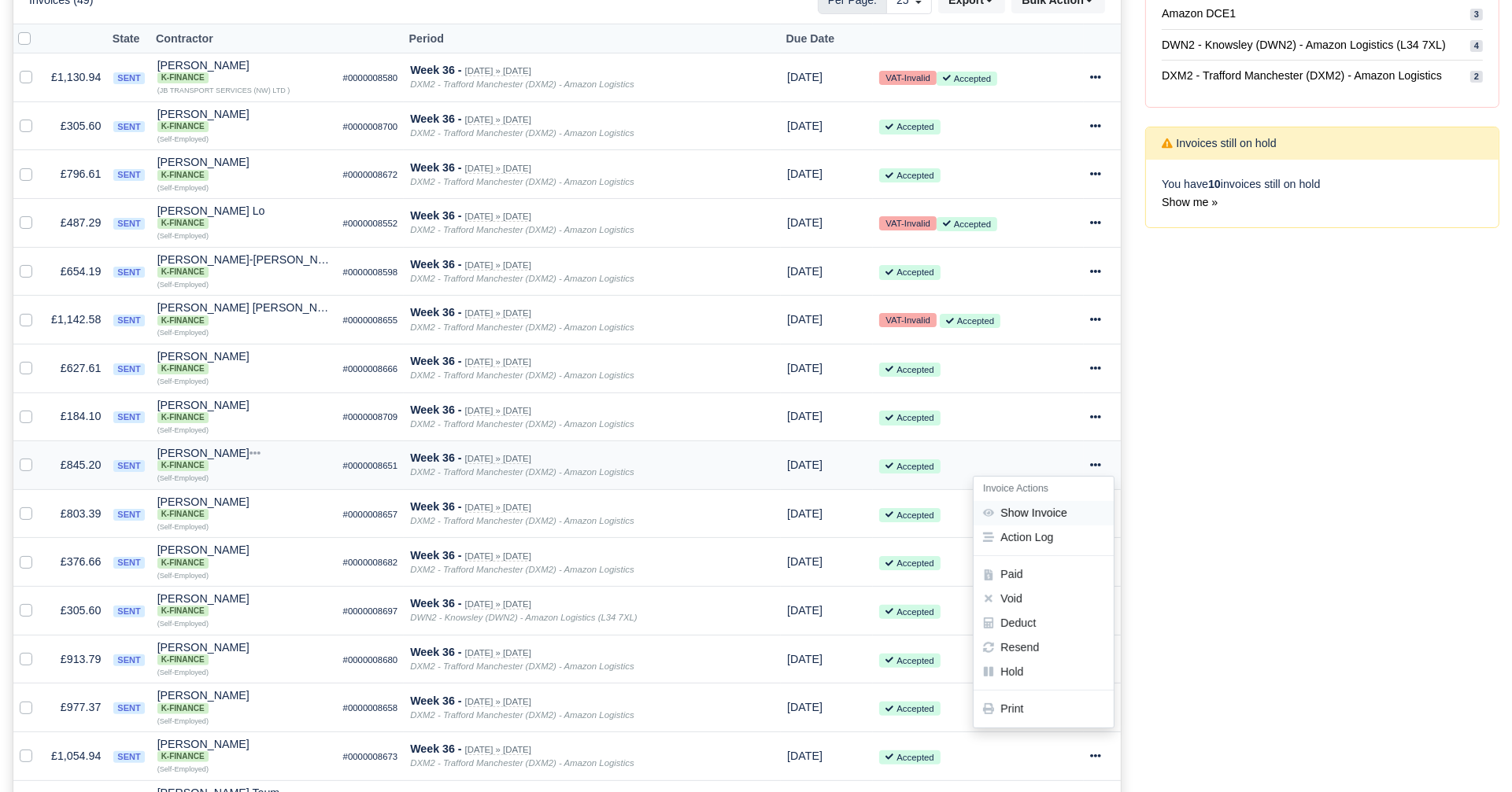
click at [1039, 509] on link "Show Invoice" at bounding box center [1044, 513] width 140 height 24
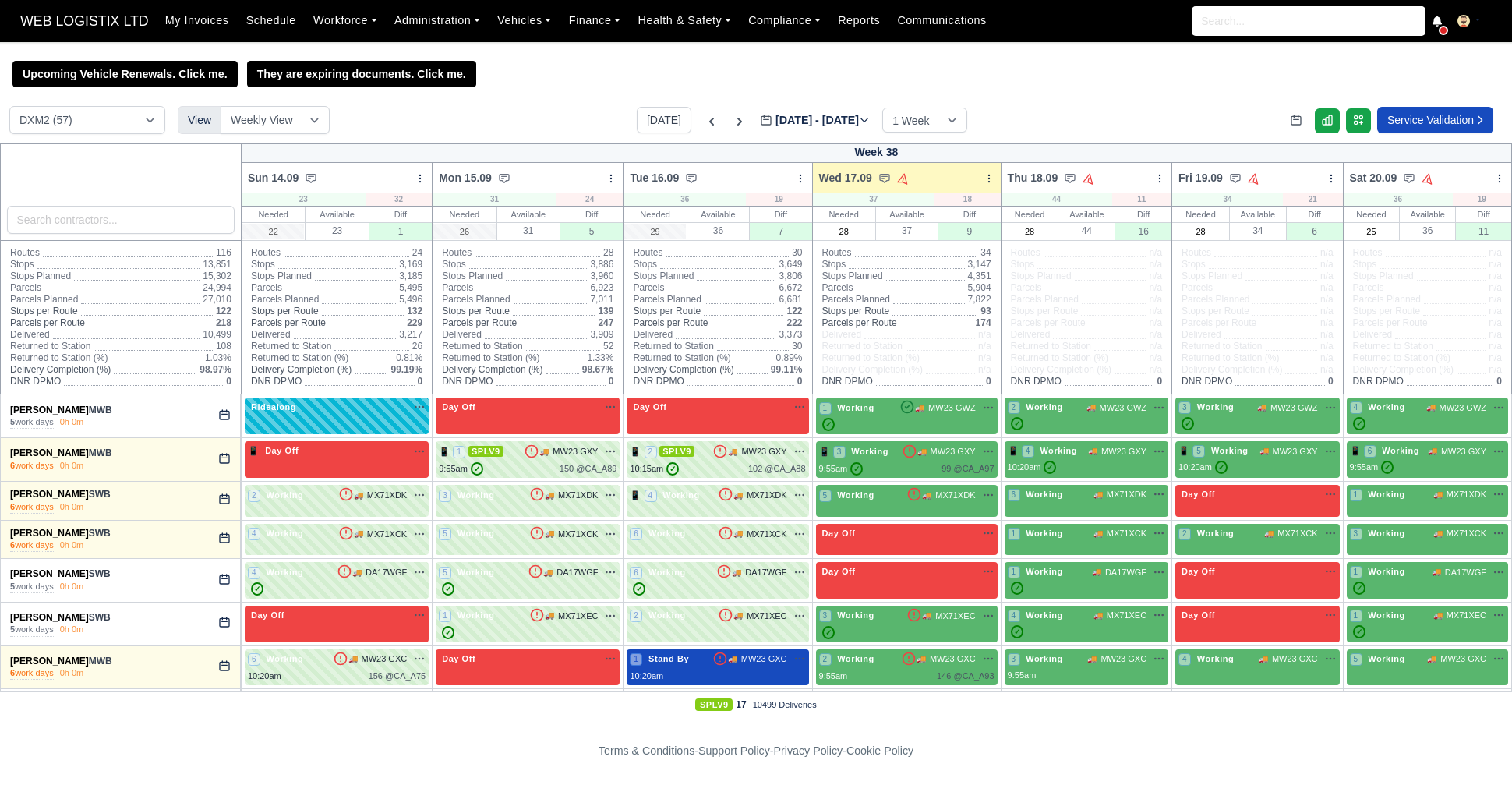
select select "1"
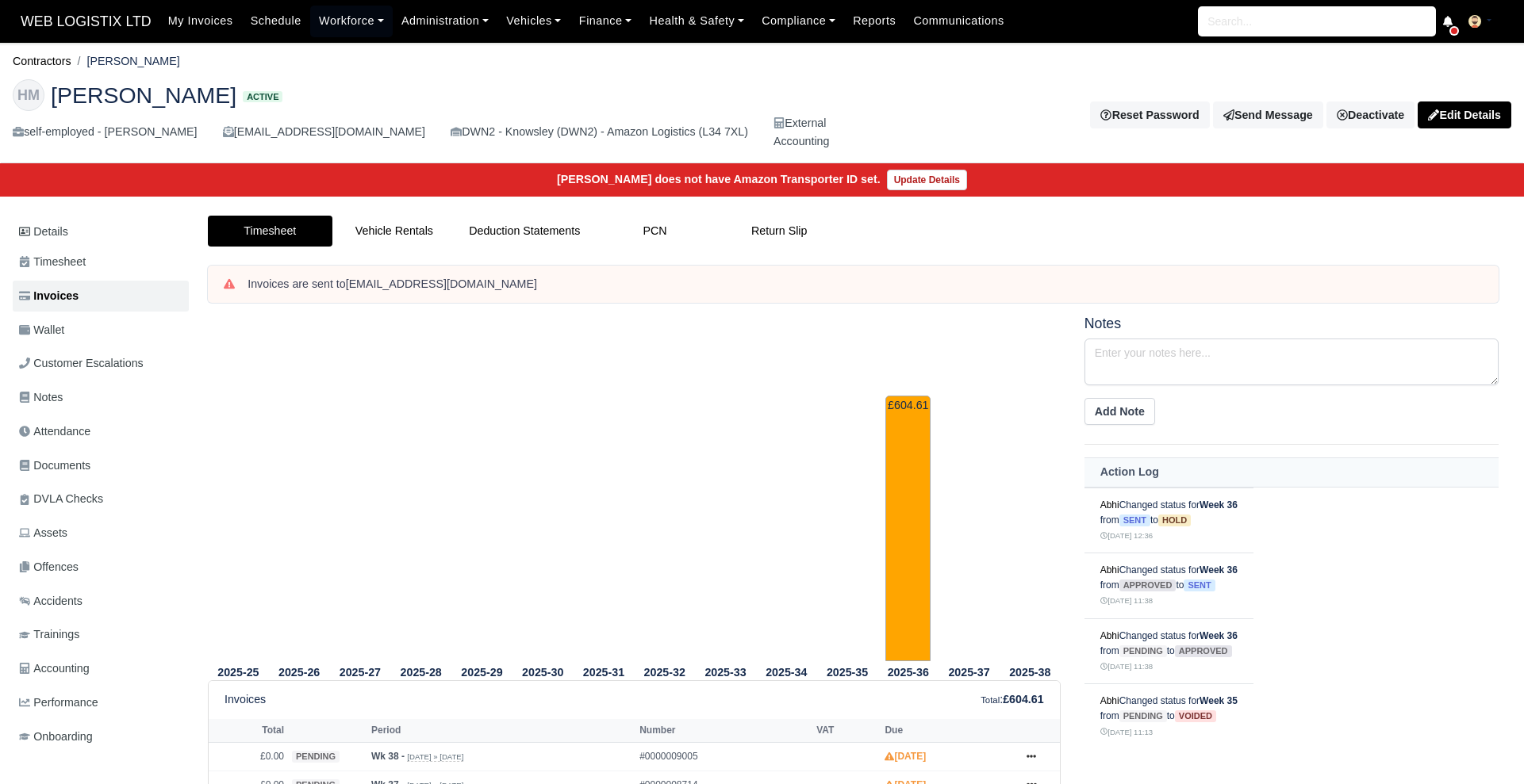
scroll to position [38, 0]
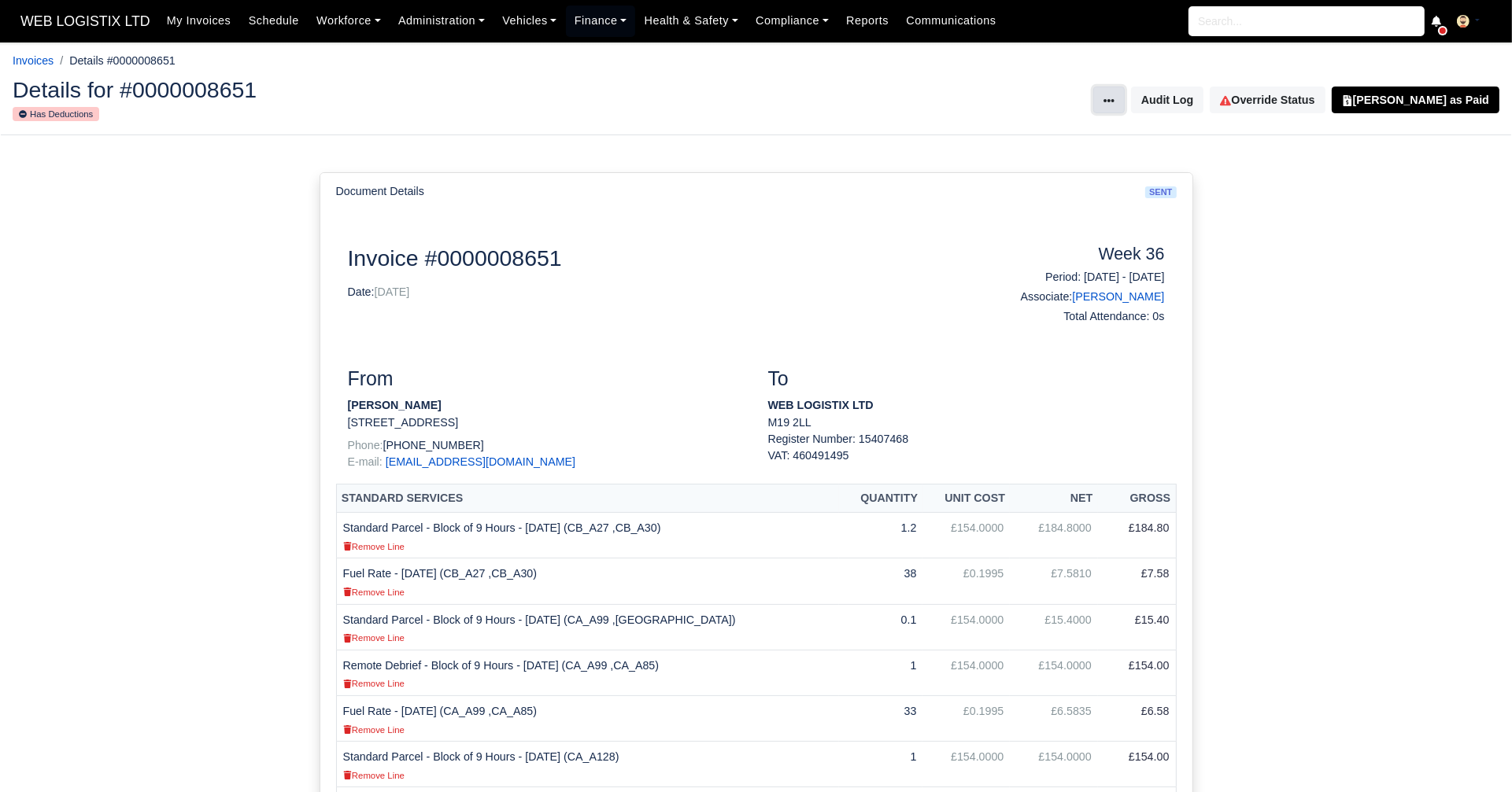
click at [1125, 94] on button at bounding box center [1109, 100] width 32 height 27
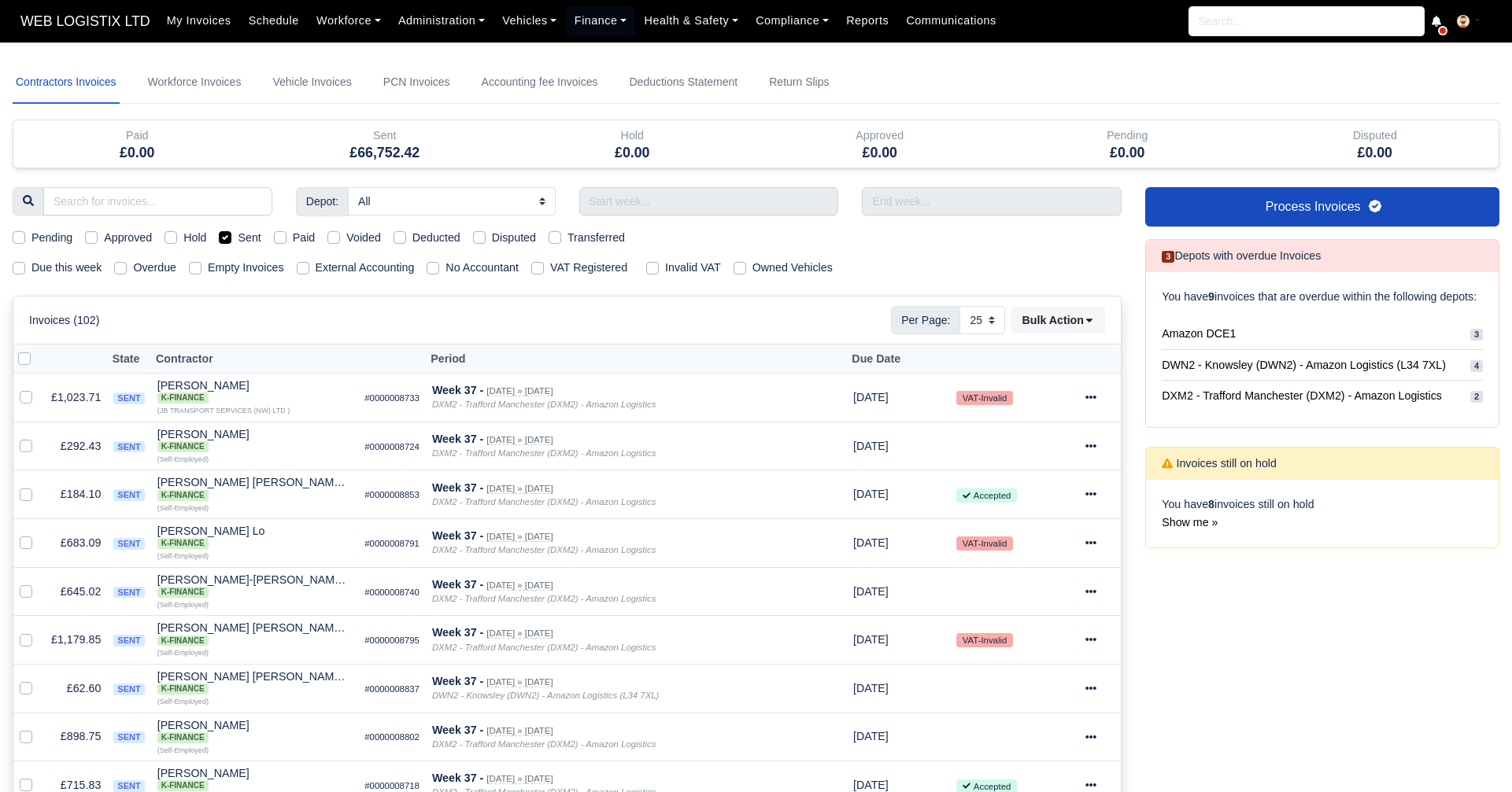
select select "25"
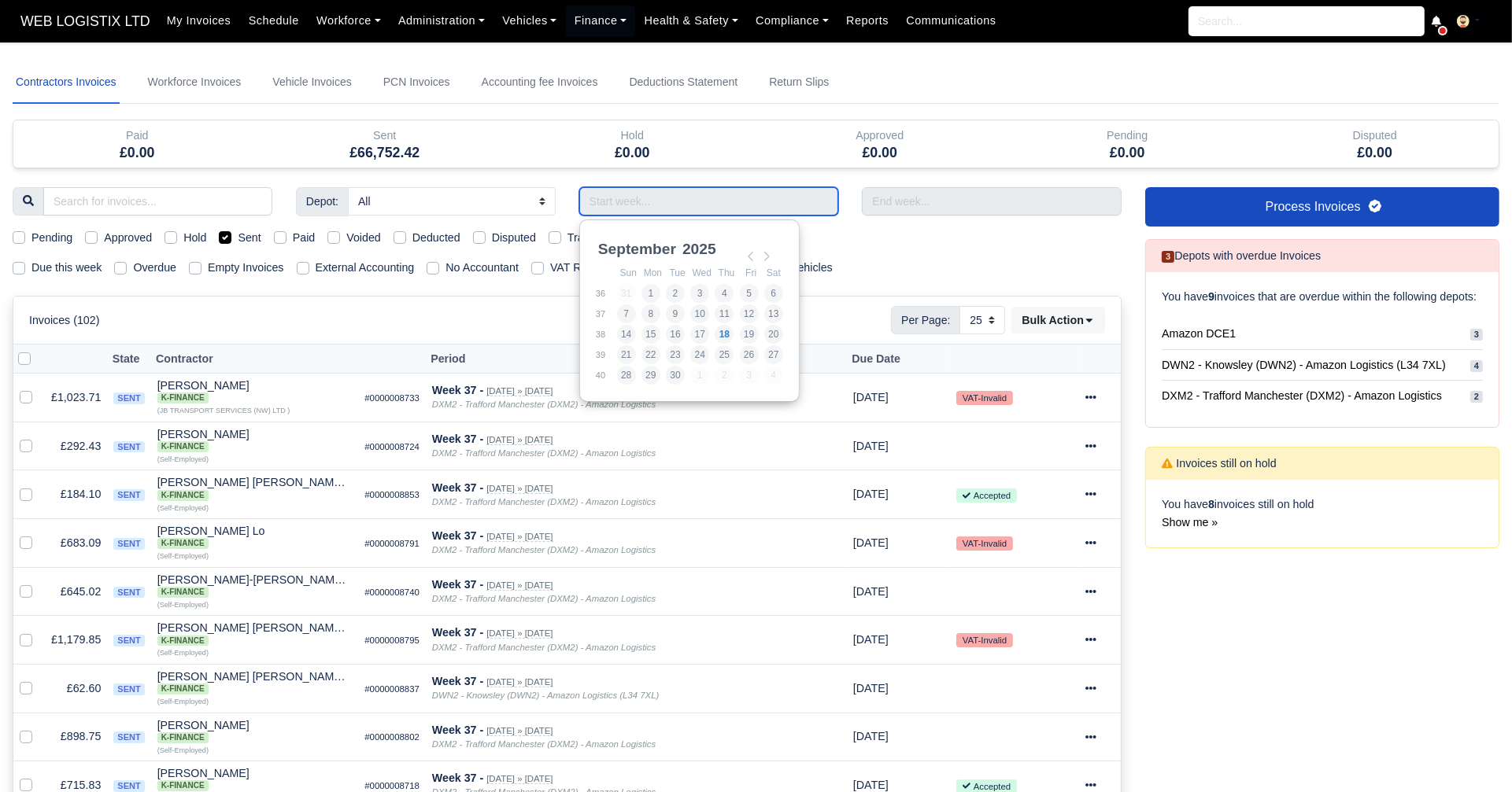
click at [653, 207] on input "Use the arrow keys to pick a date" at bounding box center [709, 201] width 260 height 28
type input "24/08/2025 - 30/08/2025"
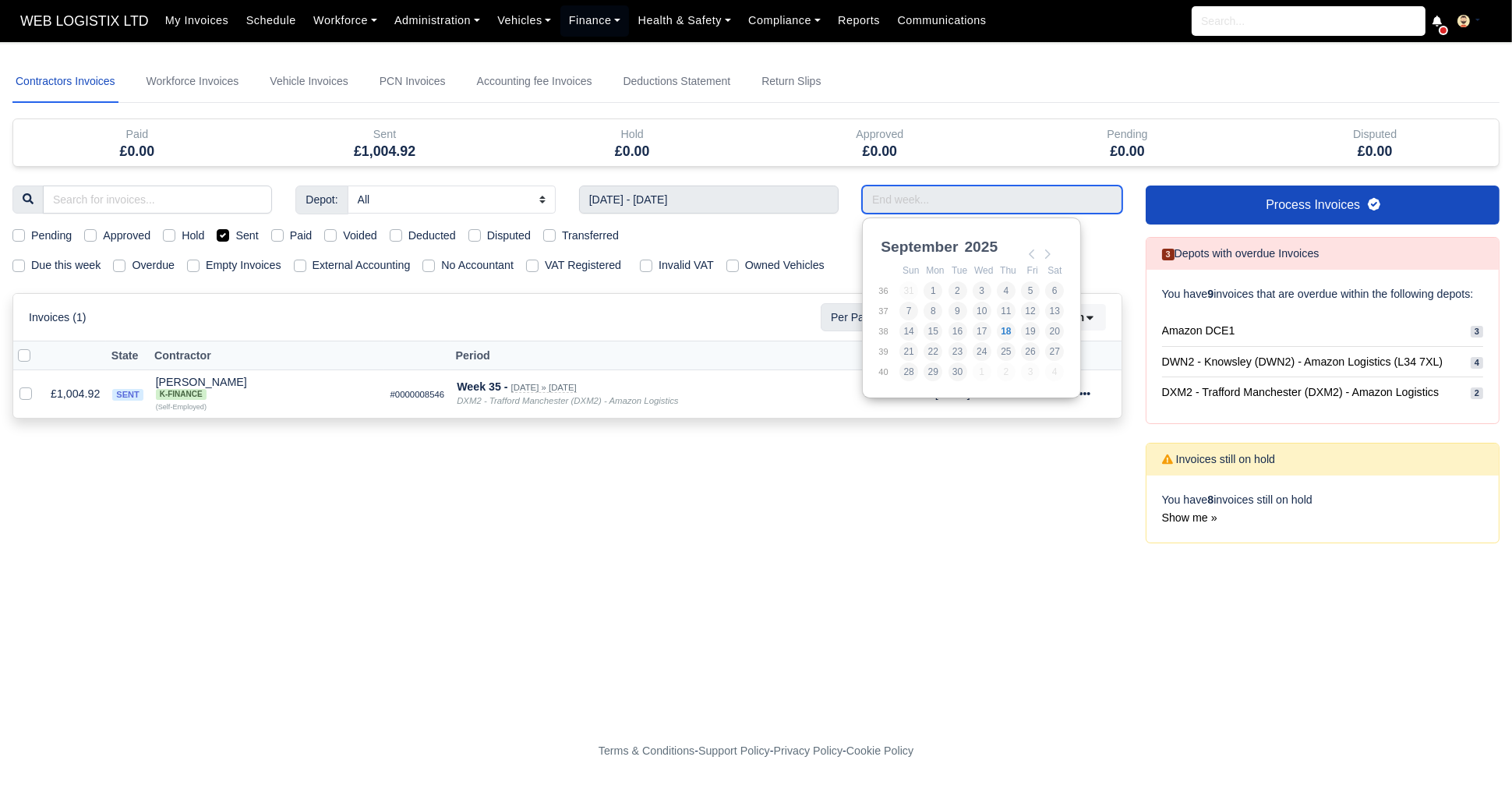
click at [920, 201] on input "Use the arrow keys to pick a date" at bounding box center [992, 199] width 259 height 28
type input "24/08/2025 - 30/08/2025"
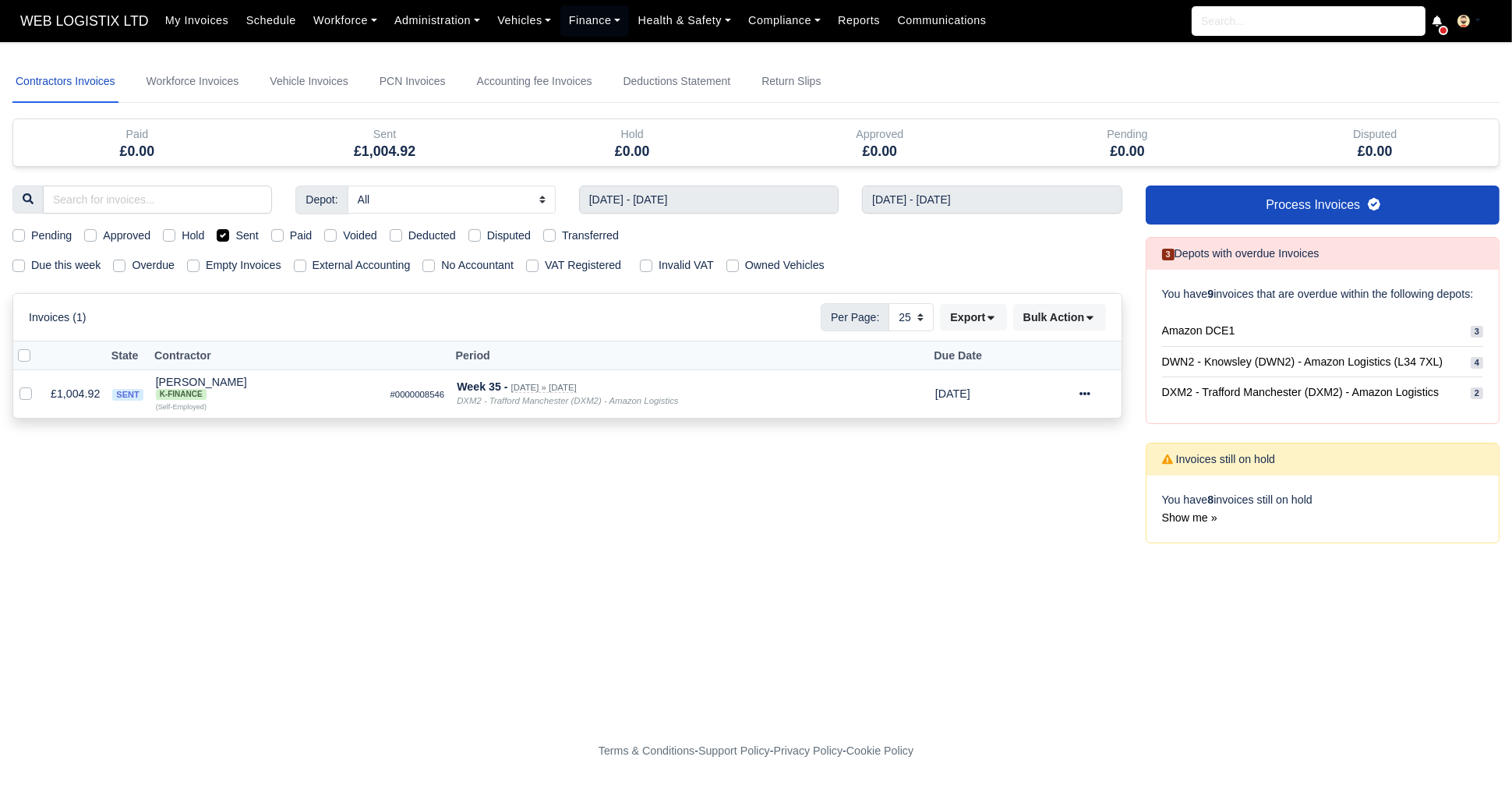
click at [235, 232] on label "Sent" at bounding box center [246, 235] width 23 height 18
click at [219, 232] on input "Sent" at bounding box center [223, 233] width 13 height 13
checkbox input "false"
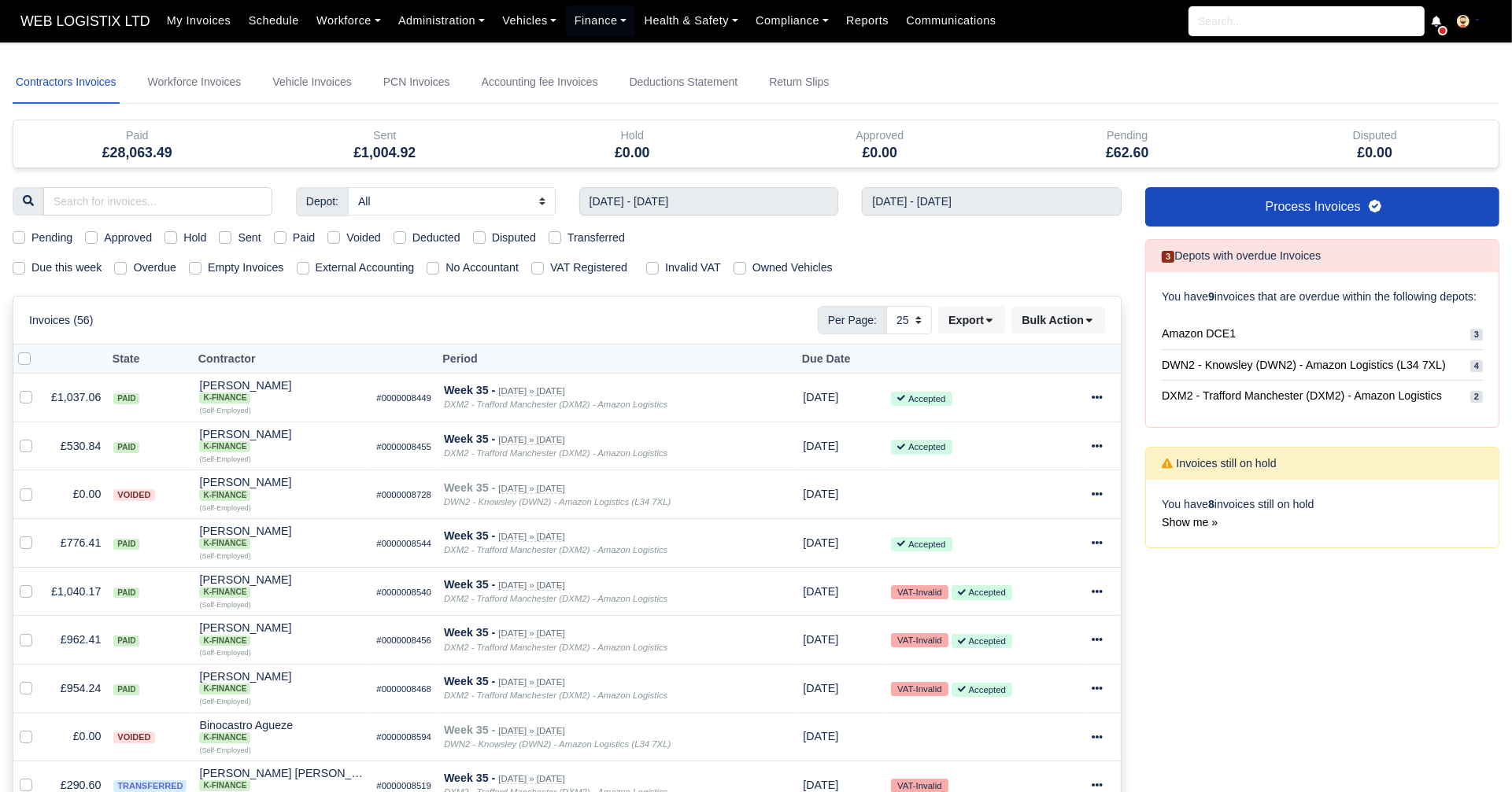
click at [293, 229] on label "Paid" at bounding box center [304, 237] width 23 height 18
click at [276, 229] on input "Paid" at bounding box center [280, 235] width 13 height 13
checkbox input "true"
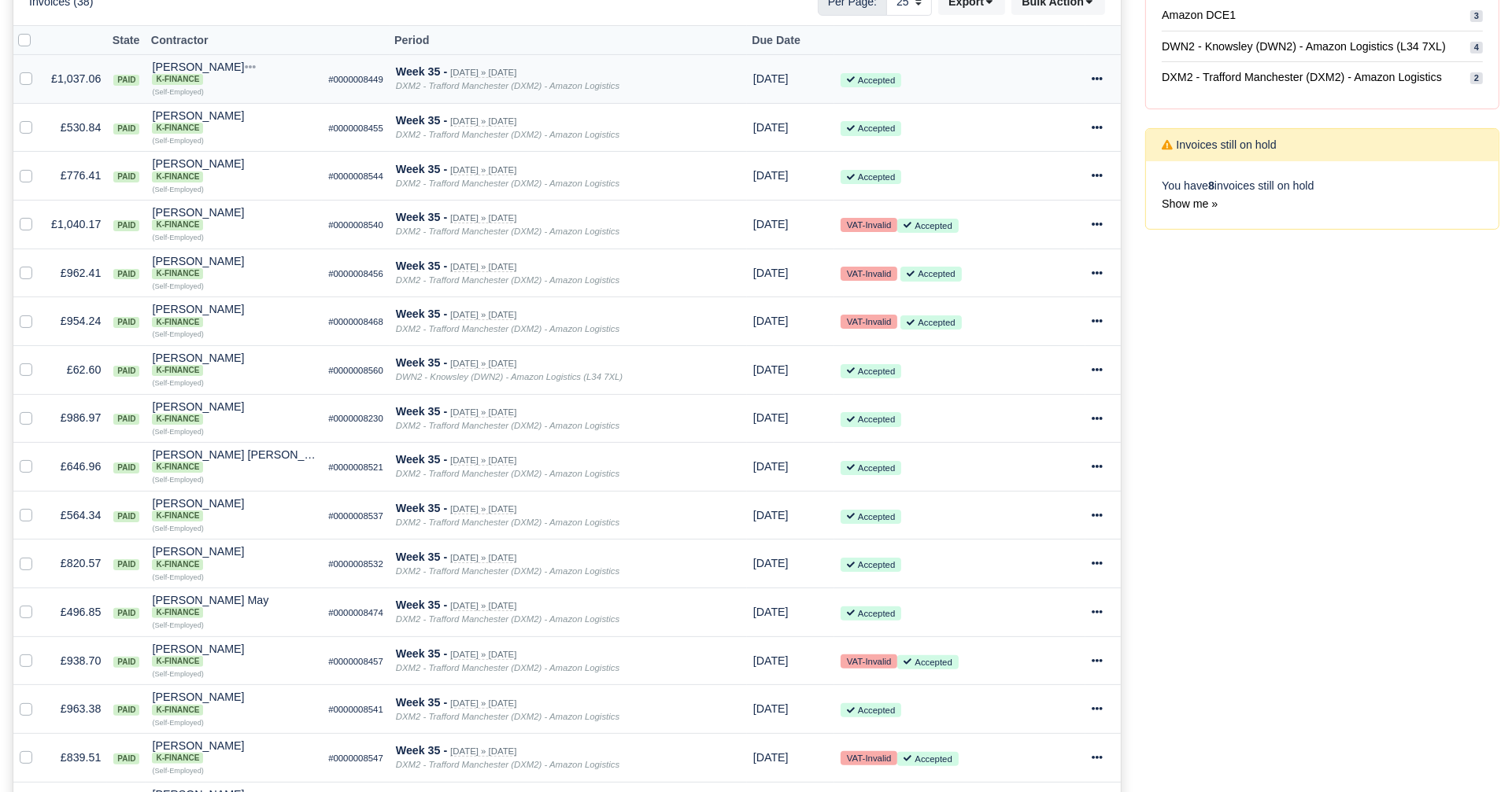
scroll to position [319, 0]
click at [1100, 417] on div at bounding box center [1102, 417] width 23 height 18
click at [1048, 563] on link "Print" at bounding box center [1044, 565] width 140 height 24
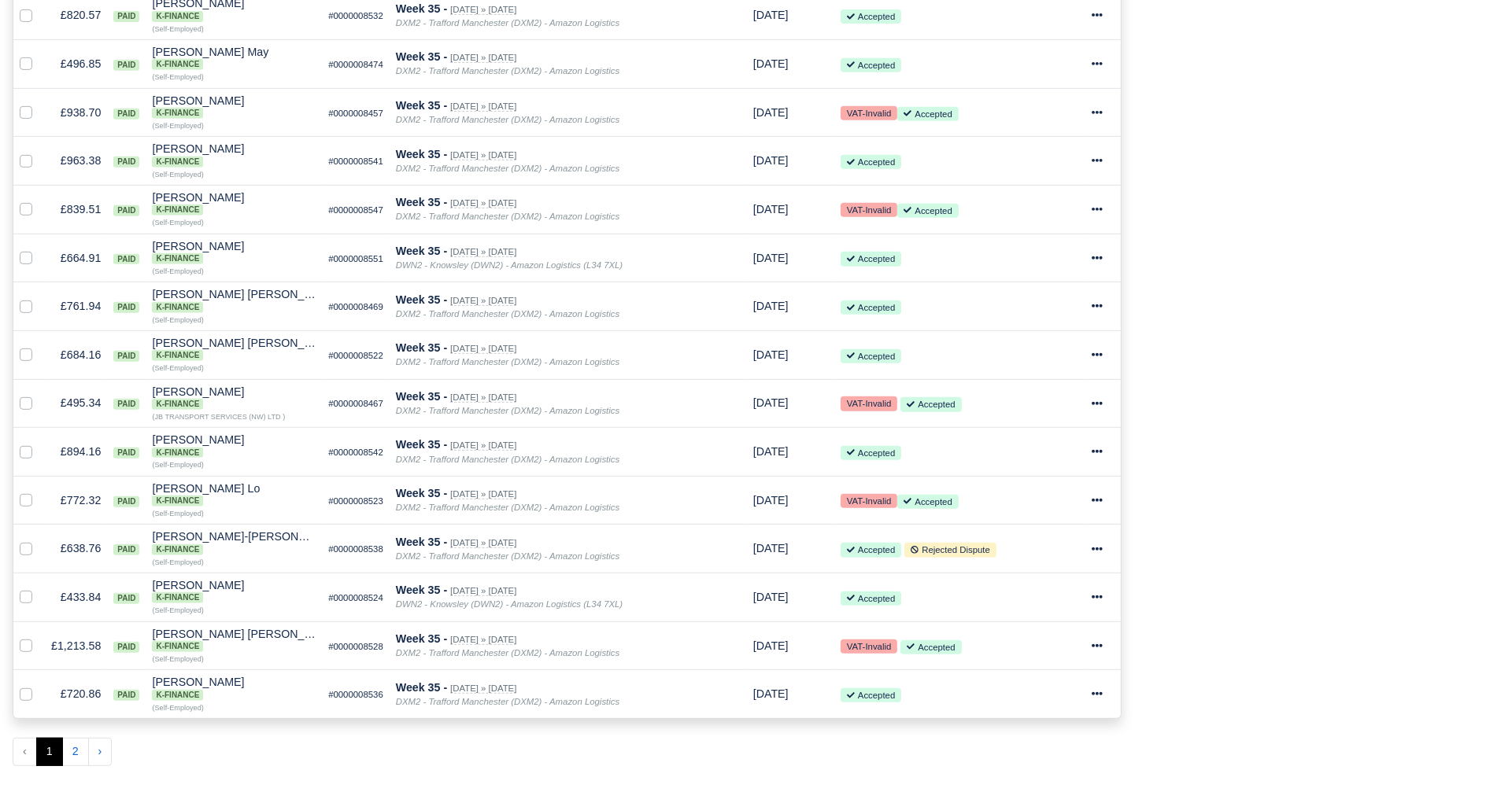
scroll to position [871, 0]
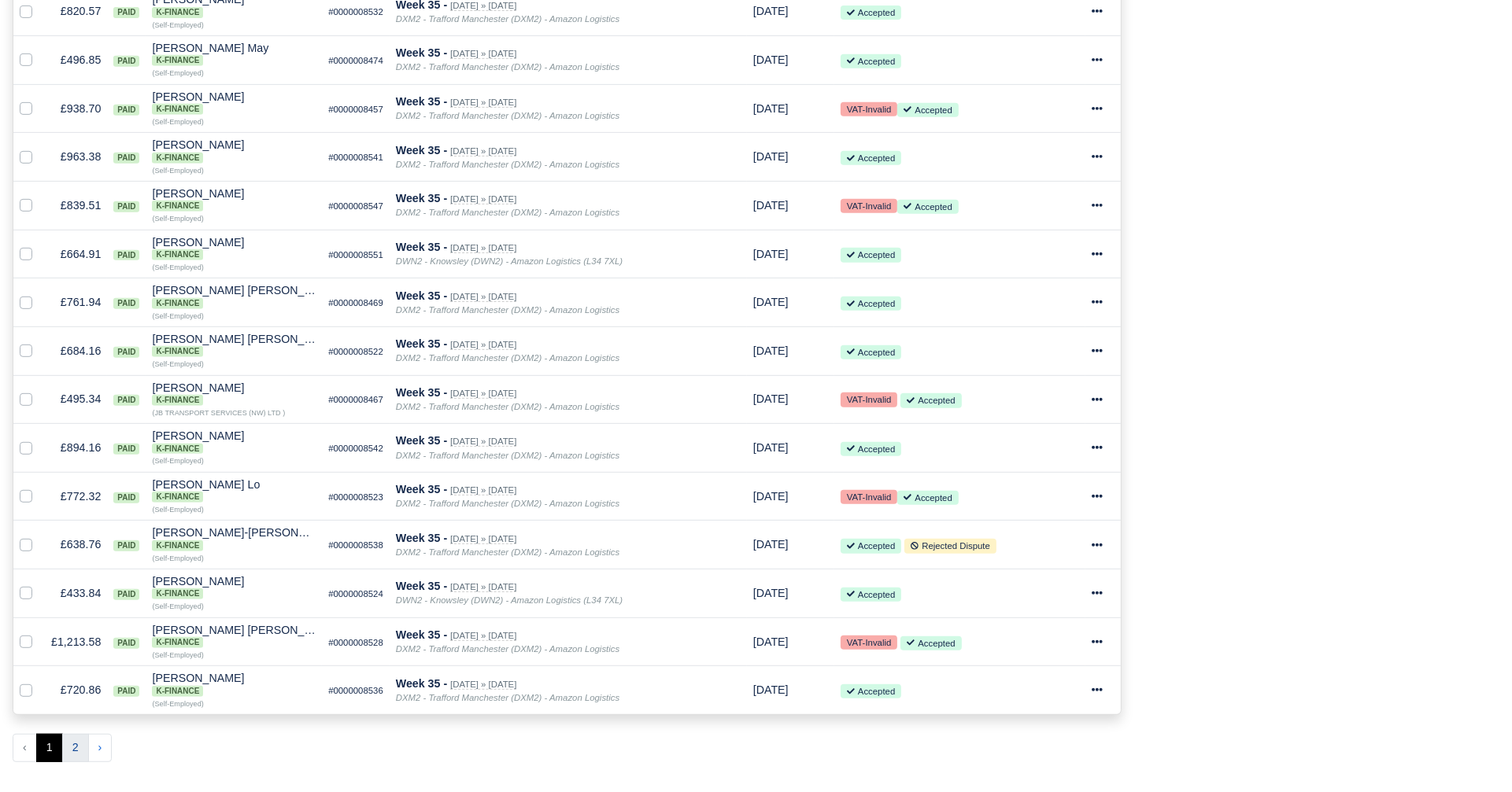
click at [79, 734] on button "2" at bounding box center [76, 748] width 27 height 28
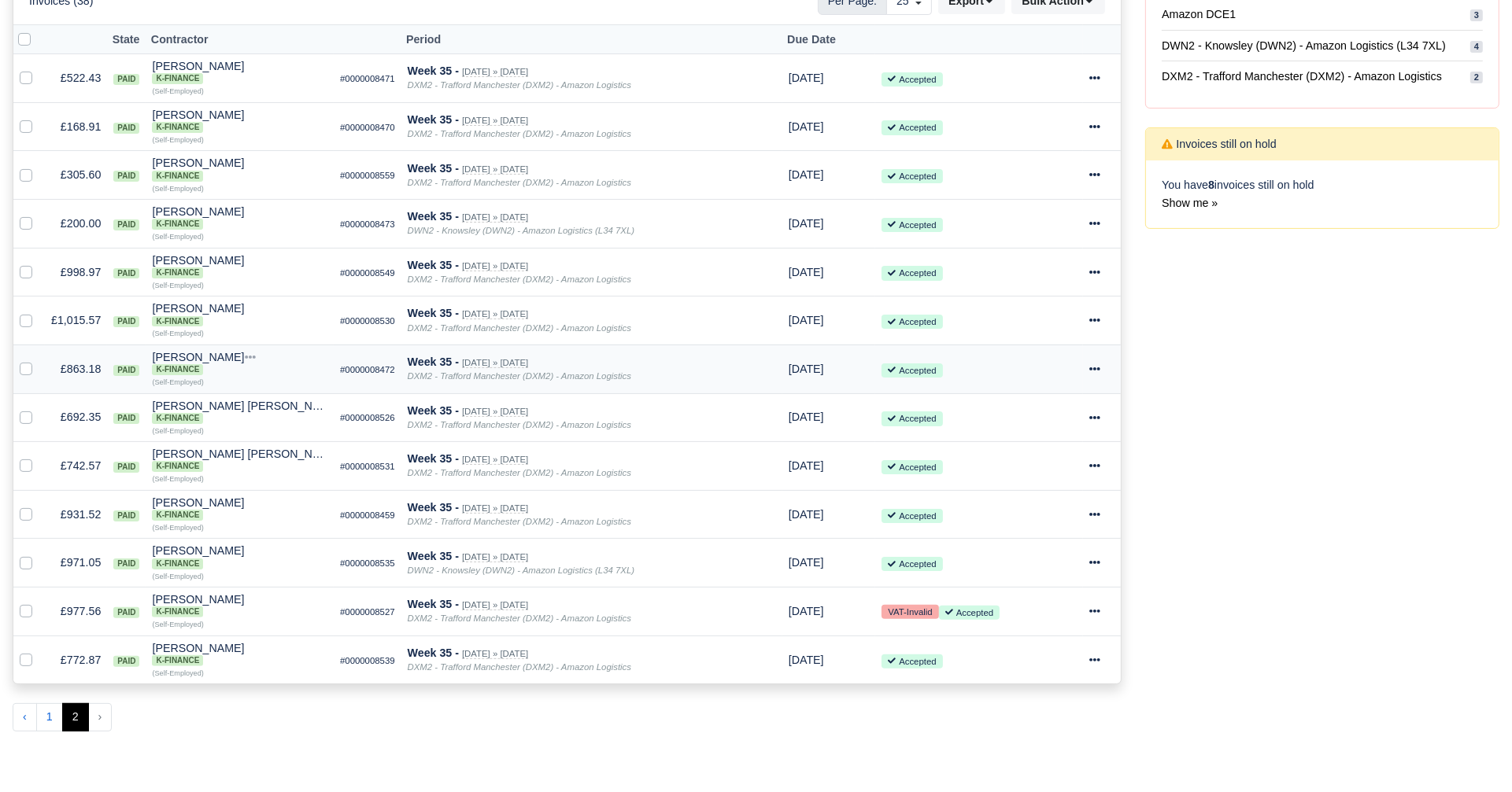
scroll to position [320, 0]
click at [1098, 556] on icon at bounding box center [1095, 562] width 11 height 11
click at [1034, 698] on link "Print" at bounding box center [1044, 710] width 140 height 24
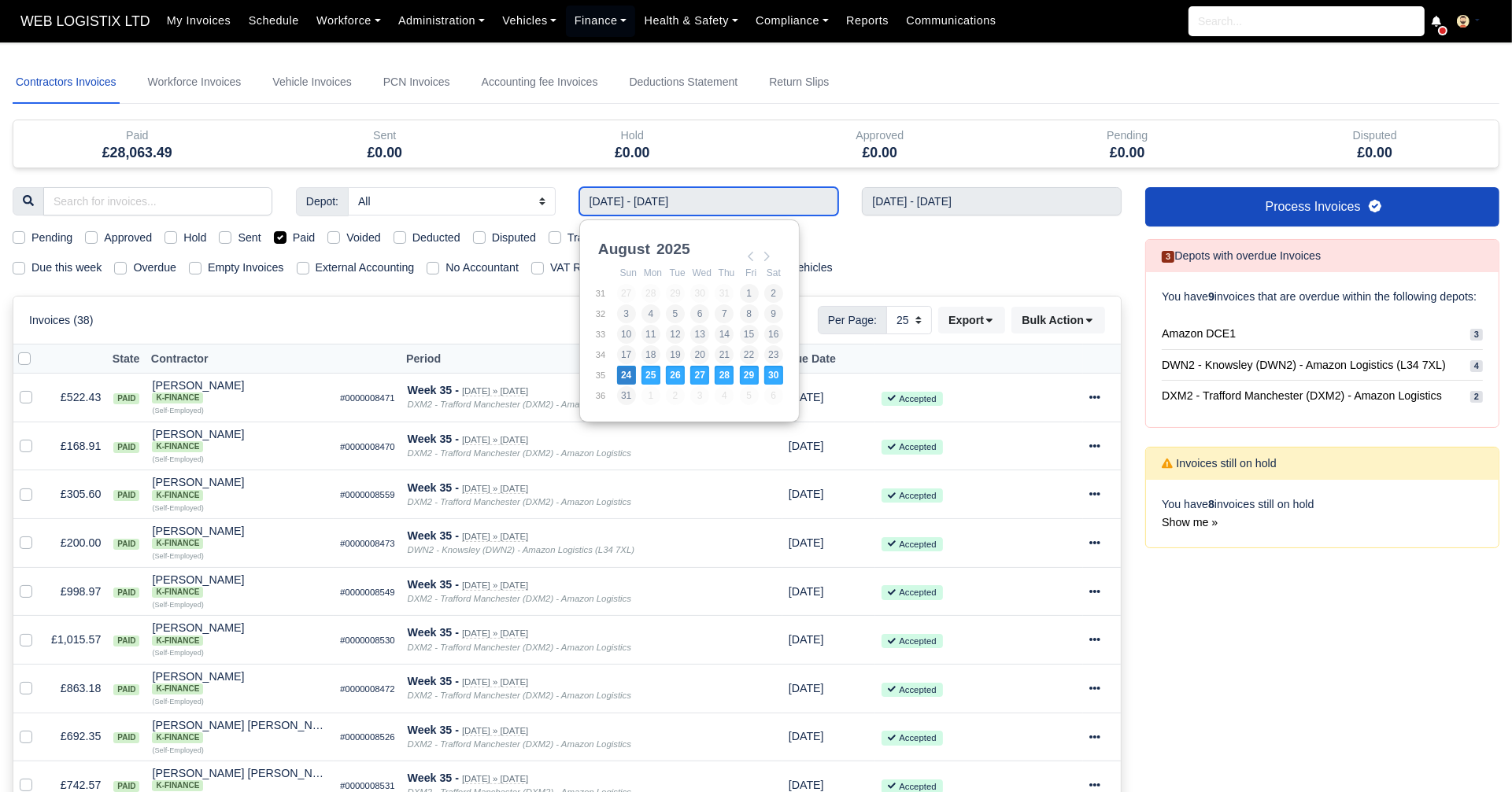
click at [768, 198] on input "24/08/2025 - 30/08/2025" at bounding box center [709, 201] width 260 height 28
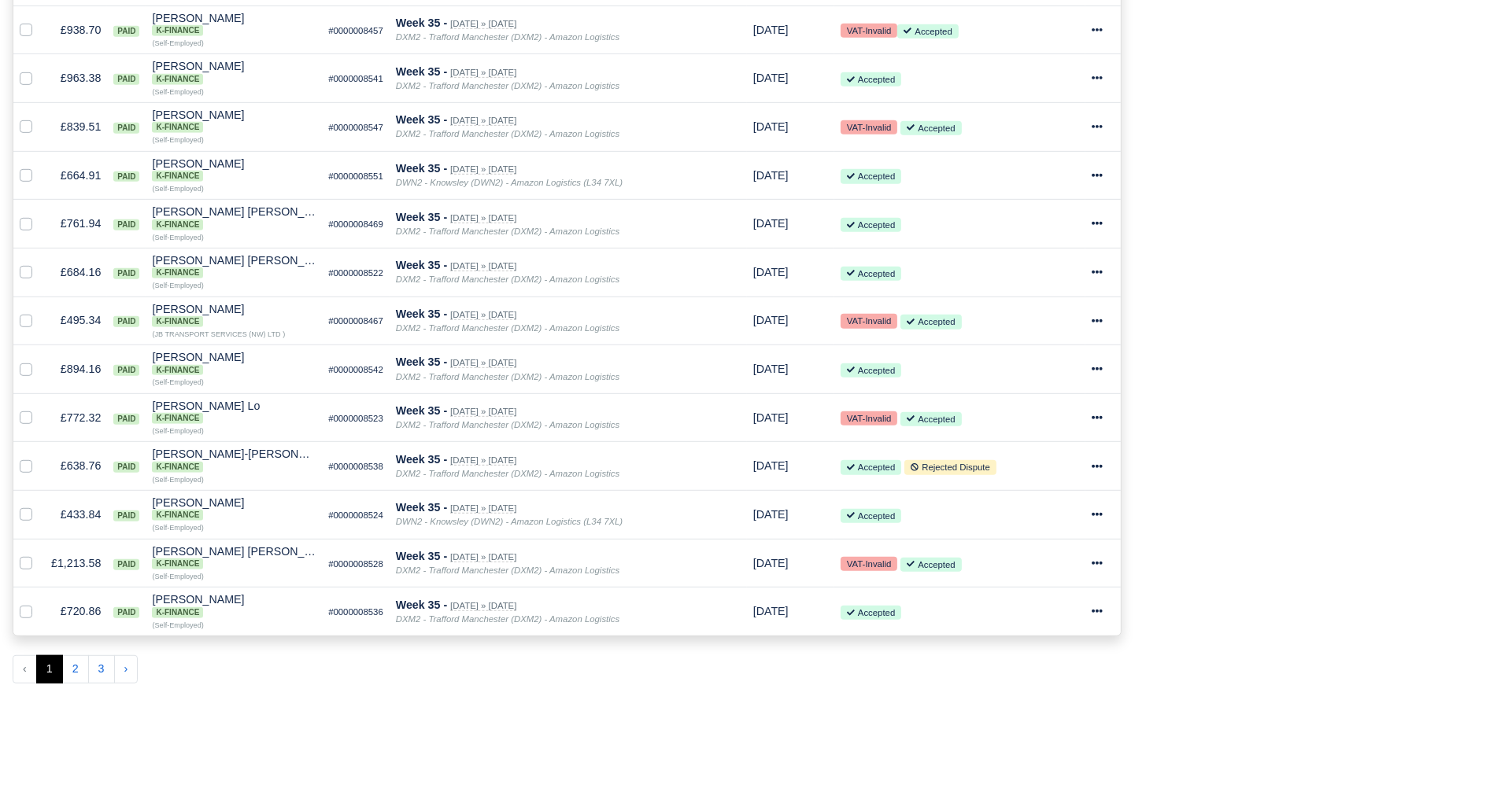
scroll to position [951, 0]
click at [80, 654] on button "2" at bounding box center [76, 668] width 27 height 28
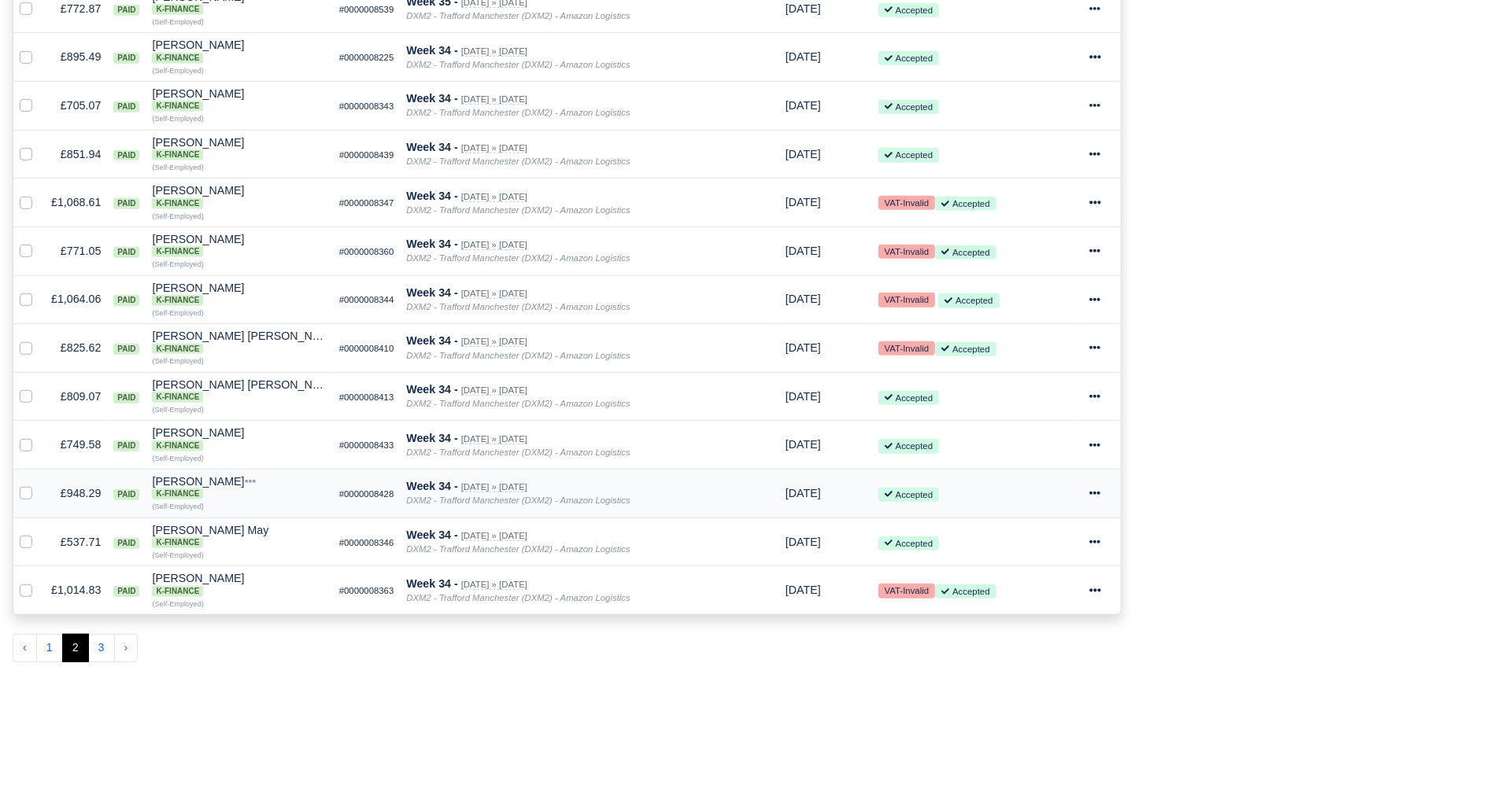
scroll to position [1022, 0]
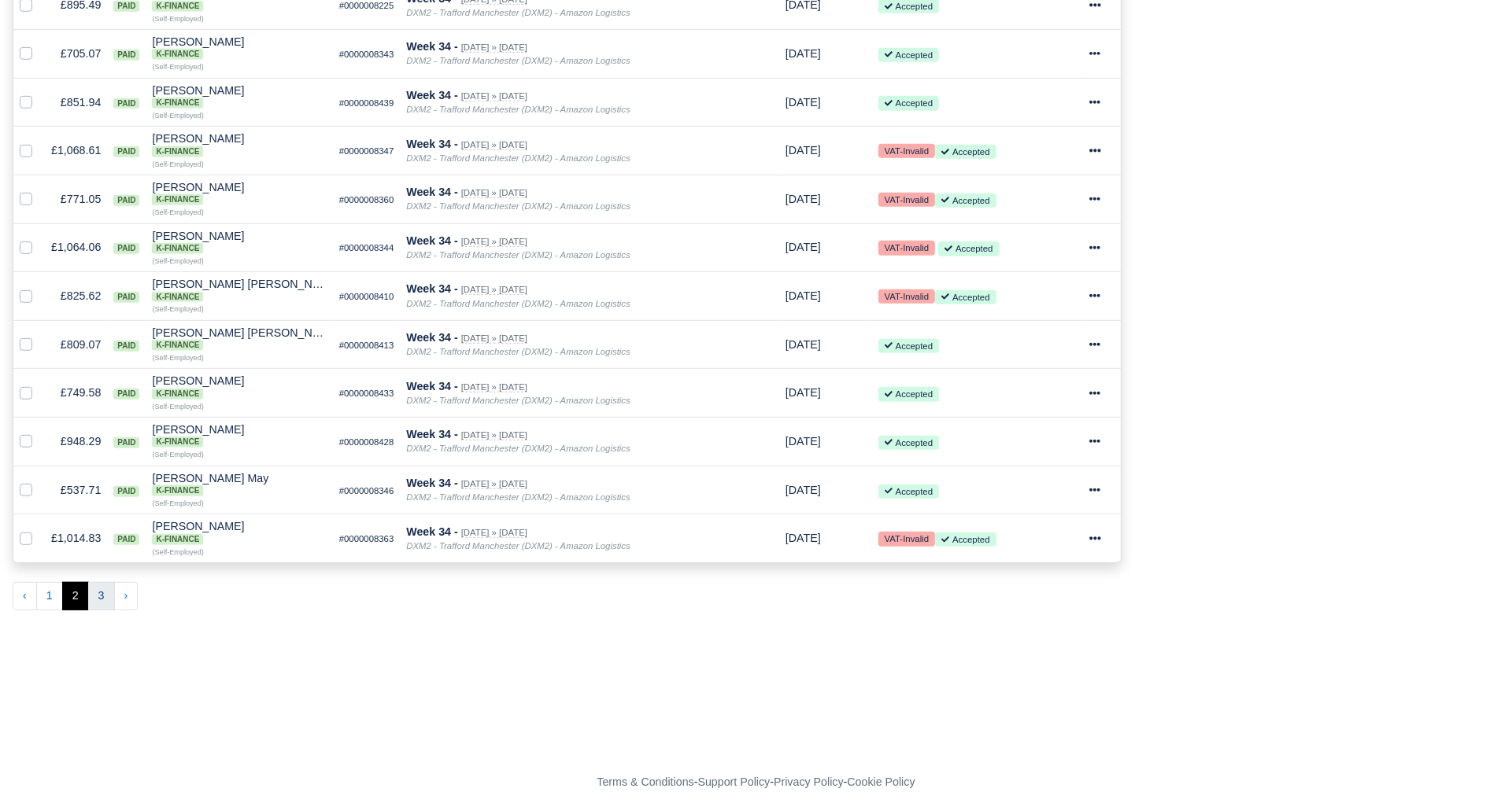
click at [93, 582] on button "3" at bounding box center [102, 596] width 27 height 28
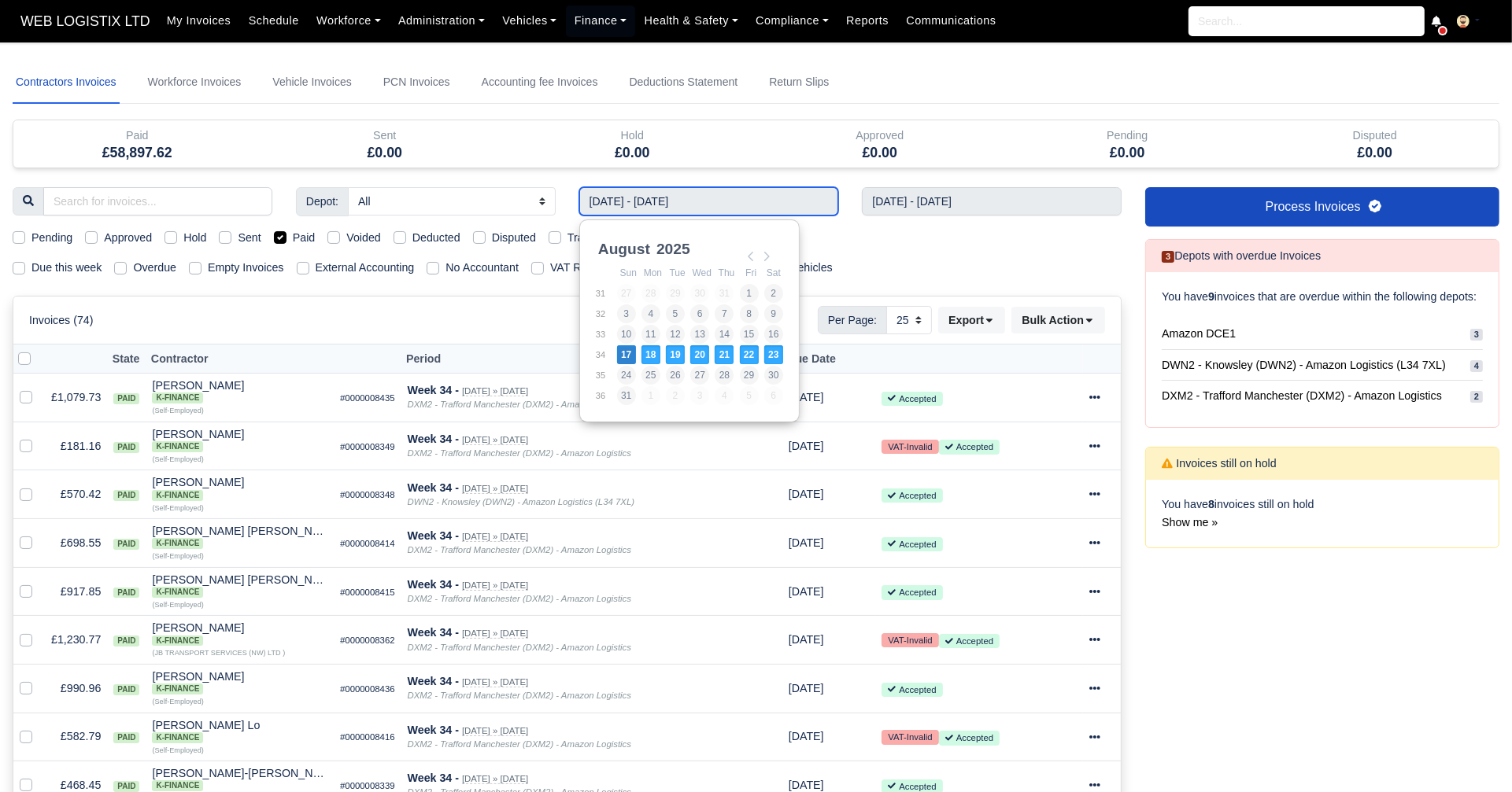
click at [672, 193] on input "17/08/2025 - 23/08/2025" at bounding box center [709, 201] width 260 height 28
type input "10/08/2025 - 16/08/2025"
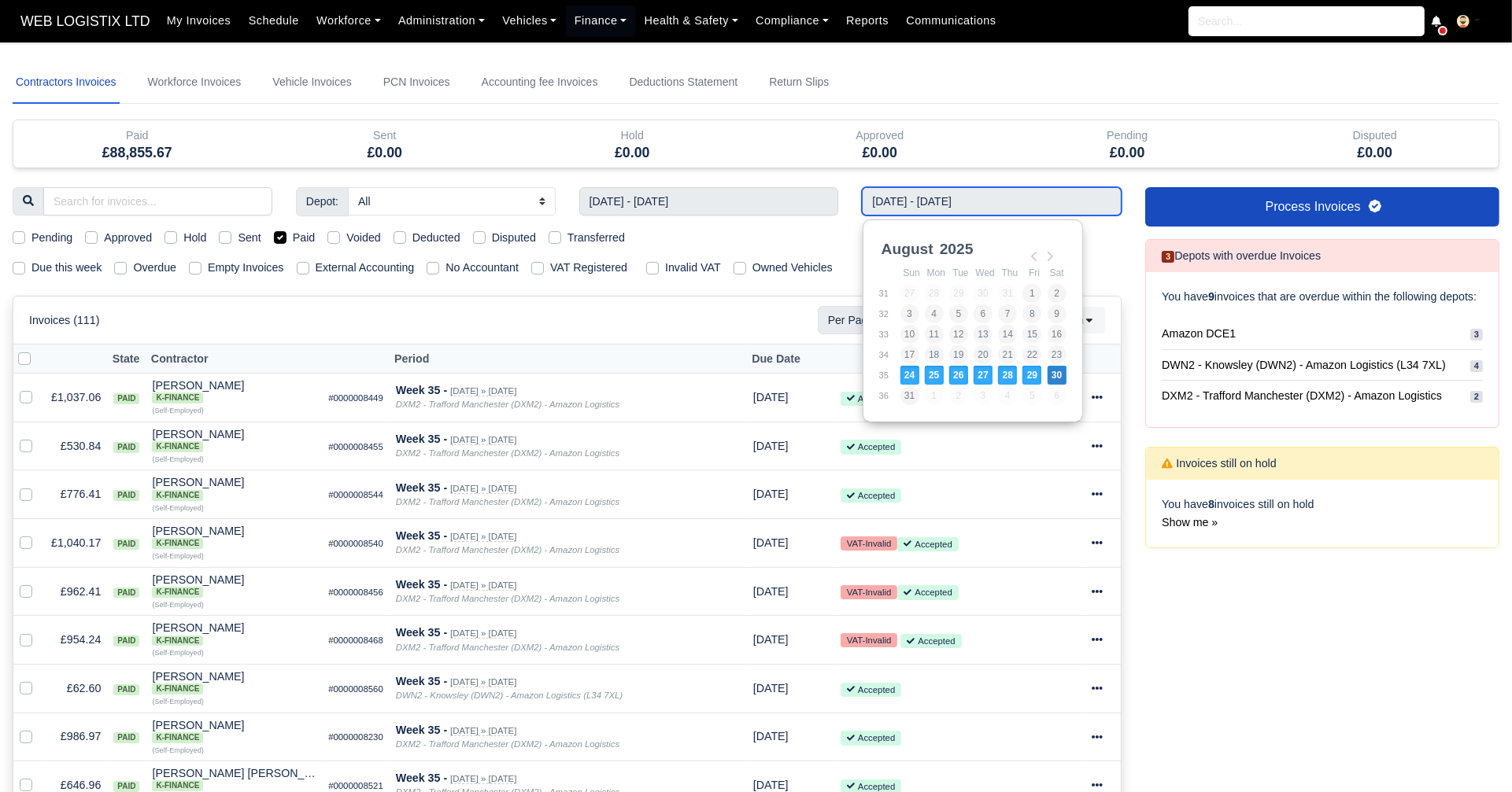
click at [935, 199] on input "24/08/2025 - 30/08/2025" at bounding box center [991, 201] width 260 height 28
type input "10/08/2025 - 16/08/2025"
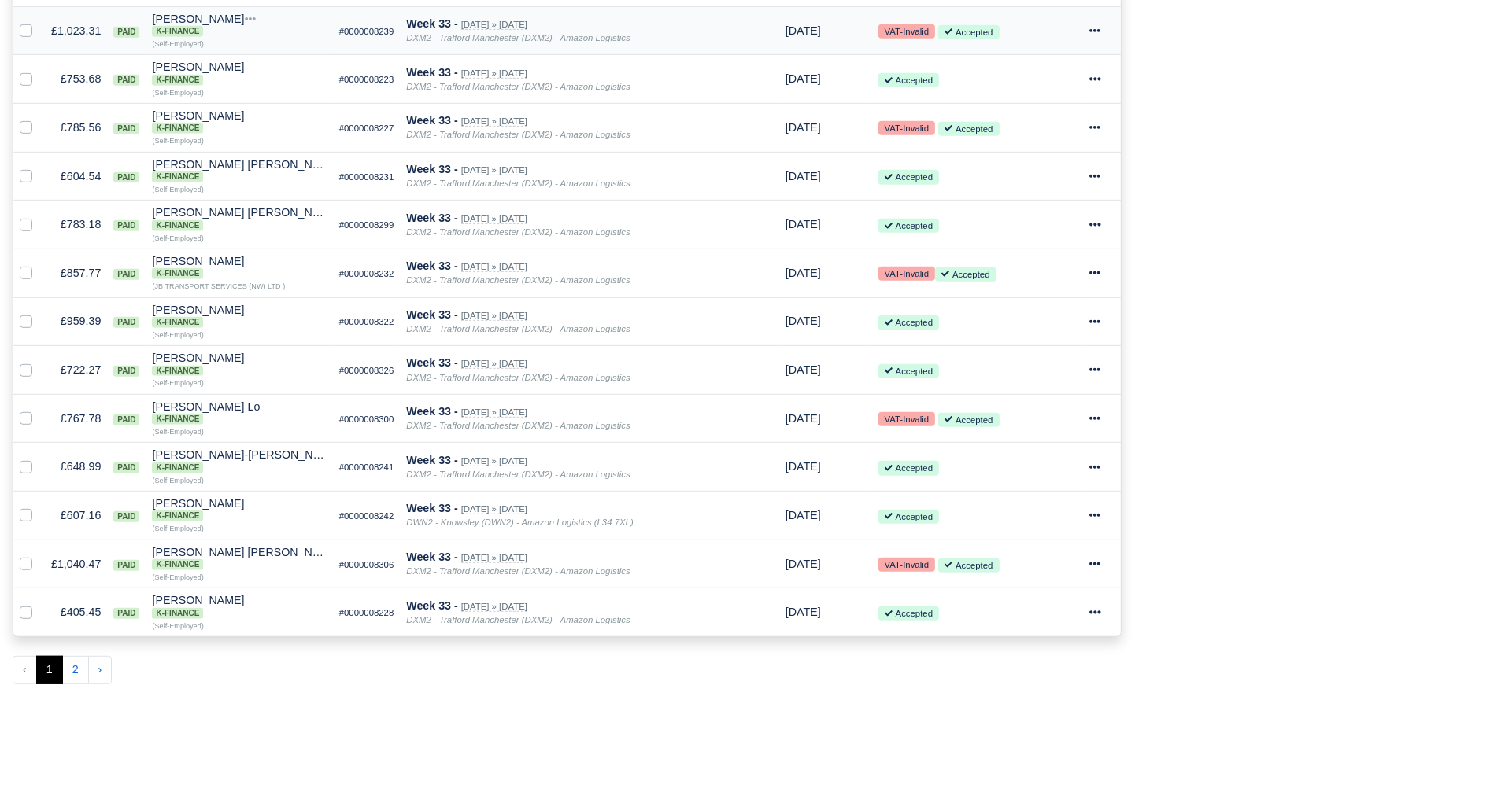
scroll to position [950, 0]
click at [79, 656] on button "2" at bounding box center [76, 670] width 27 height 28
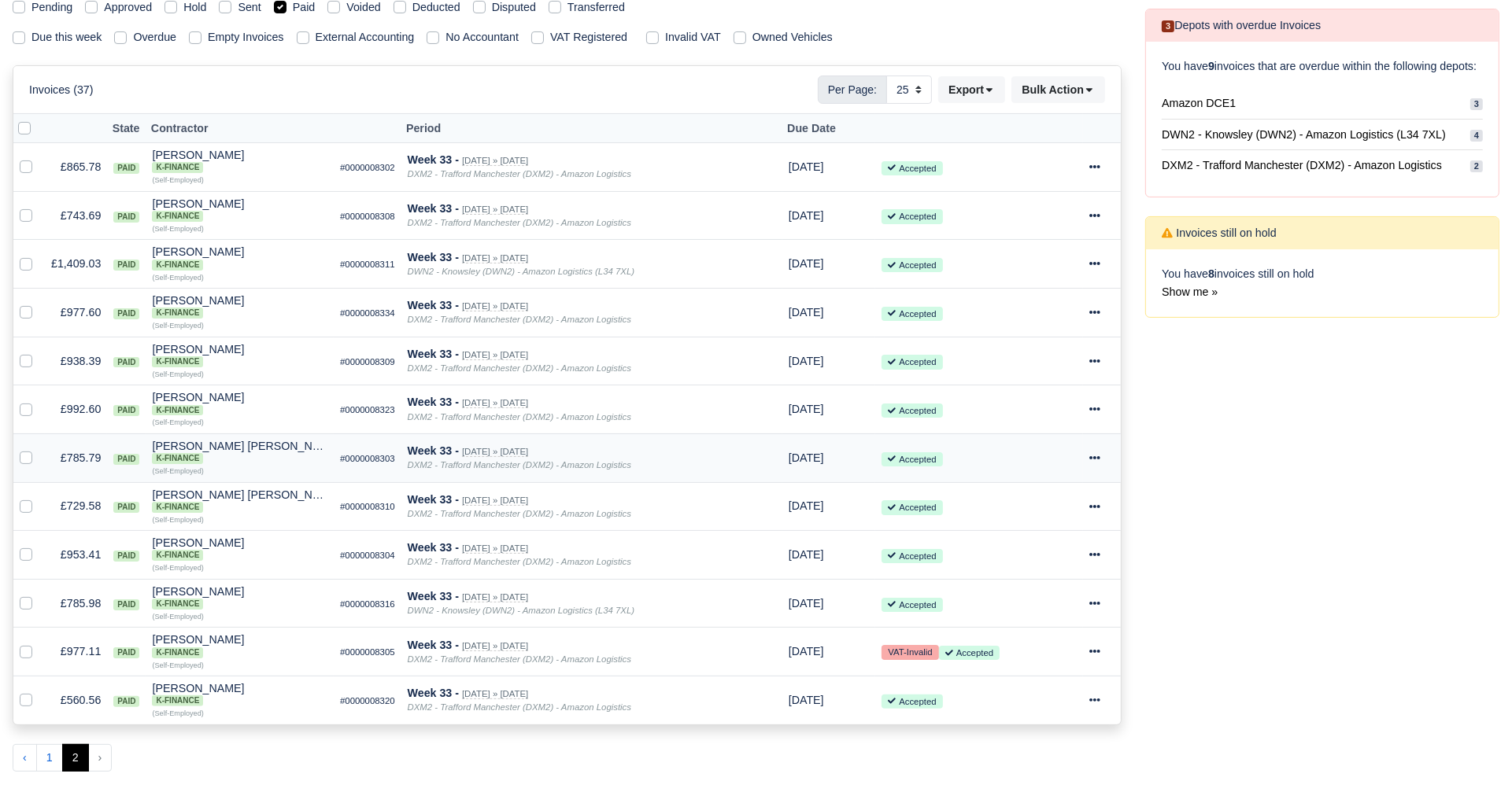
scroll to position [230, 0]
click at [1094, 405] on icon at bounding box center [1095, 410] width 11 height 11
click at [1054, 550] on link "Print" at bounding box center [1044, 557] width 140 height 24
click at [1100, 402] on div at bounding box center [1102, 410] width 25 height 18
click at [1050, 459] on link "Show Invoice" at bounding box center [1044, 458] width 140 height 24
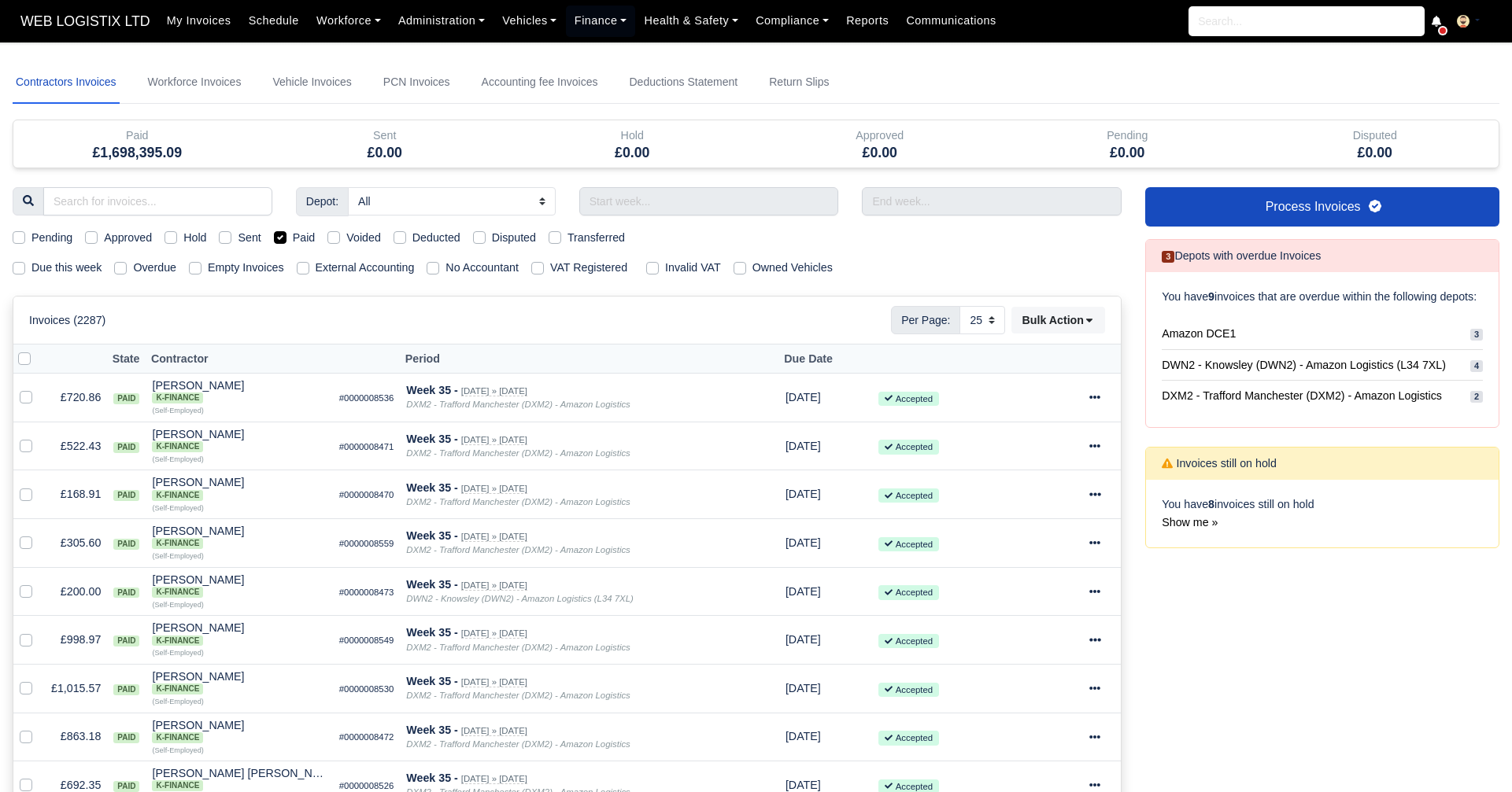
select select "25"
click at [293, 235] on label "Paid" at bounding box center [304, 237] width 23 height 18
click at [276, 235] on input "Paid" at bounding box center [280, 235] width 13 height 13
checkbox input "false"
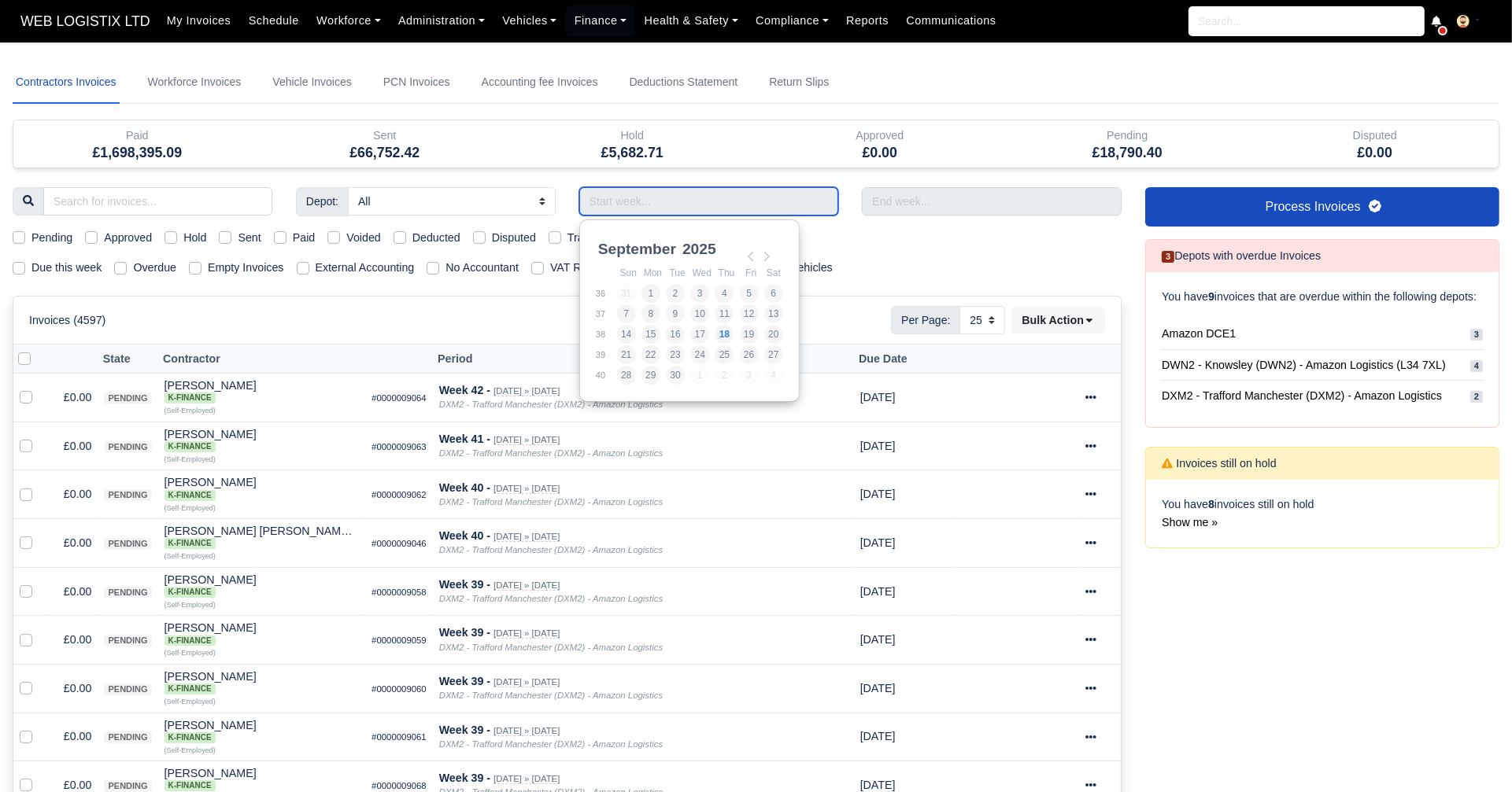
click at [692, 187] on input "Use the arrow keys to pick a date" at bounding box center [709, 201] width 260 height 28
type input "31/08/2025 - 06/09/2025"
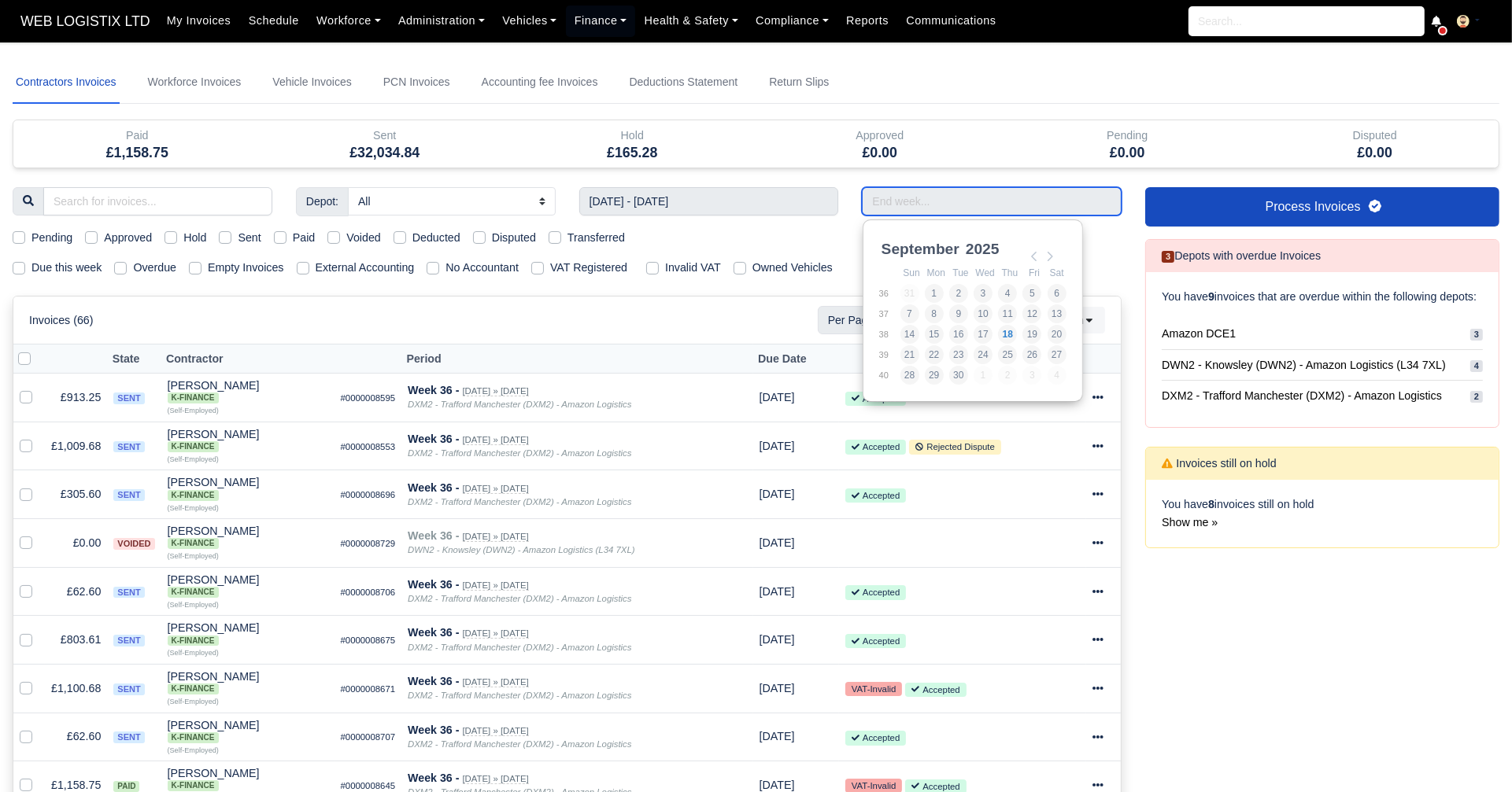
click at [885, 195] on input "Use the arrow keys to pick a date" at bounding box center [991, 201] width 260 height 28
type input "31/08/2025 - 06/09/2025"
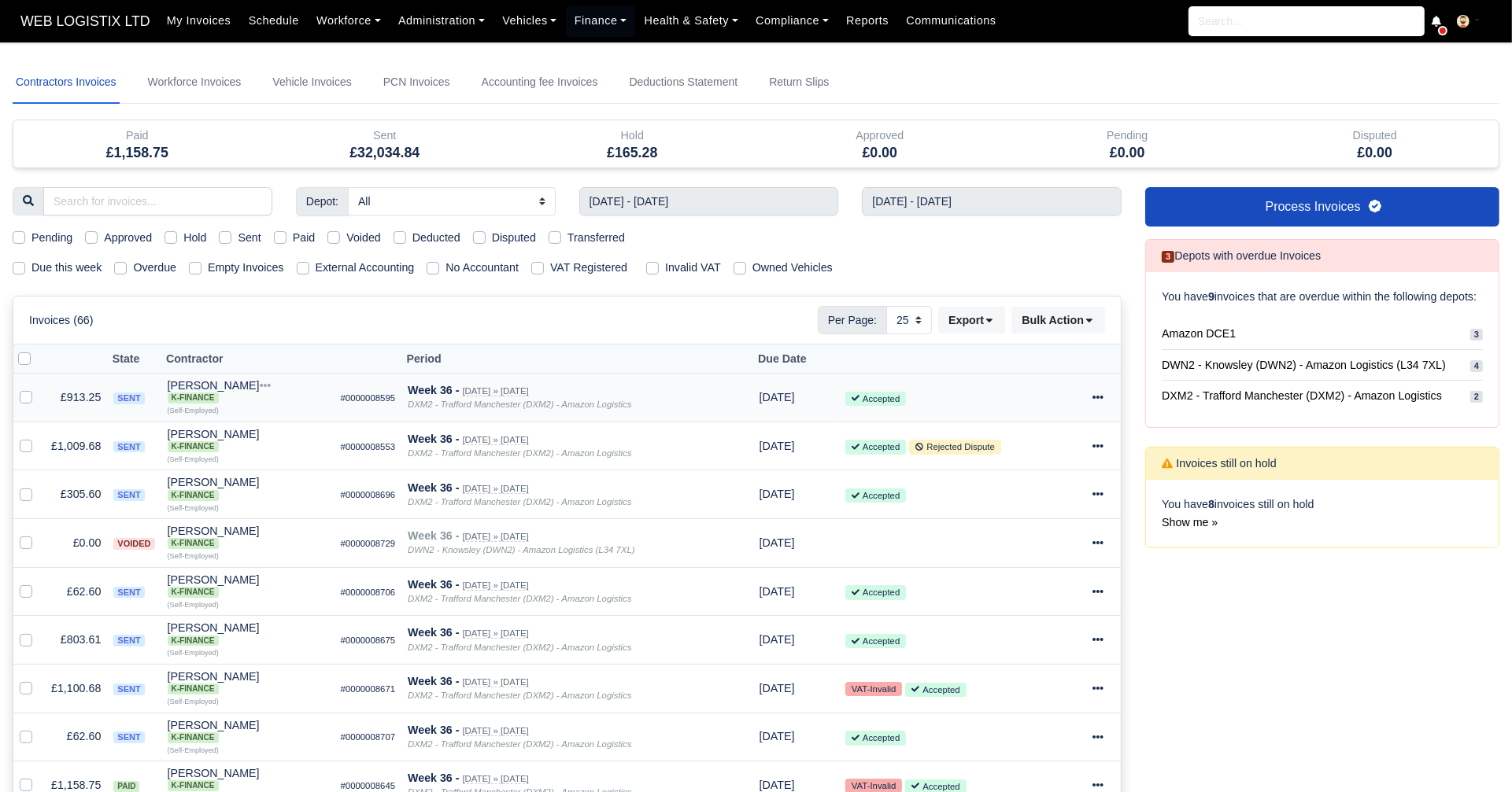
click at [1104, 394] on div at bounding box center [1103, 398] width 22 height 18
click at [1069, 443] on link "Show Invoice" at bounding box center [1044, 446] width 140 height 24
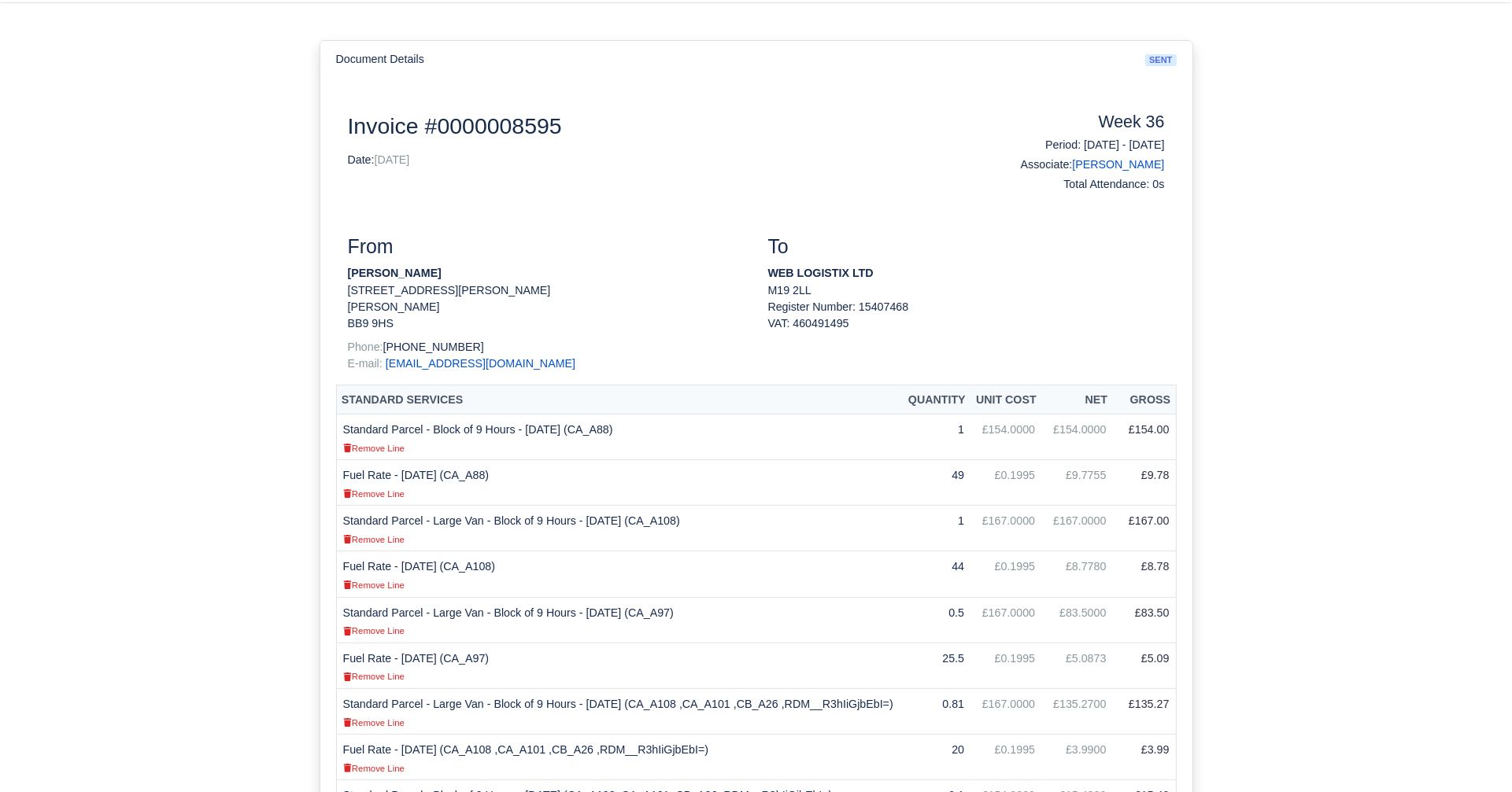
scroll to position [136, 0]
